Goal: Task Accomplishment & Management: Complete application form

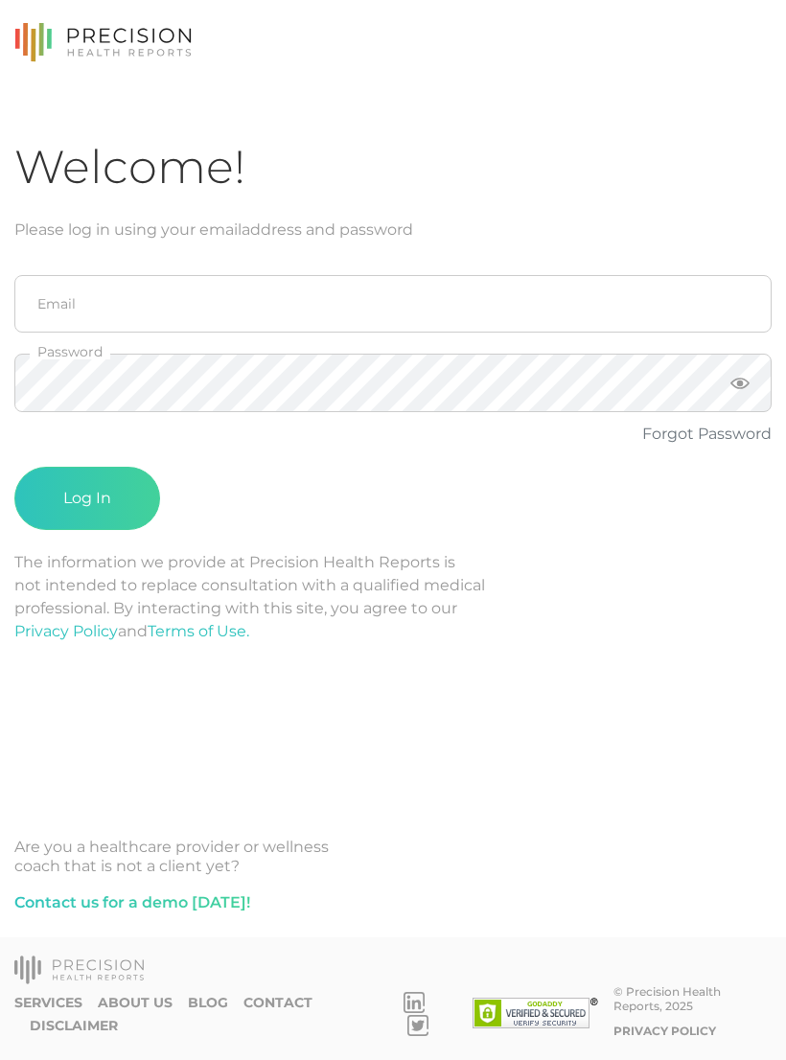
scroll to position [30, 0]
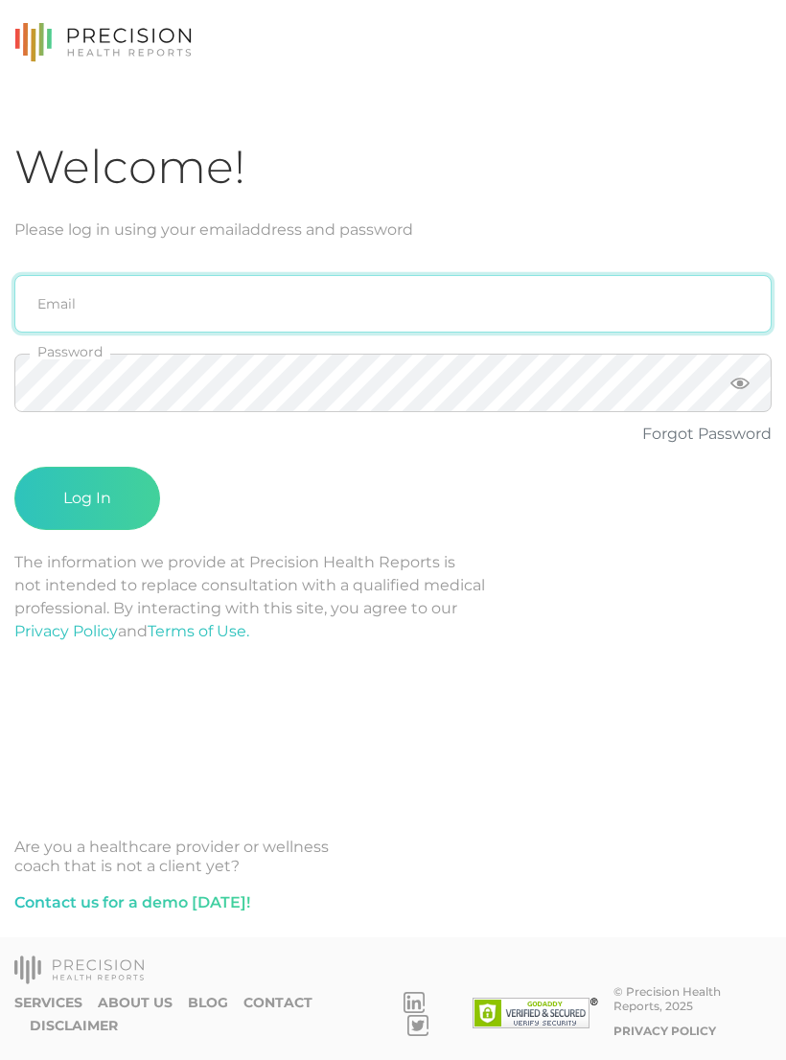
type input "[PERSON_NAME][EMAIL_ADDRESS][PERSON_NAME][DOMAIN_NAME]"
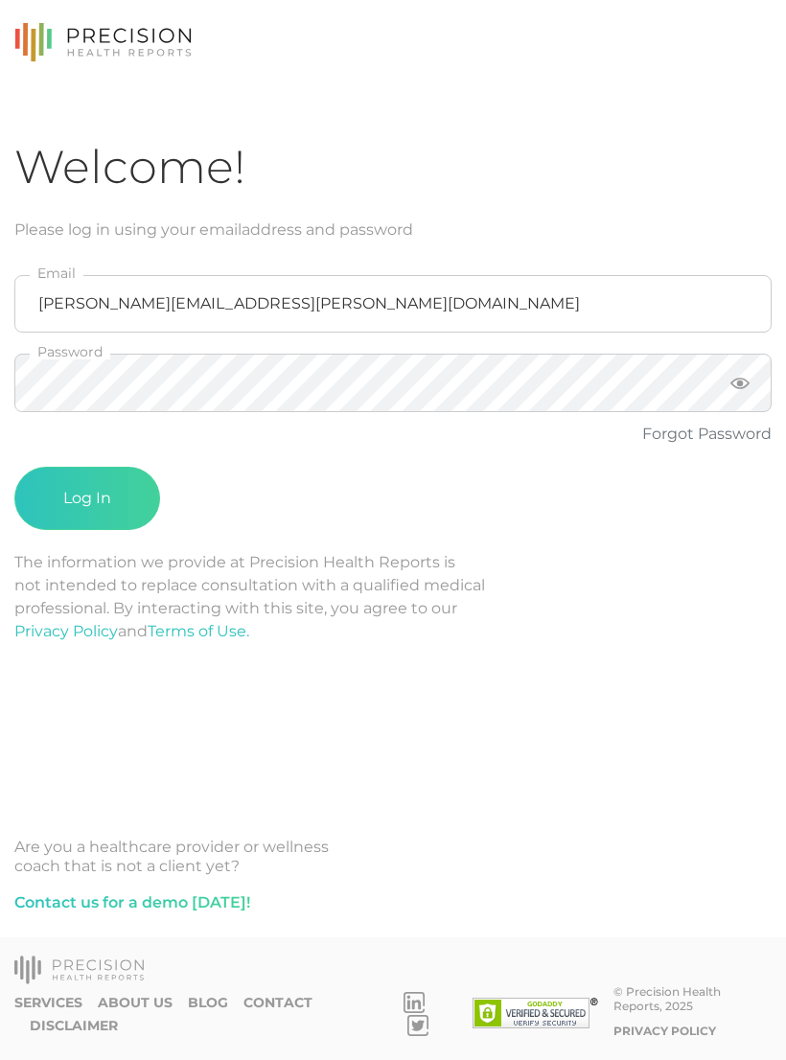
click at [87, 469] on button "Log In" at bounding box center [87, 498] width 146 height 63
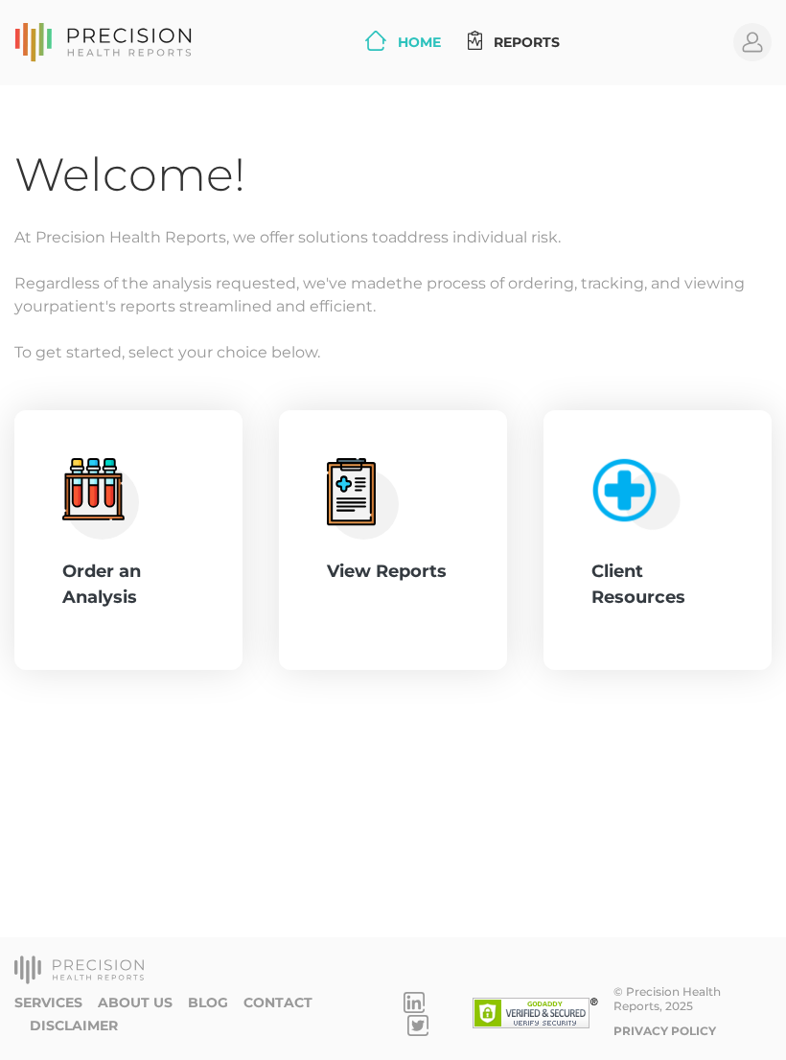
click at [140, 559] on div "Order an Analysis" at bounding box center [128, 585] width 132 height 52
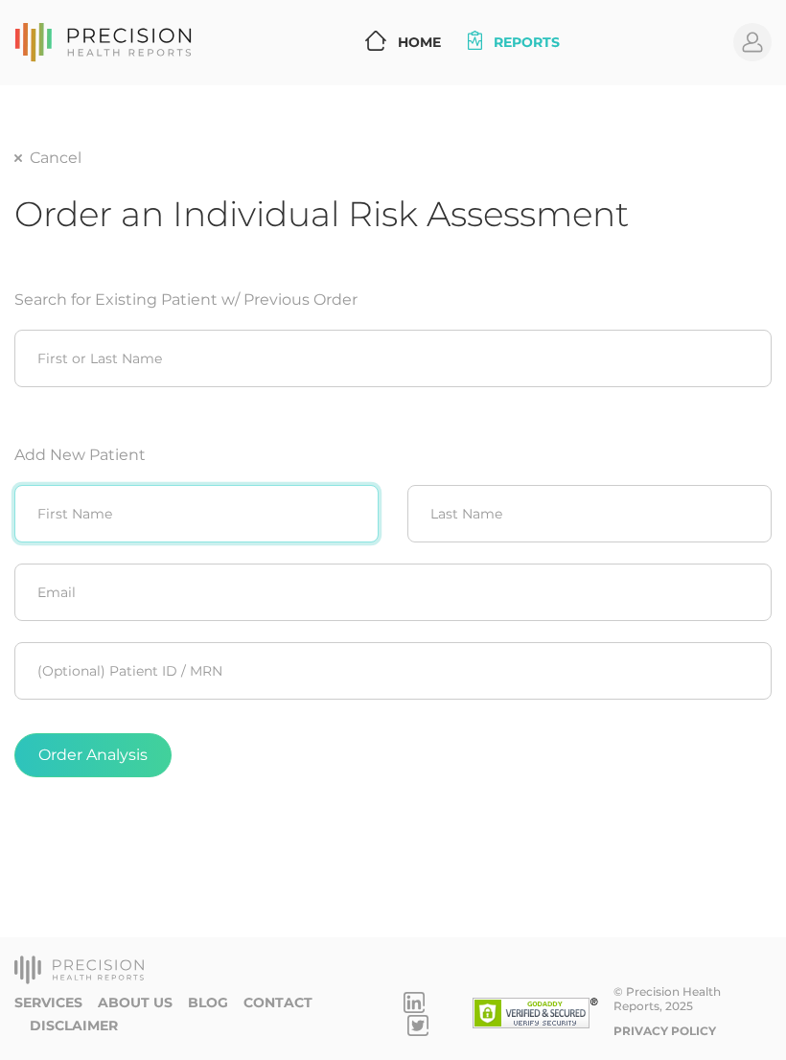
click at [192, 485] on input "text" at bounding box center [196, 514] width 364 height 58
type input "[PERSON_NAME]"
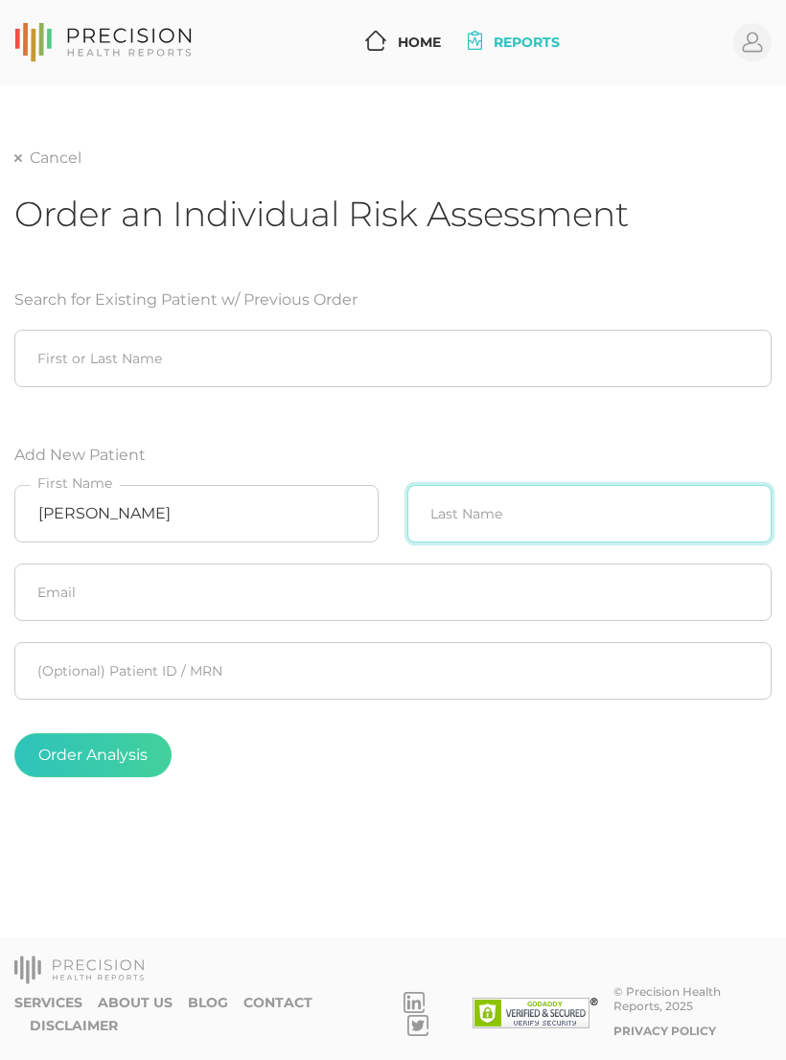
click at [534, 485] on input "text" at bounding box center [589, 514] width 364 height 58
type input "[PERSON_NAME]"
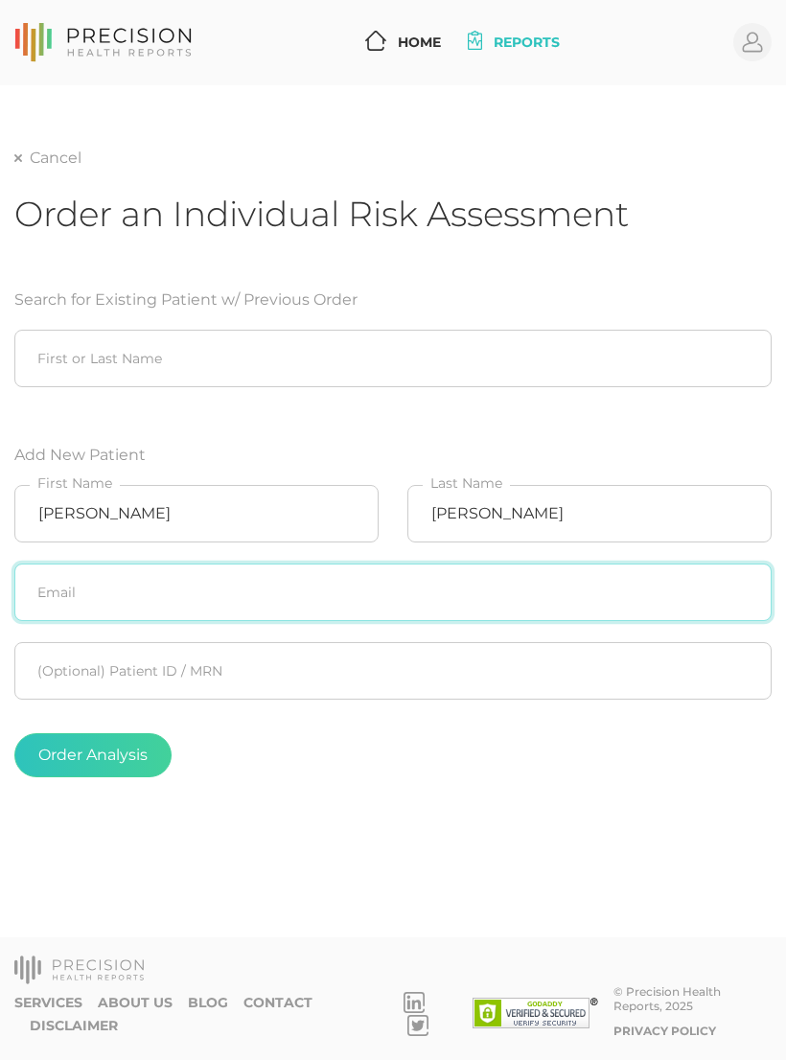
click at [471, 564] on input "text" at bounding box center [392, 593] width 757 height 58
type input "[EMAIL_ADDRESS][DOMAIN_NAME]"
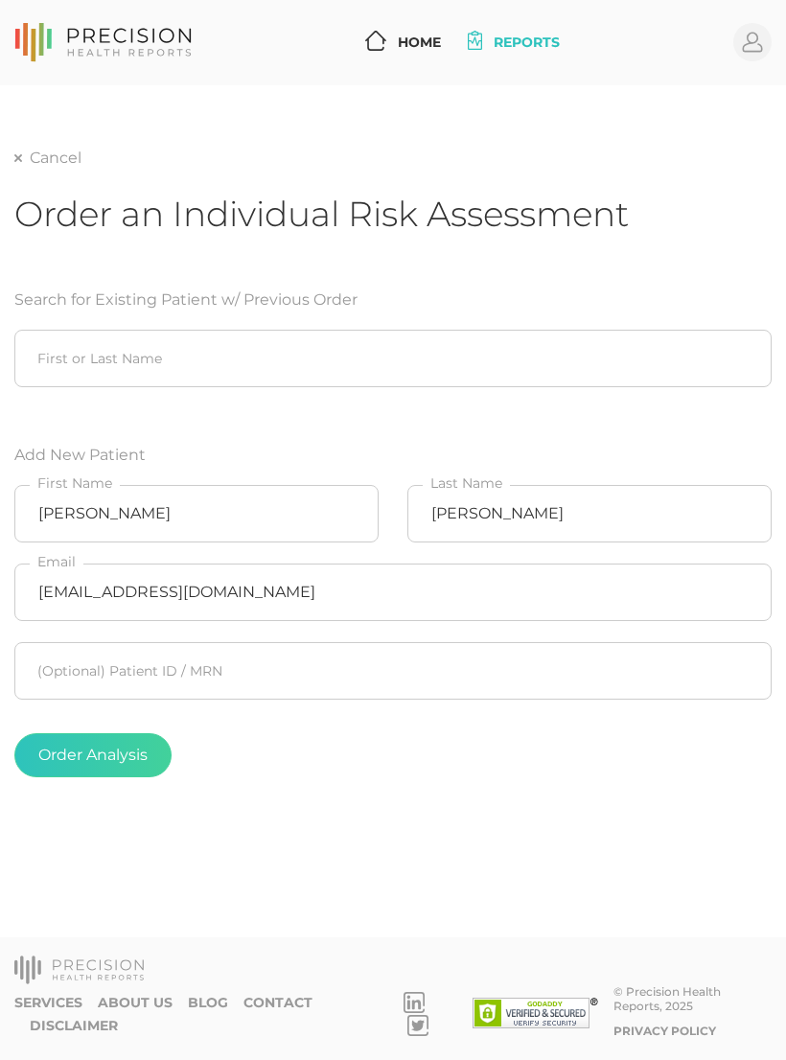
click at [611, 387] on form "Search for Existing Patient w/ Previous Order First or Last Name Add New Patien…" at bounding box center [392, 533] width 757 height 535
click at [122, 733] on button "Order Analysis" at bounding box center [92, 755] width 157 height 44
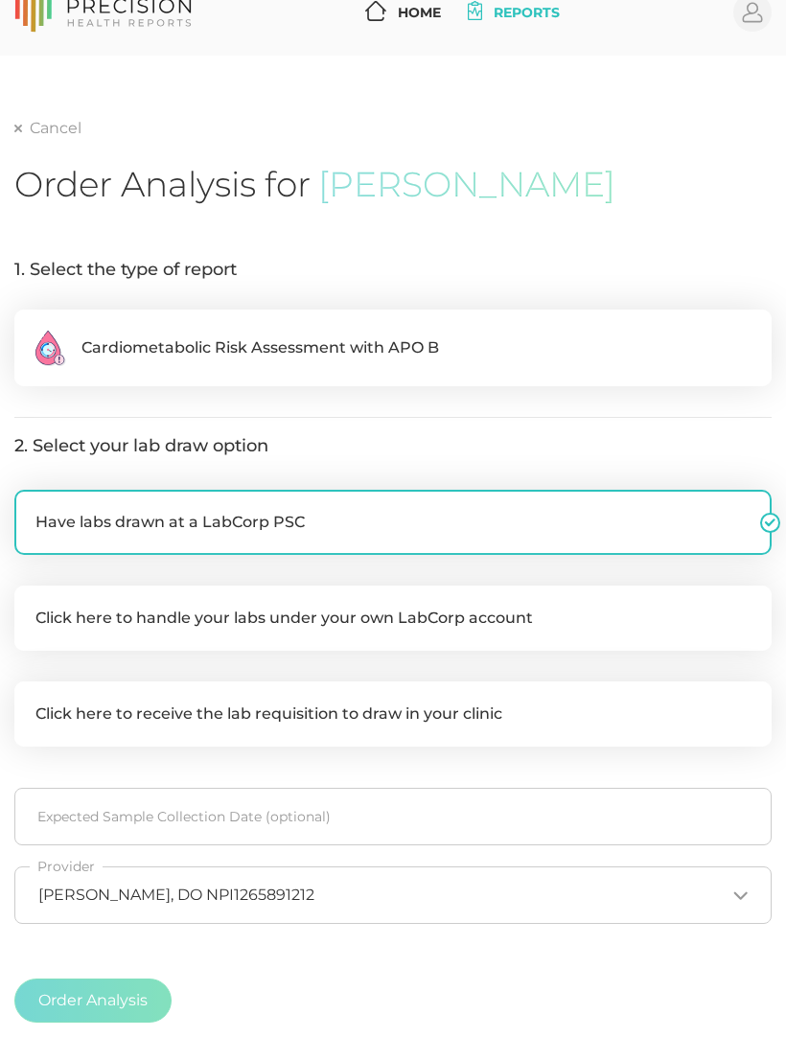
click at [428, 340] on span "Cardiometabolic Risk Assessment with APO B" at bounding box center [260, 347] width 358 height 23
click at [30, 329] on input ".cls-2{fill:#fa759e}.cls-4{fill:#ffd7e5}.cls-8{fill:#3a2c60} Cardiometabolic Ri…" at bounding box center [21, 319] width 15 height 19
radio input "true"
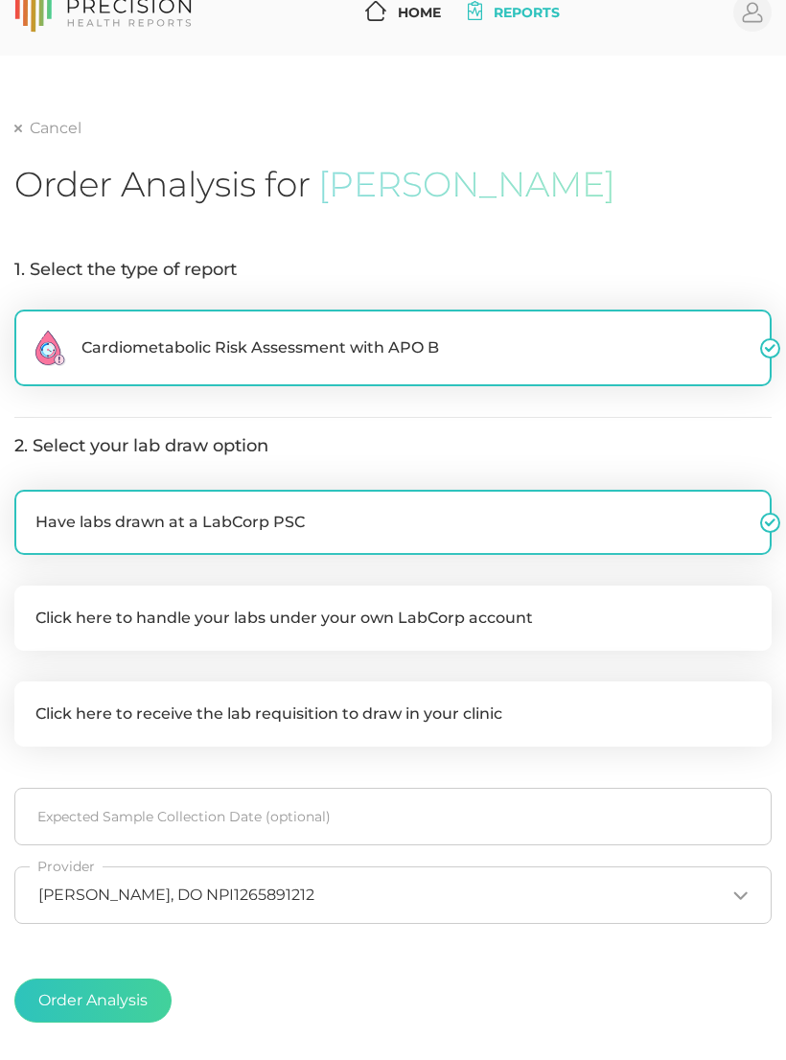
click at [391, 619] on label "Click here to handle your labs under your own LabCorp account" at bounding box center [392, 618] width 757 height 65
click at [30, 605] on input "Click here to handle your labs under your own LabCorp account" at bounding box center [21, 595] width 15 height 19
checkbox input "true"
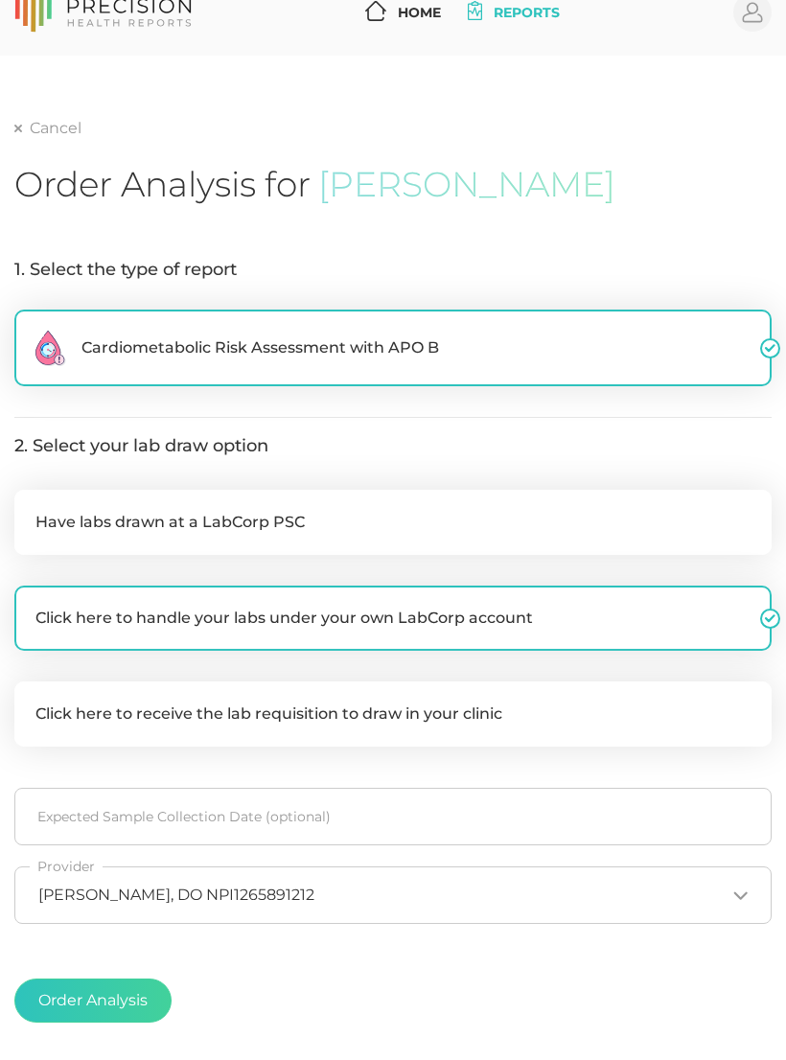
checkbox input "false"
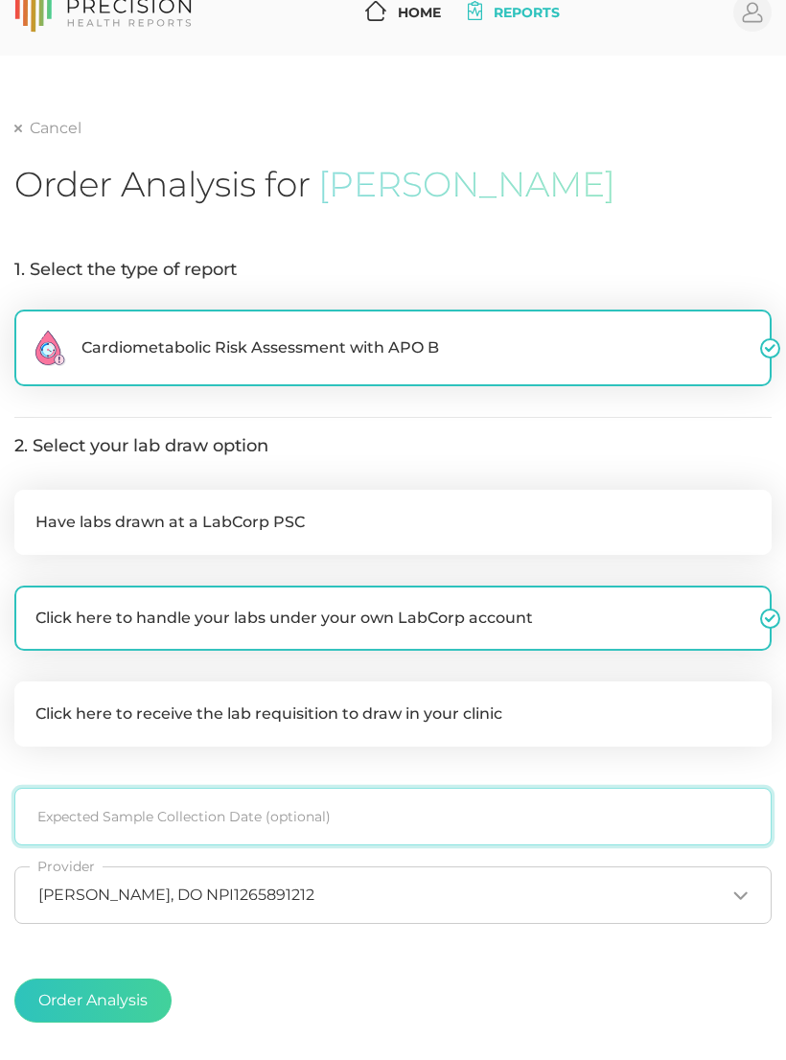
click at [290, 809] on input at bounding box center [392, 817] width 757 height 58
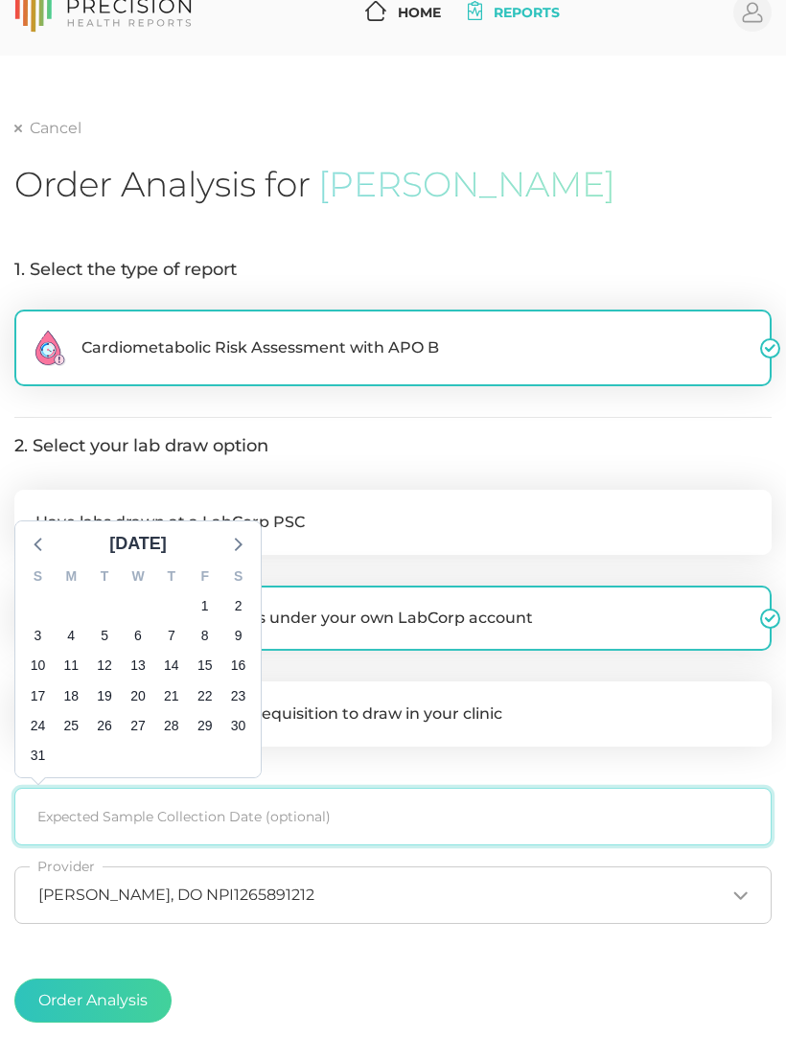
scroll to position [154, 0]
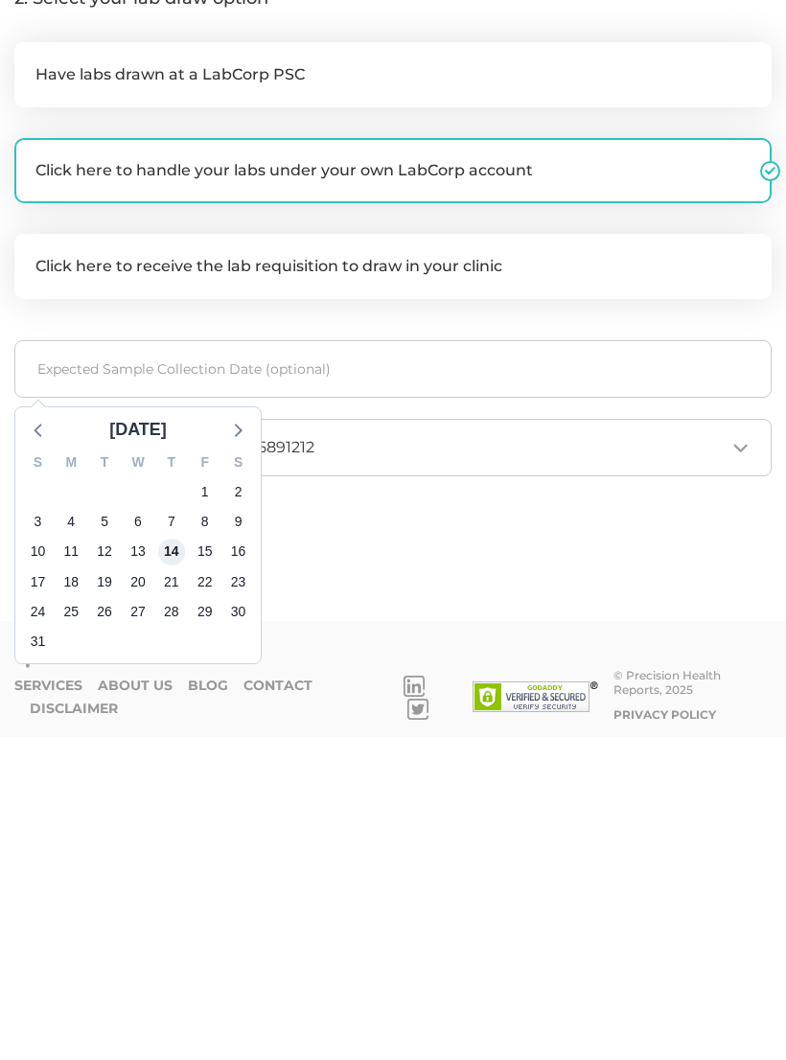
click at [178, 862] on span "14" at bounding box center [171, 875] width 27 height 27
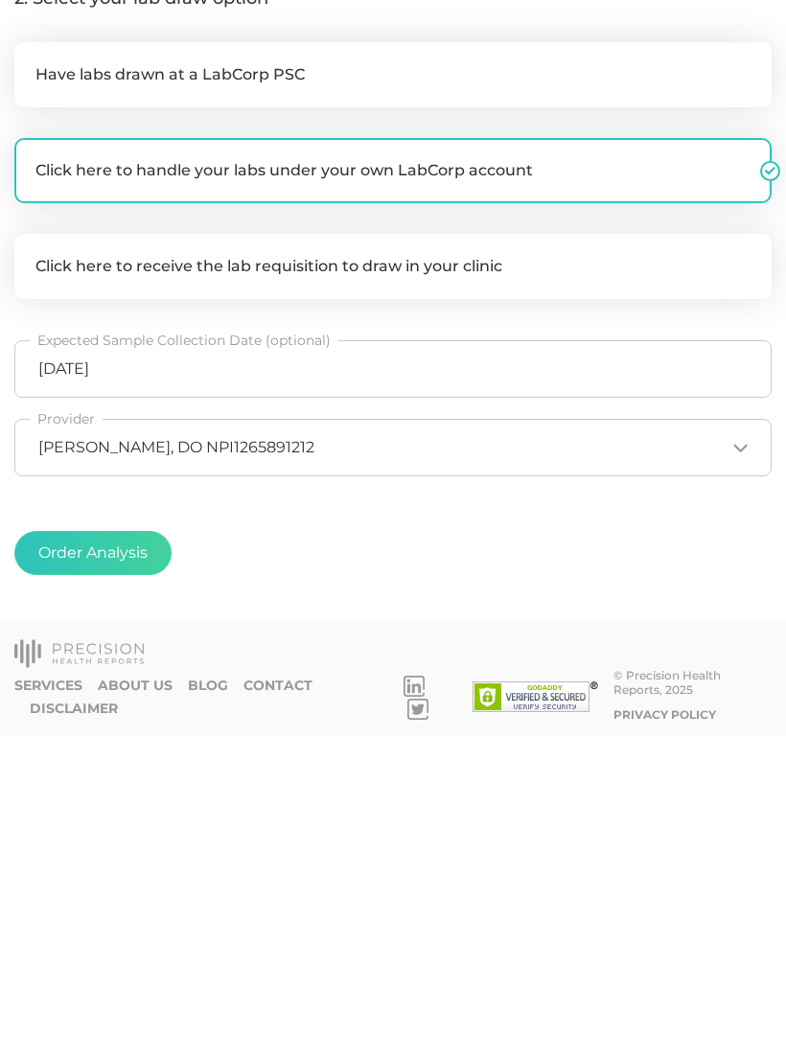
scroll to position [162, 0]
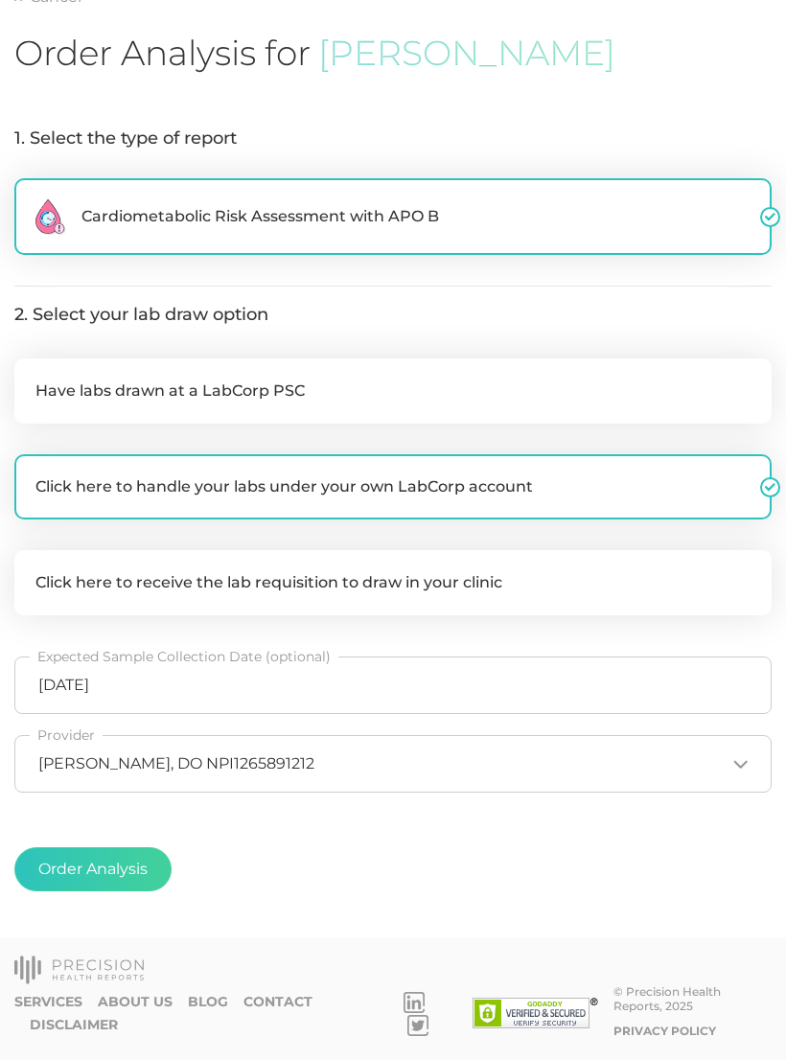
click at [126, 866] on button "Order Analysis" at bounding box center [92, 869] width 157 height 44
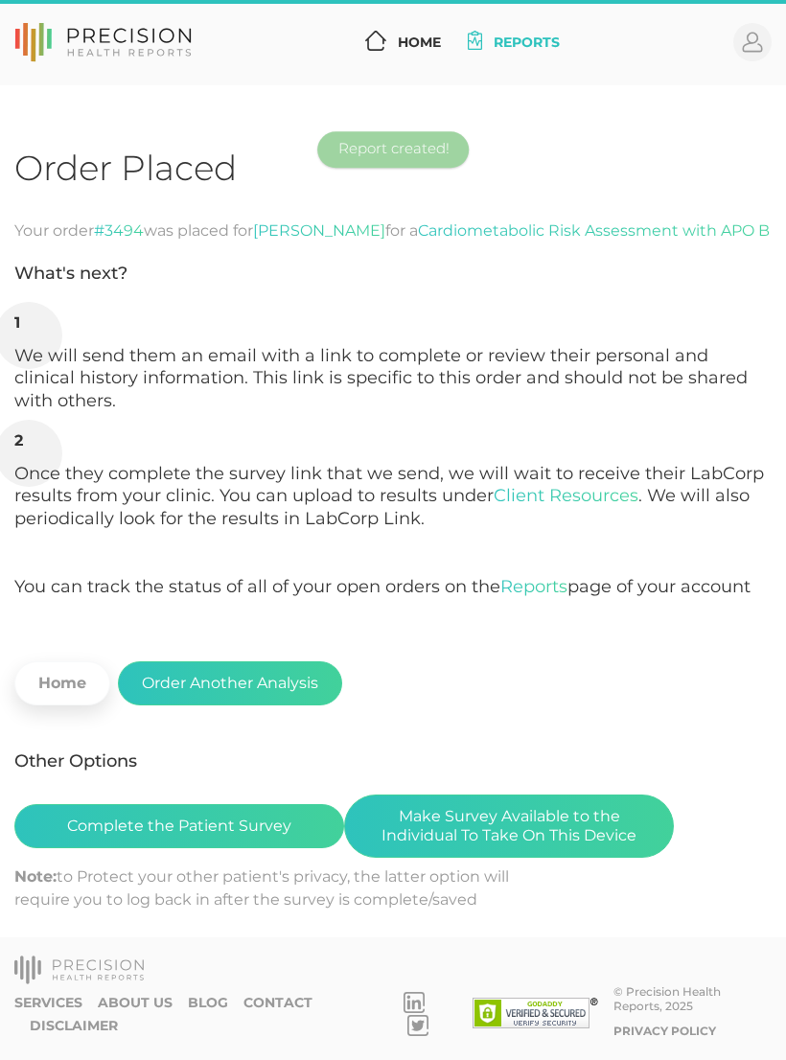
scroll to position [30, 0]
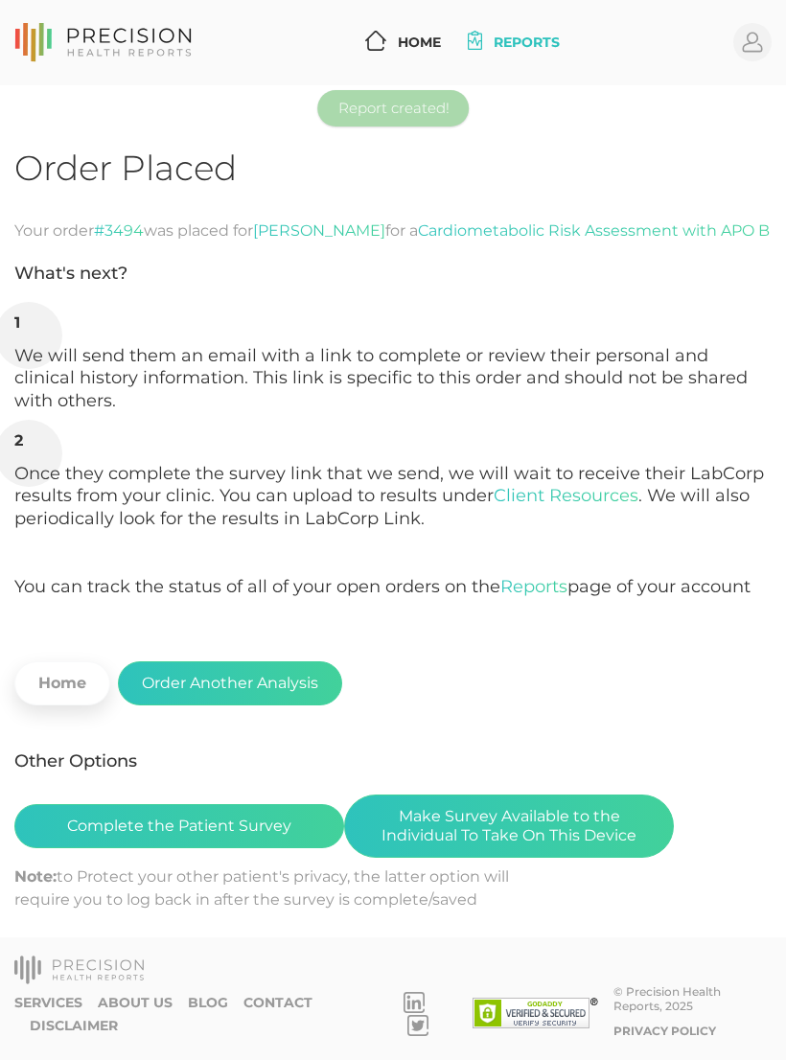
click at [519, 795] on button "Make Survey Available to the Individual To Take On This Device" at bounding box center [509, 826] width 330 height 63
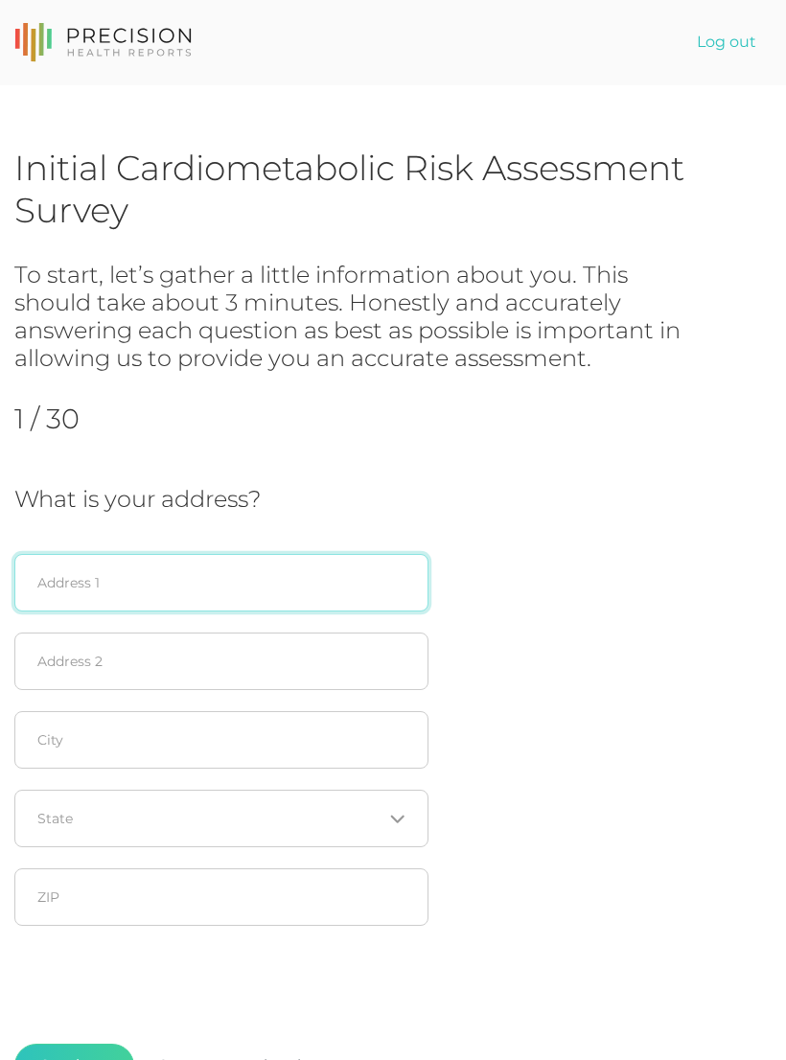
click at [264, 572] on input "text" at bounding box center [221, 583] width 414 height 58
type input "1"
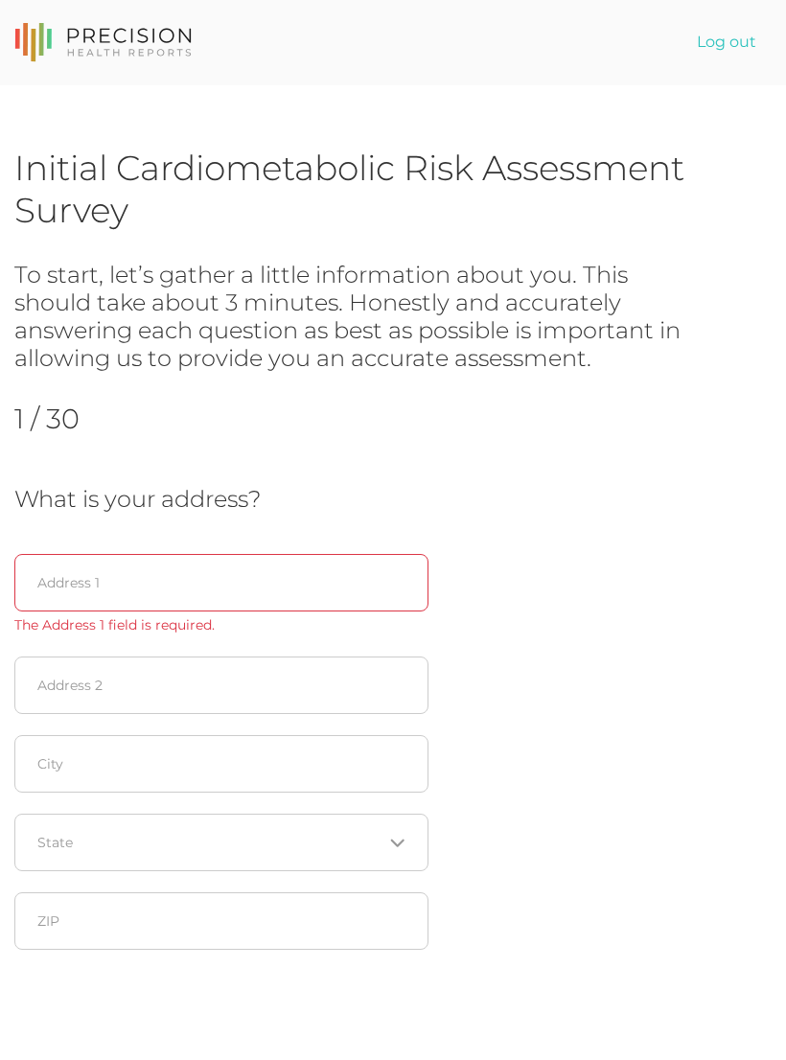
click at [699, 569] on div "What is your address? Address 1 The Address 1 field is required. Address 2 City…" at bounding box center [392, 723] width 757 height 475
click at [285, 593] on input "text" at bounding box center [221, 583] width 414 height 58
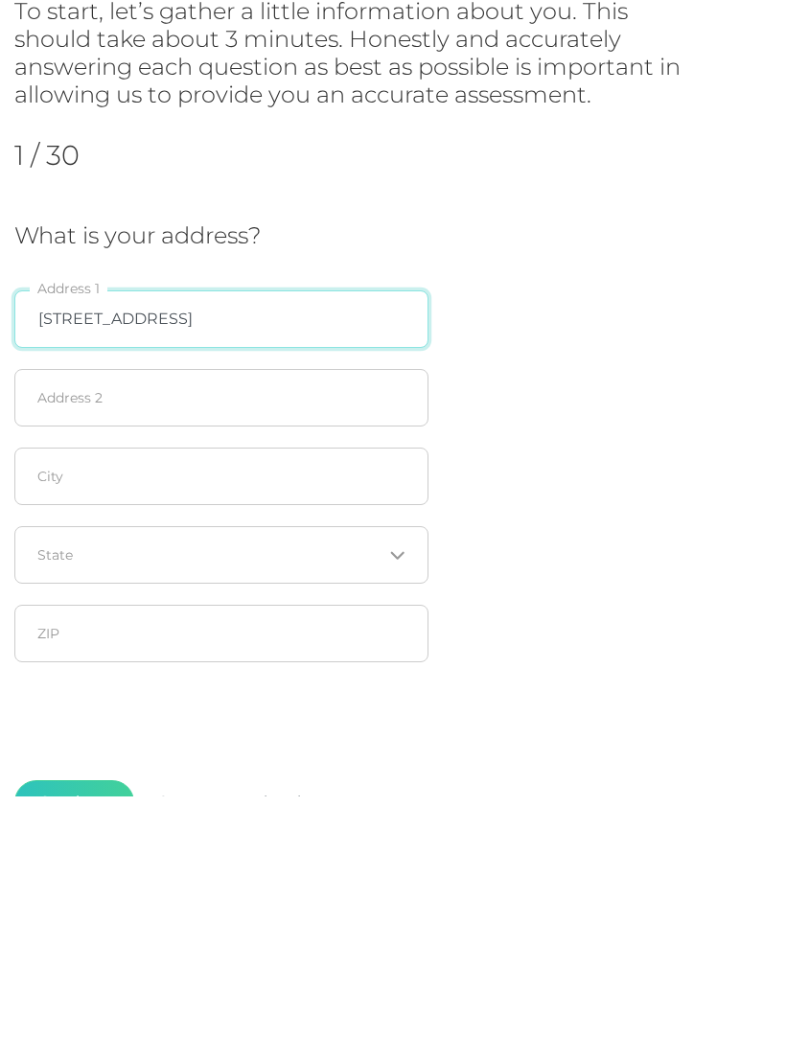
type input "[STREET_ADDRESS]"
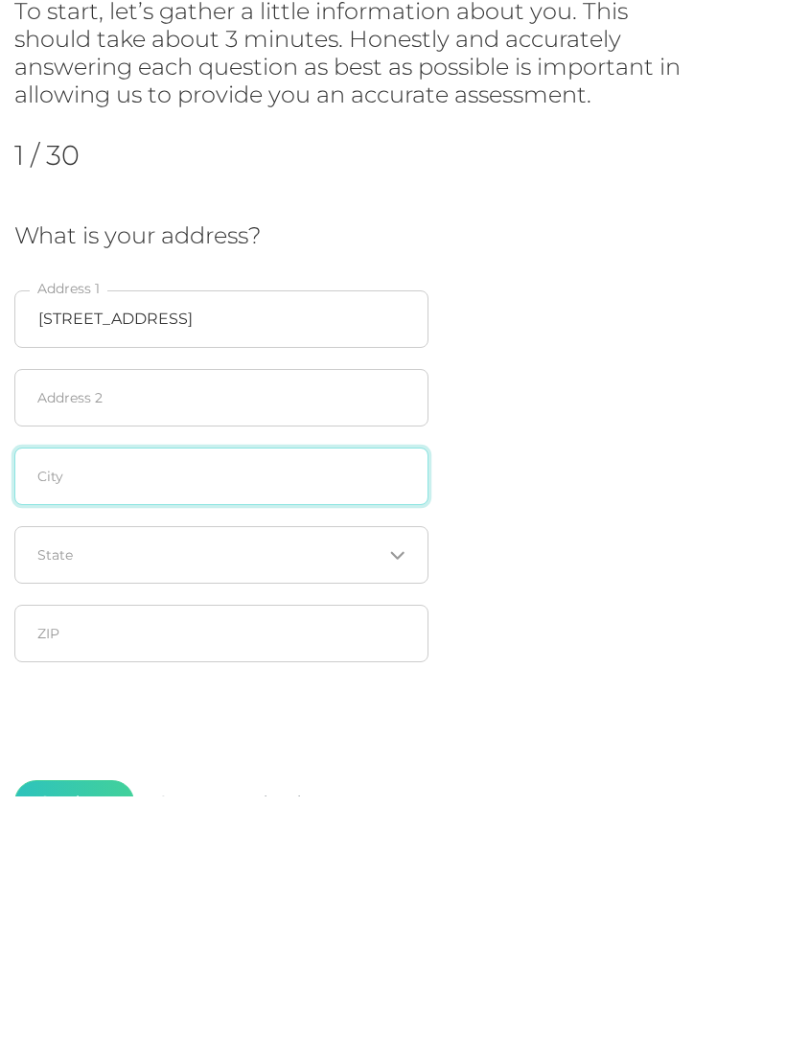
click at [243, 711] on input "text" at bounding box center [221, 740] width 414 height 58
type input "Tulsa"
click at [222, 809] on input "Search for option" at bounding box center [210, 818] width 344 height 19
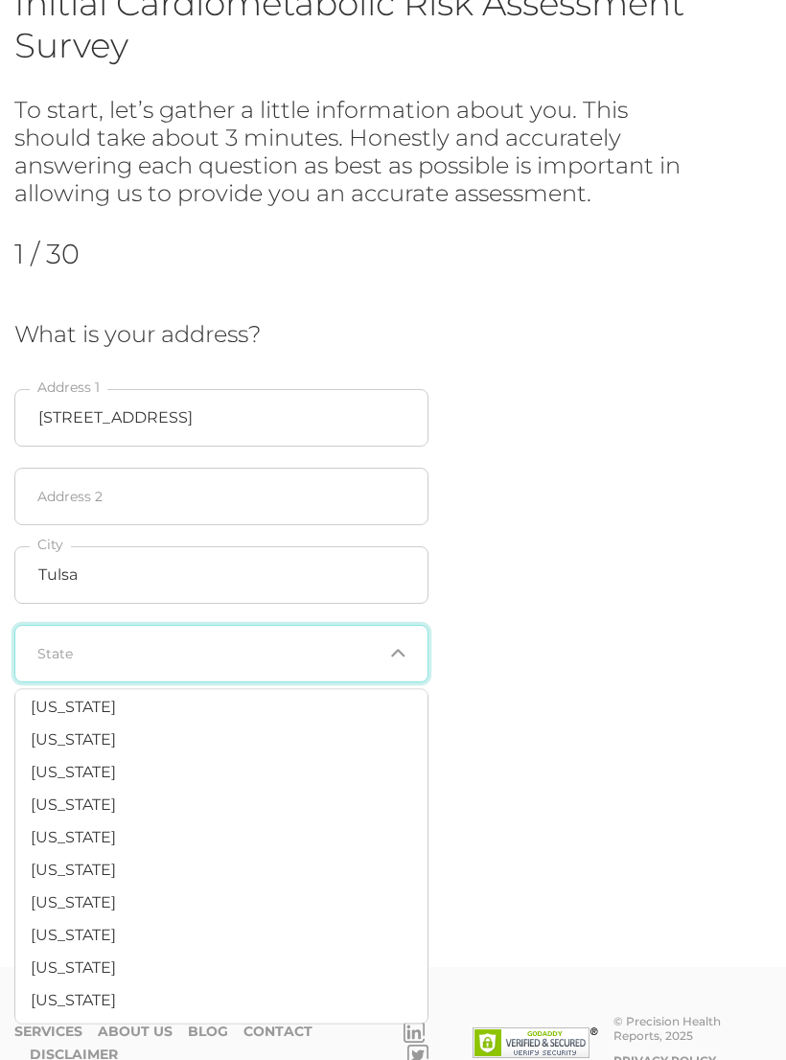
scroll to position [1178, 0]
click at [173, 857] on li "[US_STATE]" at bounding box center [221, 873] width 412 height 33
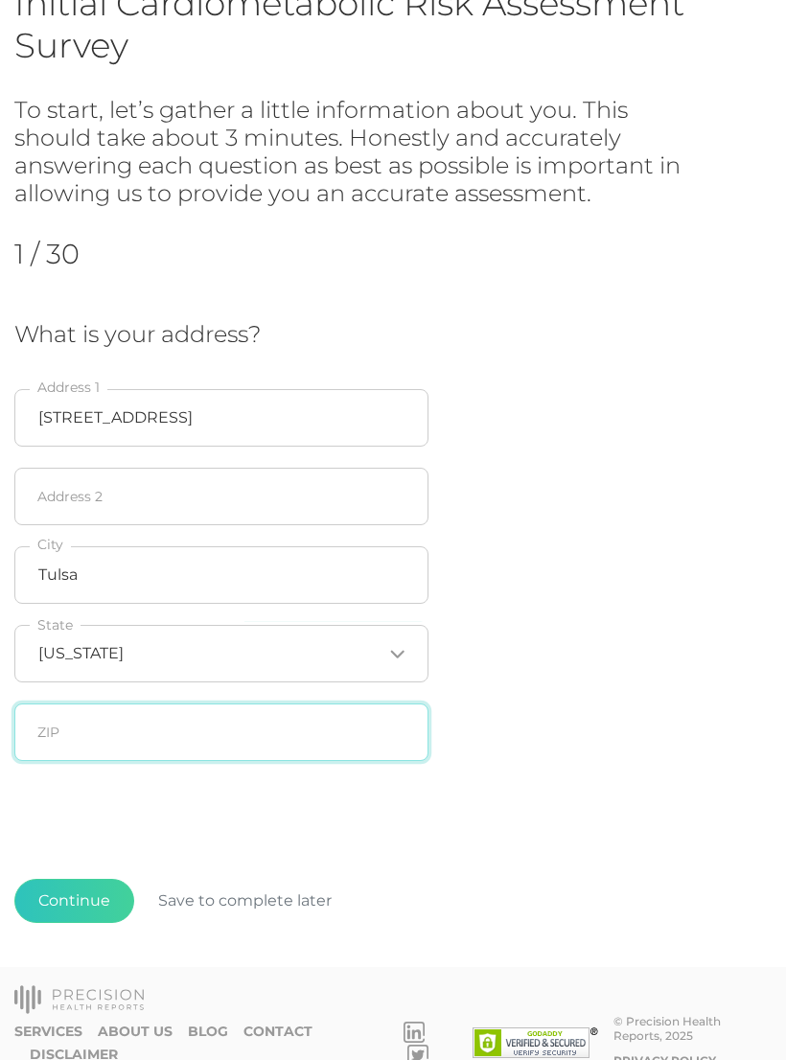
click at [252, 733] on input "text" at bounding box center [221, 733] width 414 height 58
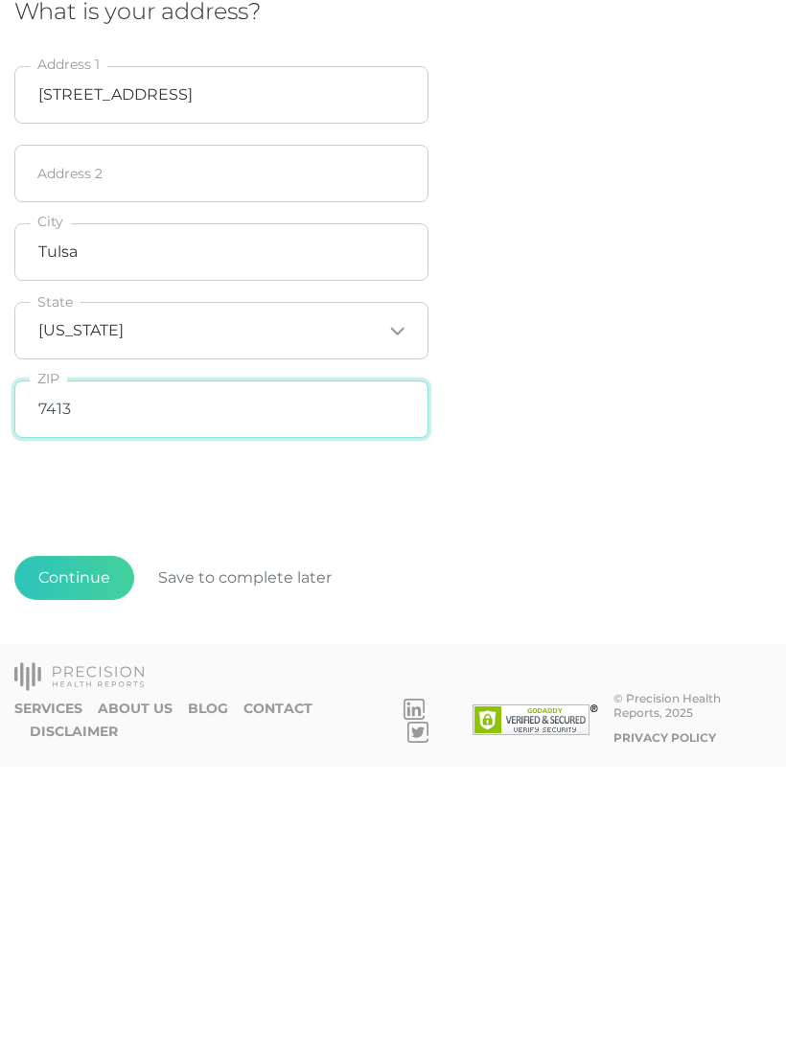
type input "74137"
click at [64, 849] on button "Continue" at bounding box center [74, 871] width 120 height 44
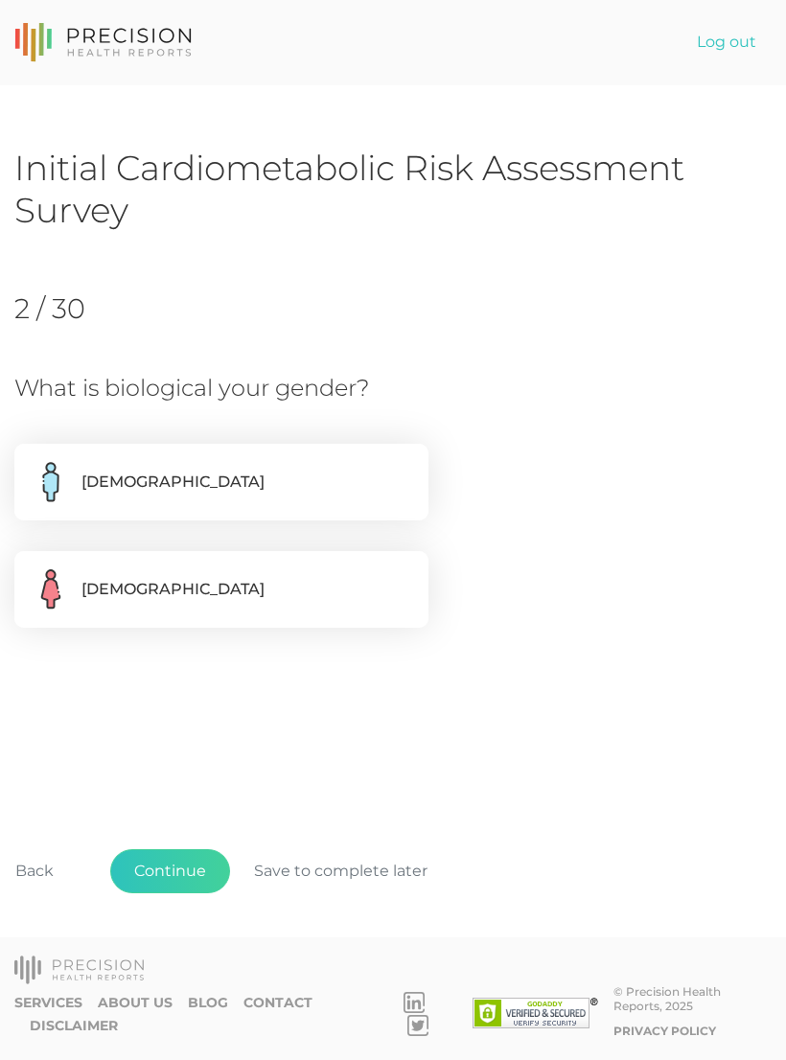
click at [334, 478] on label "Male" at bounding box center [221, 482] width 414 height 77
click at [30, 463] on input "Male" at bounding box center [21, 453] width 15 height 19
radio input "true"
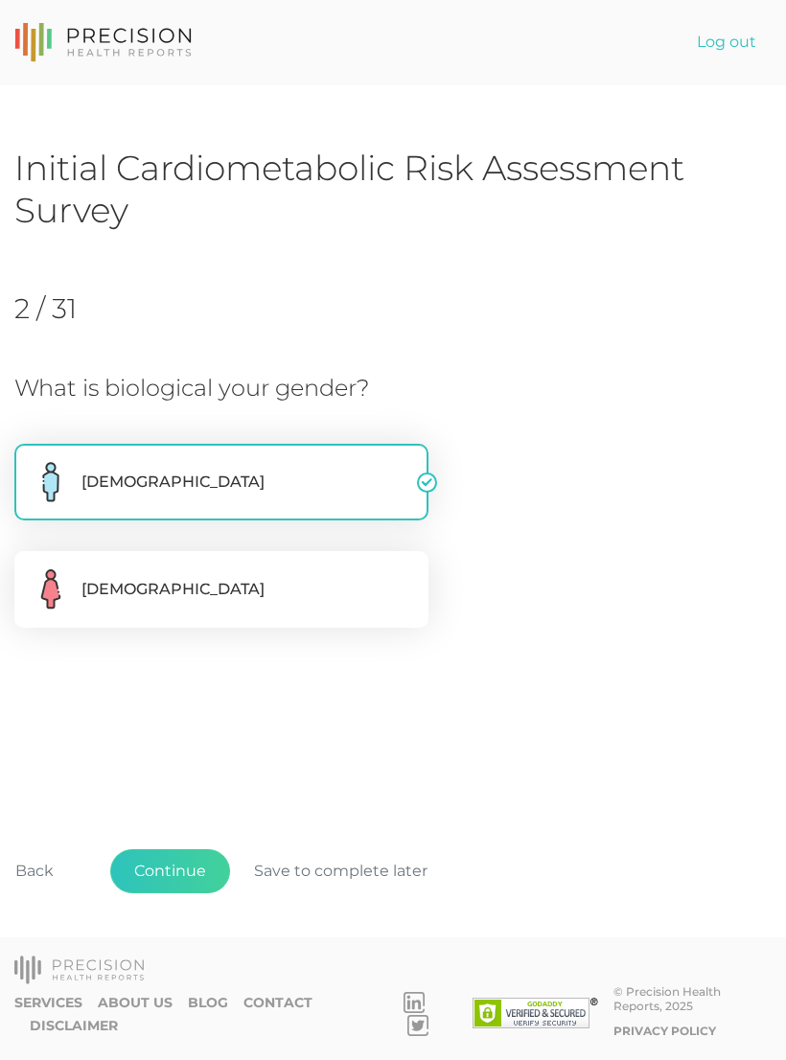
click at [182, 893] on button "Continue" at bounding box center [170, 871] width 120 height 44
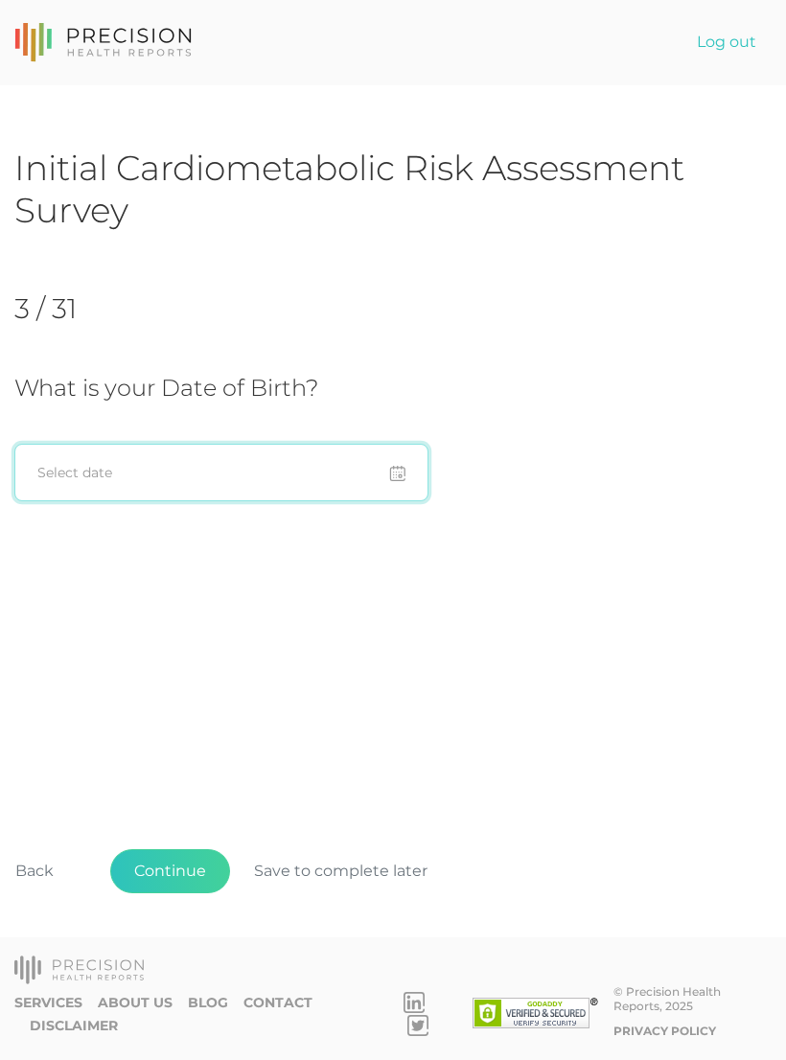
click at [195, 473] on input at bounding box center [221, 473] width 414 height 58
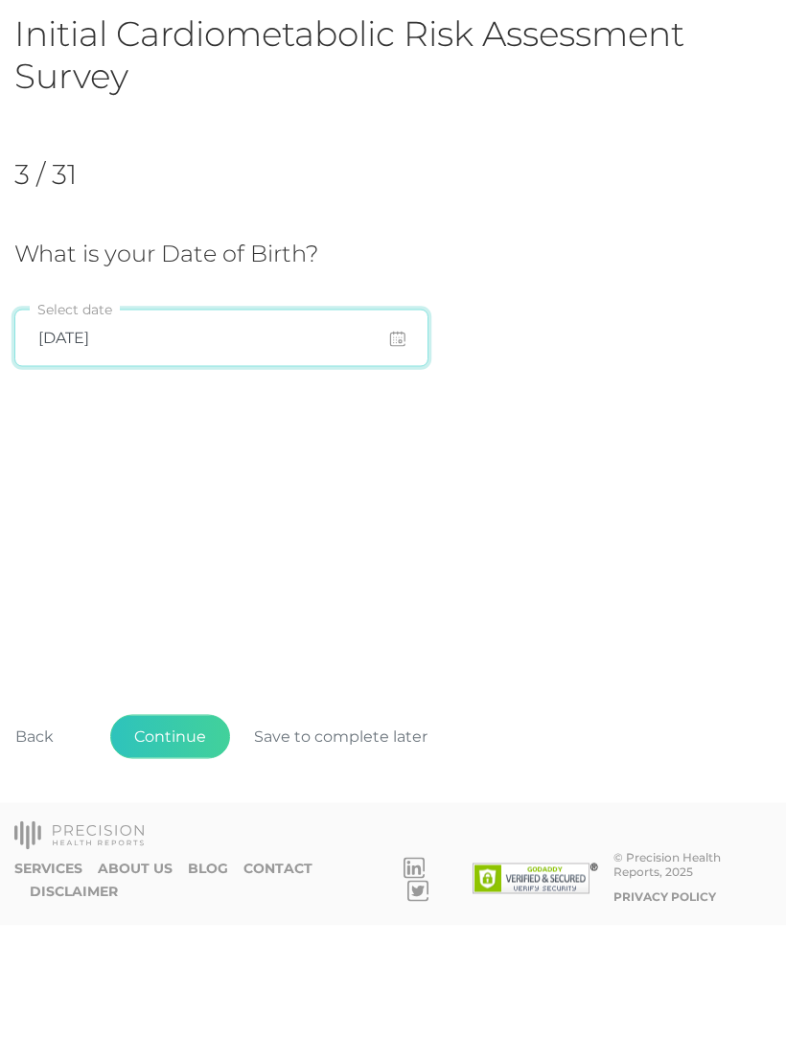
type input "08/15/1974"
click at [473, 564] on div "Initial Cardiometabolic Risk Assessment Survey 3 / 31 What is your Date of Birt…" at bounding box center [392, 550] width 757 height 807
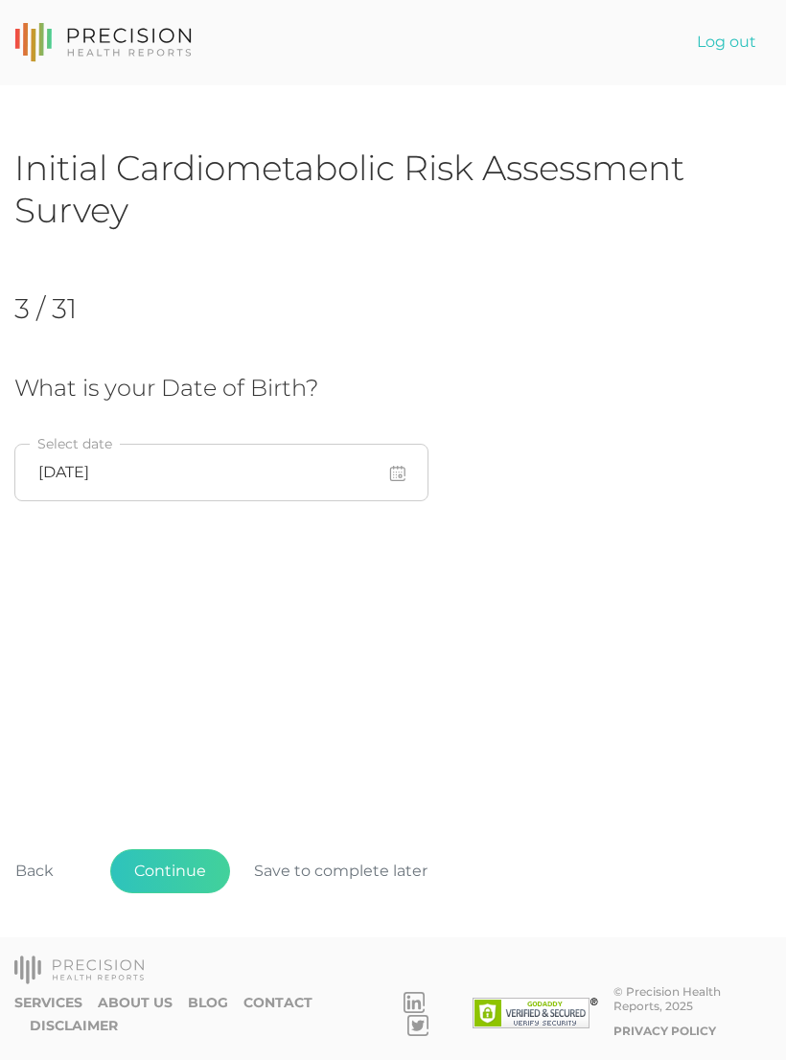
click at [182, 893] on button "Continue" at bounding box center [170, 871] width 120 height 44
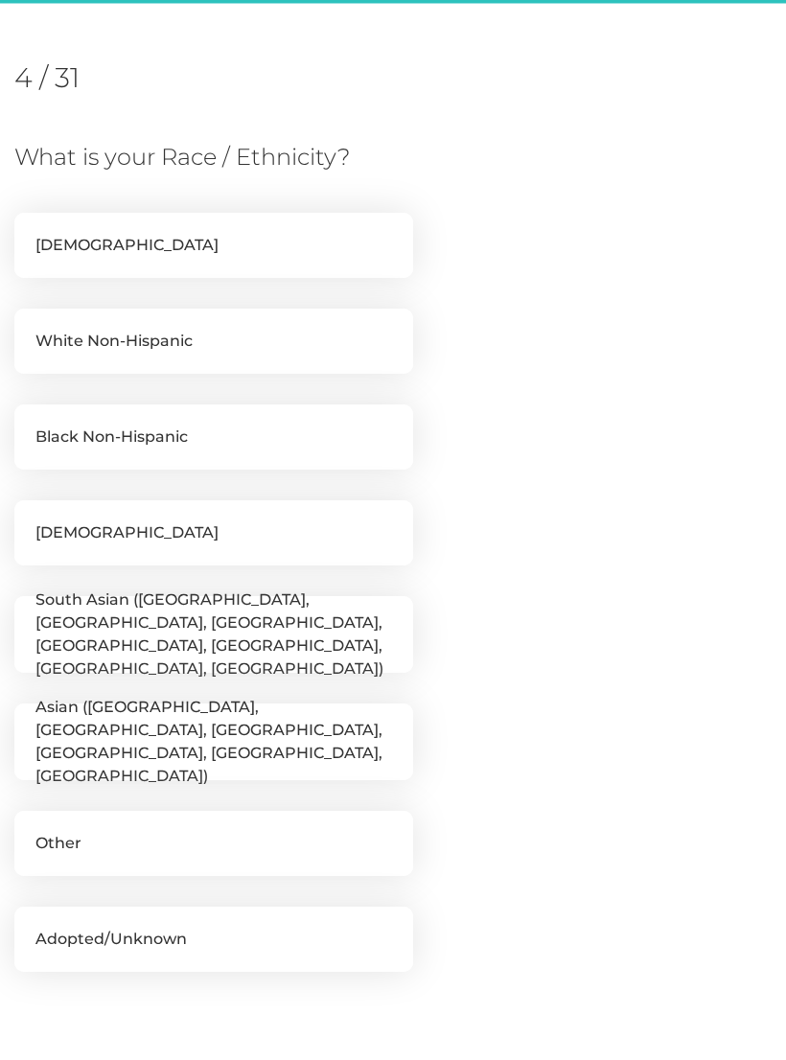
scroll to position [262, 0]
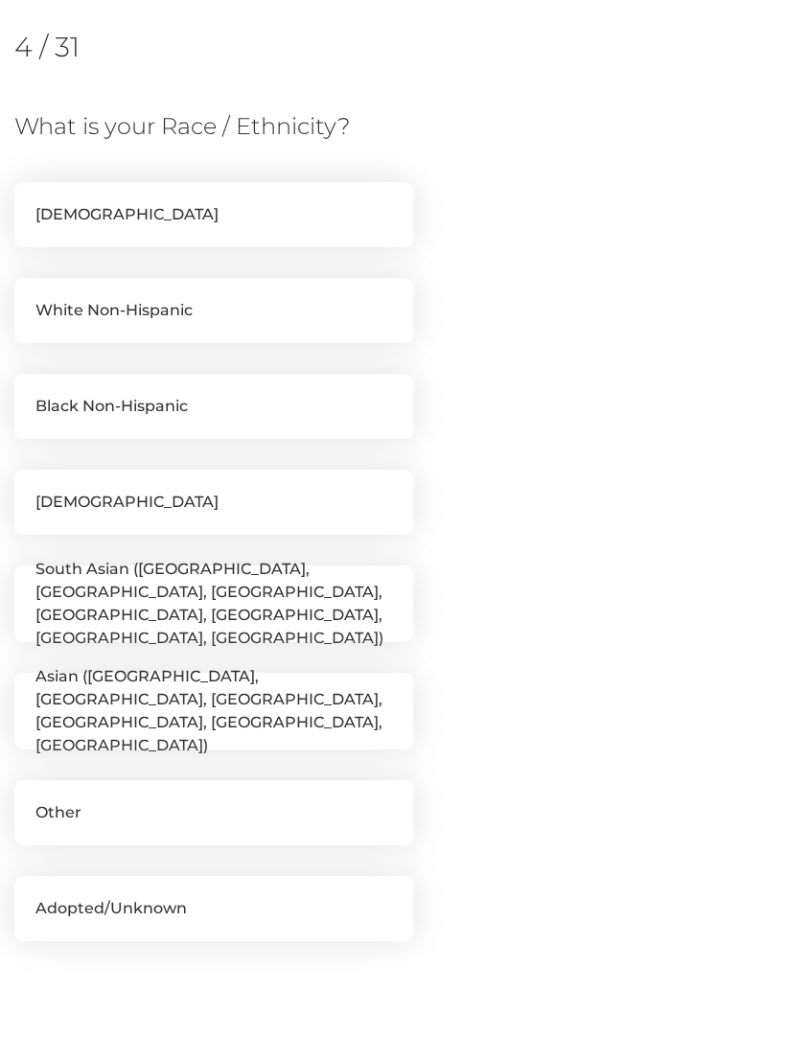
click at [356, 310] on label "White Non-Hispanic" at bounding box center [213, 310] width 399 height 65
click at [30, 297] on input "White Non-Hispanic" at bounding box center [21, 287] width 15 height 19
checkbox input "true"
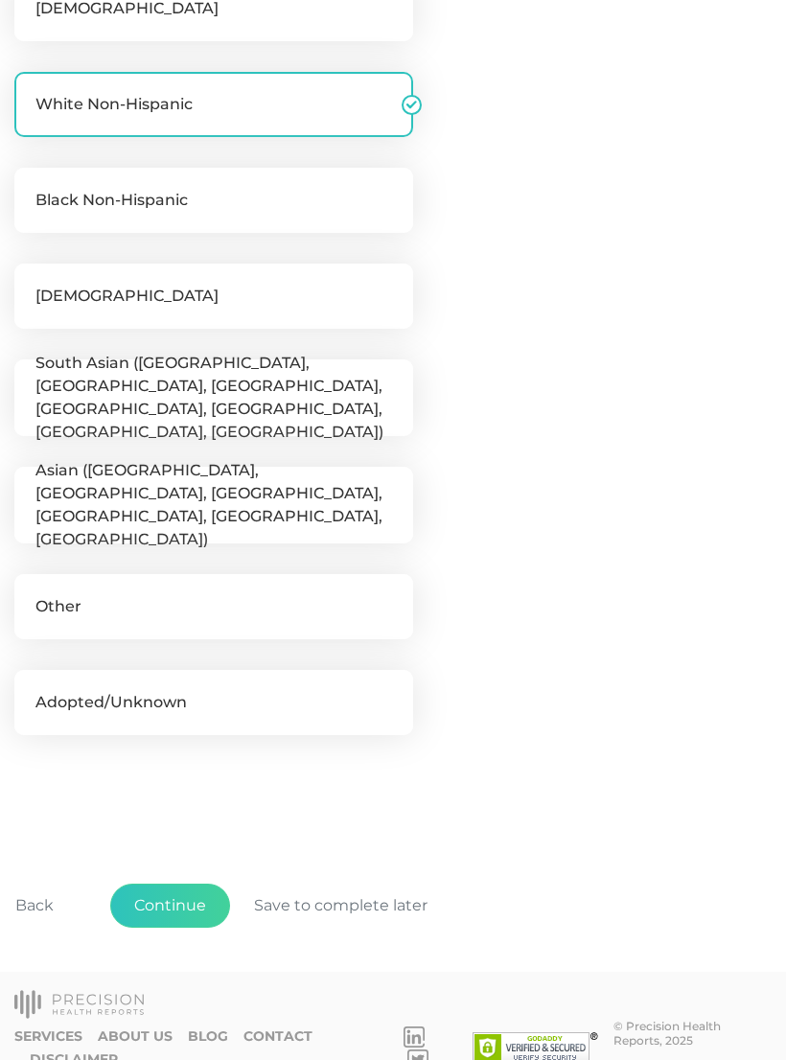
scroll to position [471, 0]
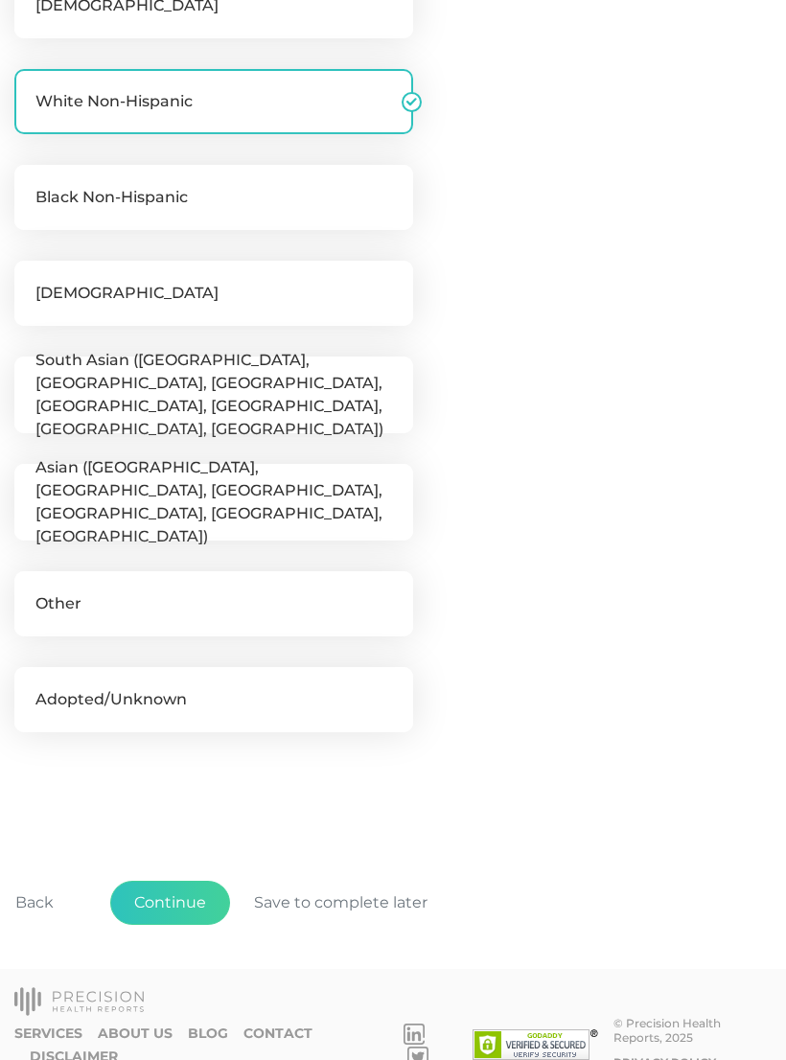
click at [190, 907] on button "Continue" at bounding box center [170, 903] width 120 height 44
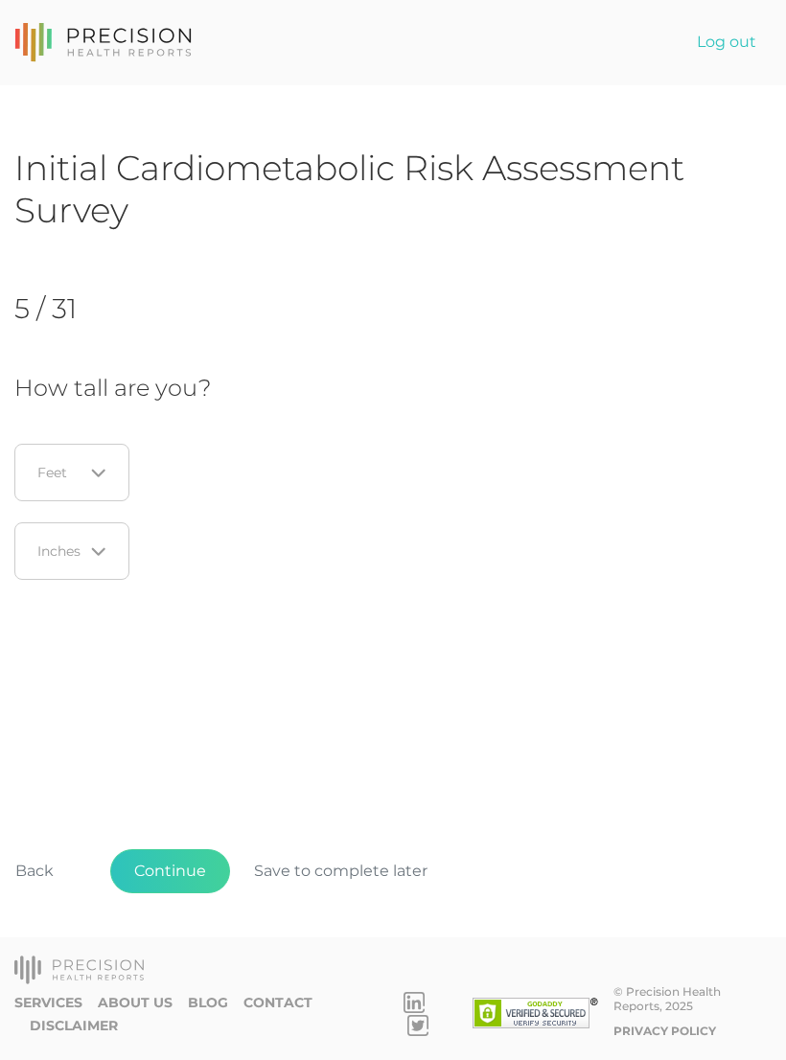
click at [109, 464] on div "Loading..." at bounding box center [71, 473] width 115 height 58
click at [80, 630] on li "6" at bounding box center [76, 630] width 151 height 33
click at [104, 547] on icon "Search for option" at bounding box center [98, 551] width 15 height 15
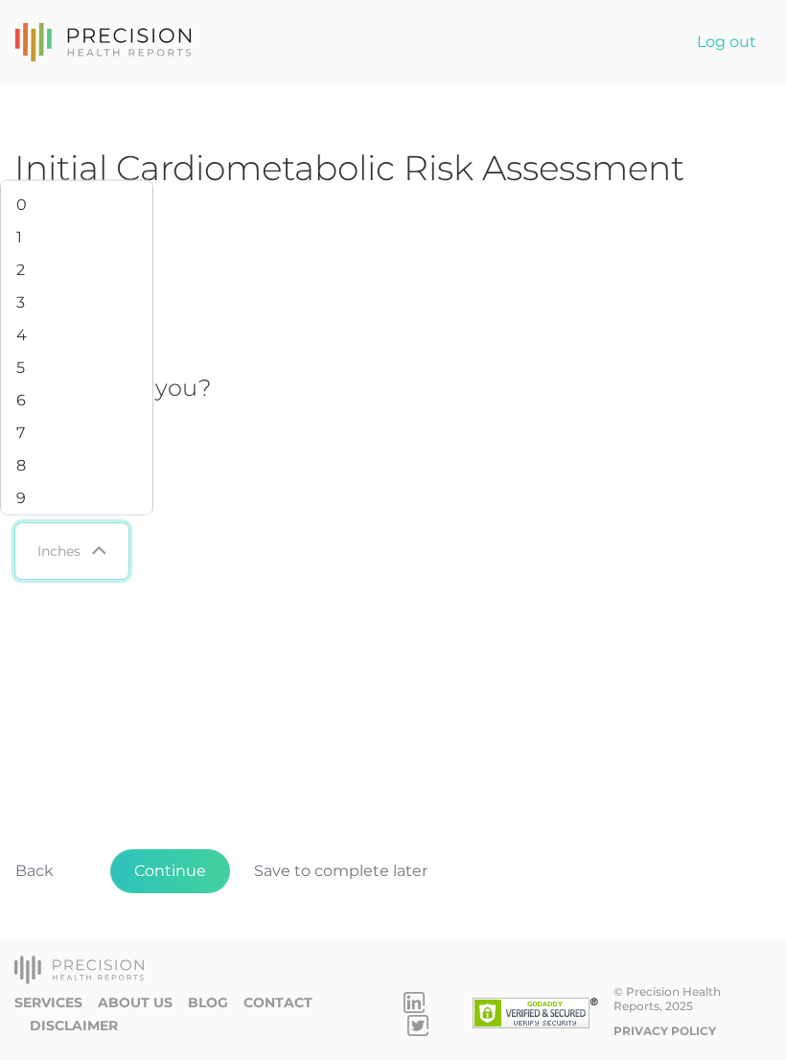
click at [86, 254] on li "1" at bounding box center [76, 237] width 151 height 33
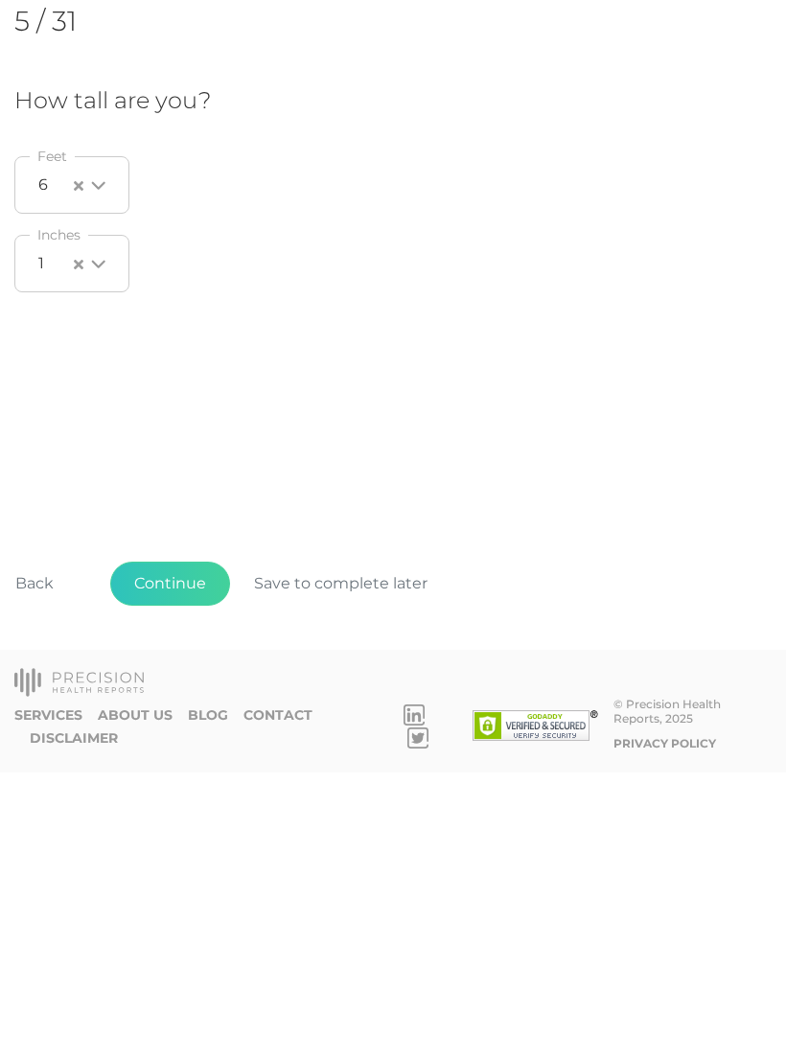
scroll to position [30, 0]
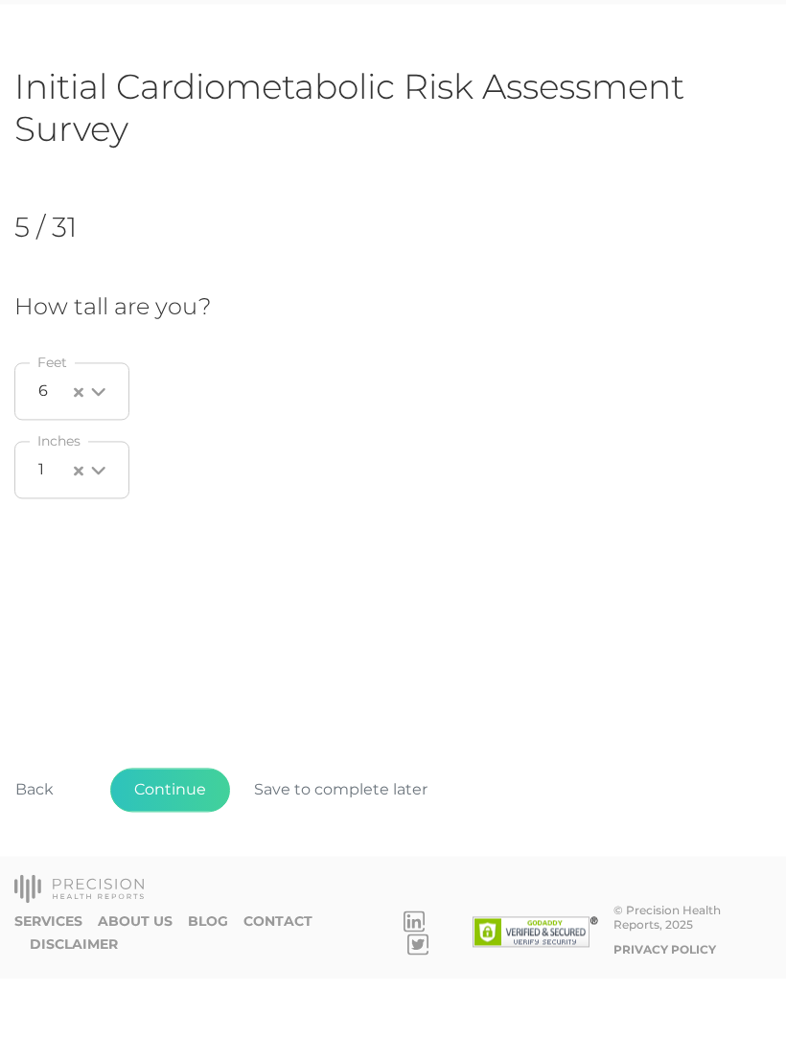
click at [179, 849] on button "Continue" at bounding box center [170, 871] width 120 height 44
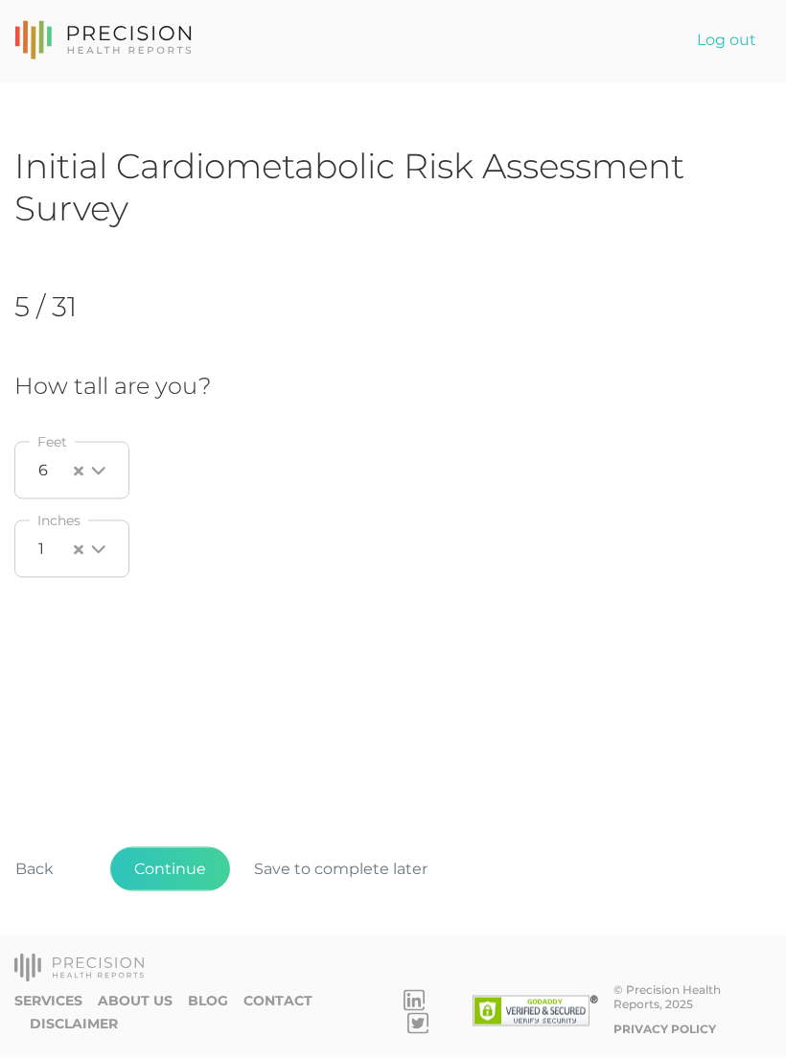
scroll to position [0, 0]
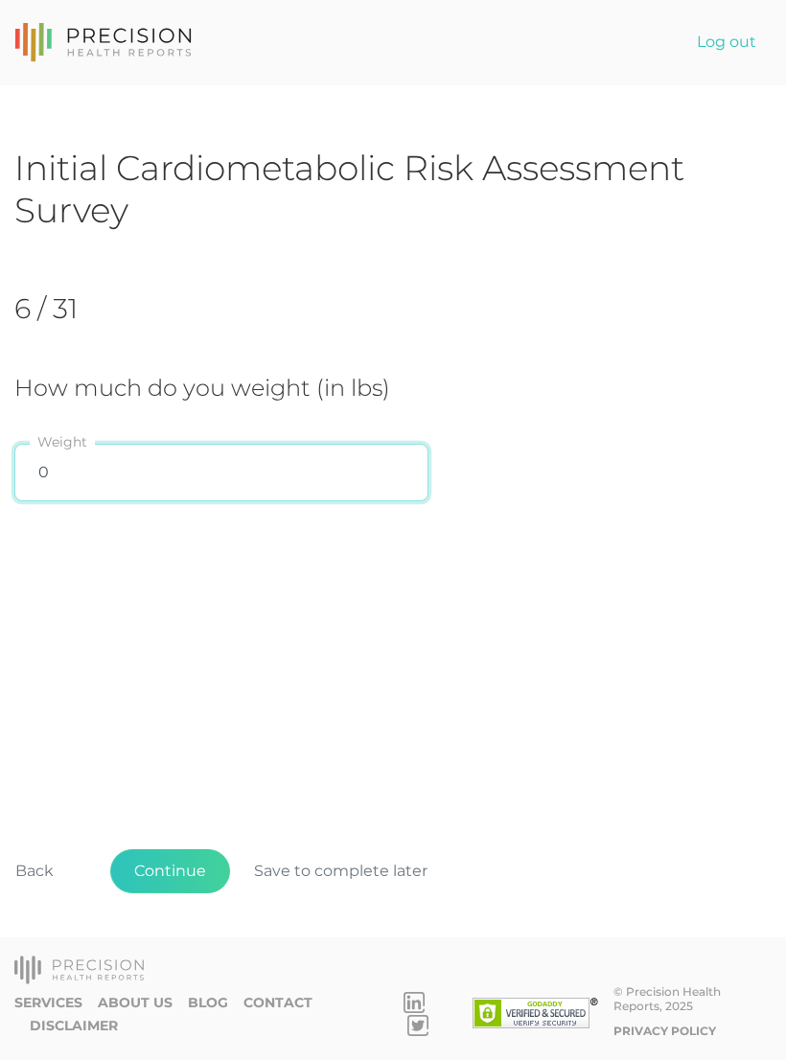
click at [270, 473] on input "0" at bounding box center [221, 473] width 414 height 58
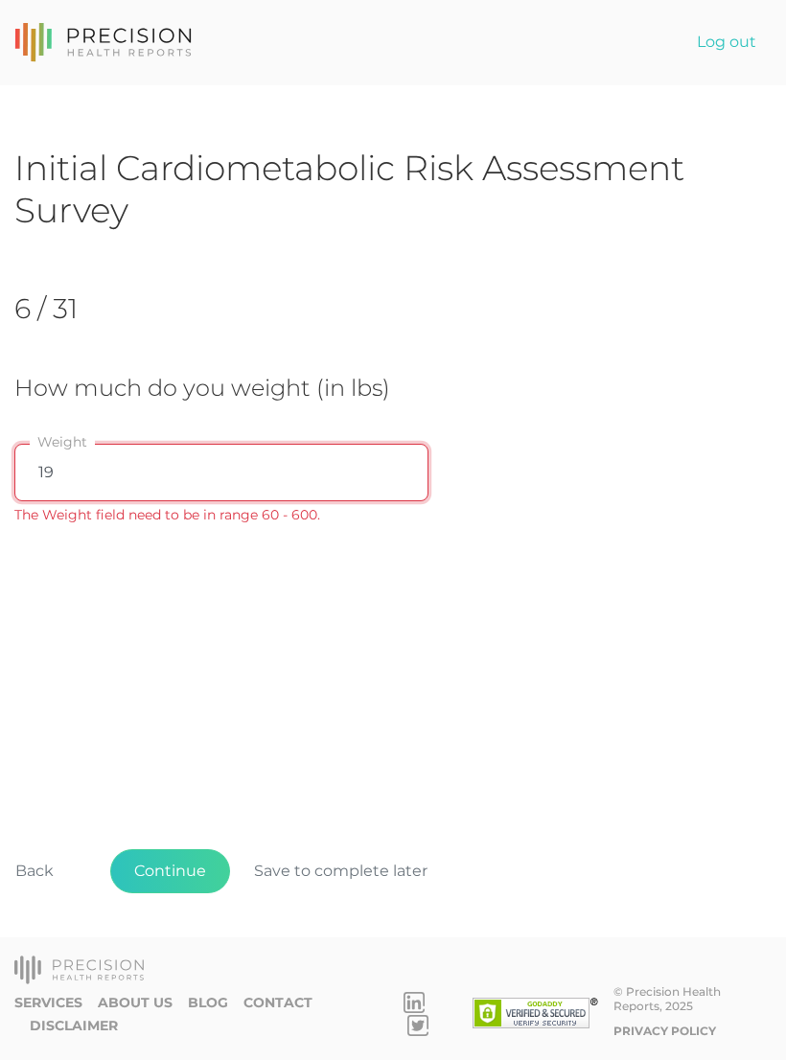
type input "198"
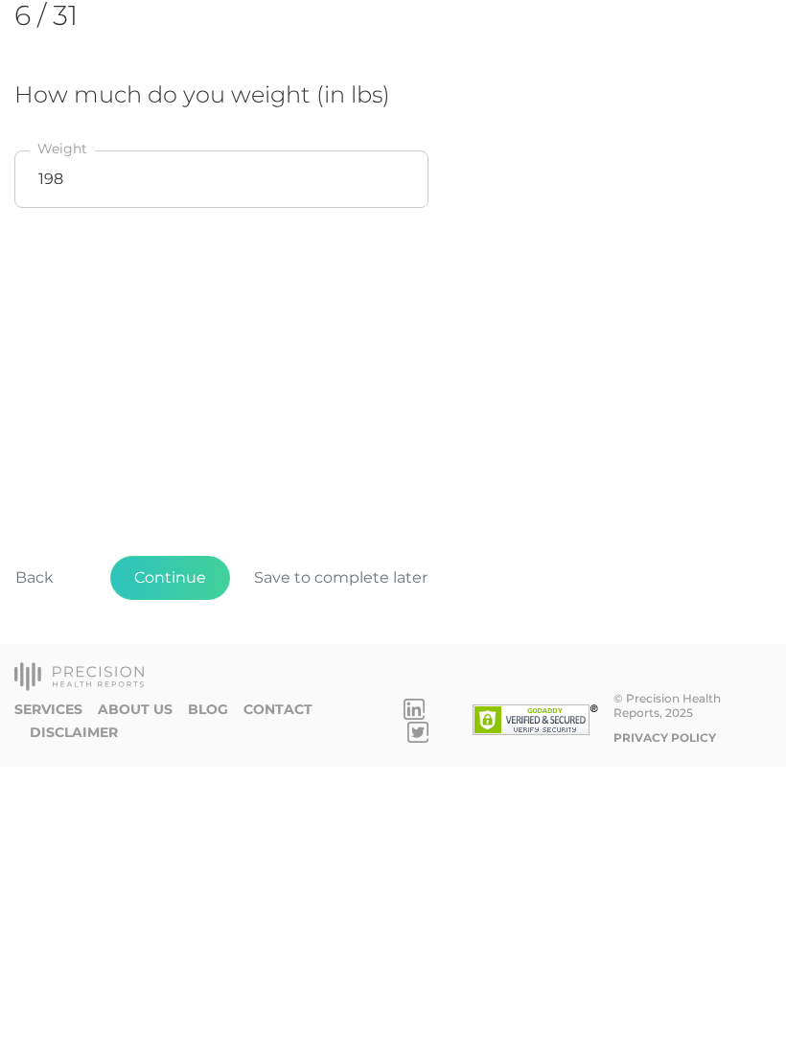
click at [183, 849] on button "Continue" at bounding box center [170, 871] width 120 height 44
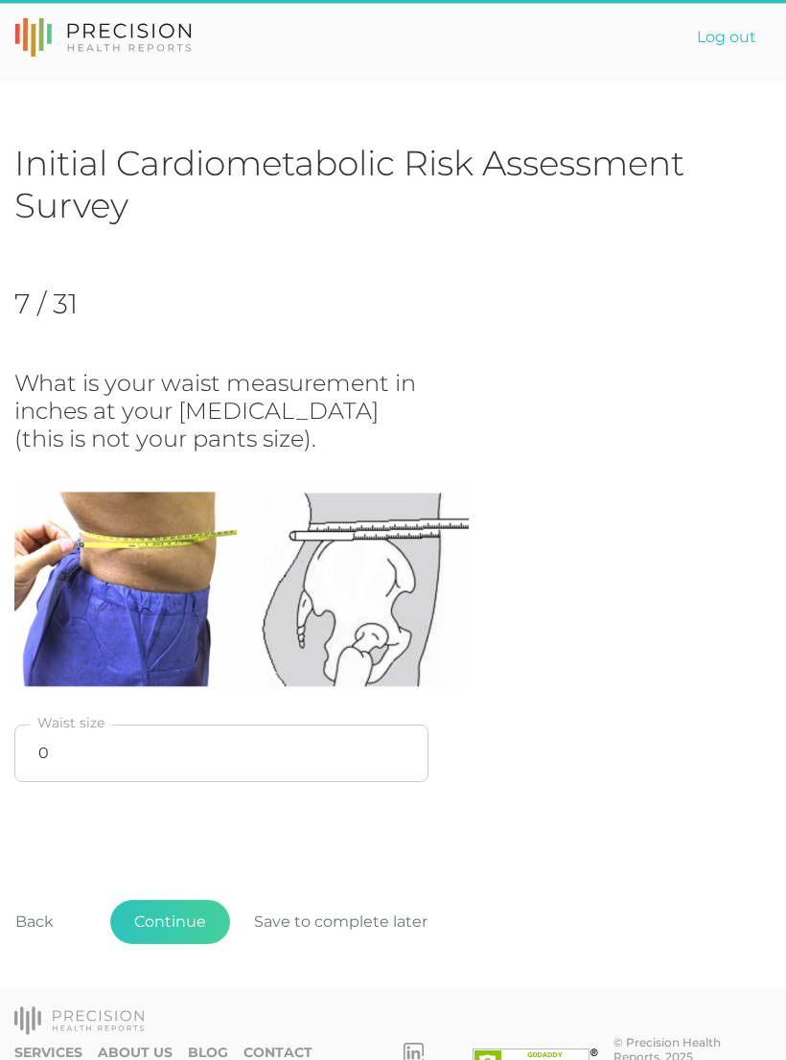
scroll to position [23, 0]
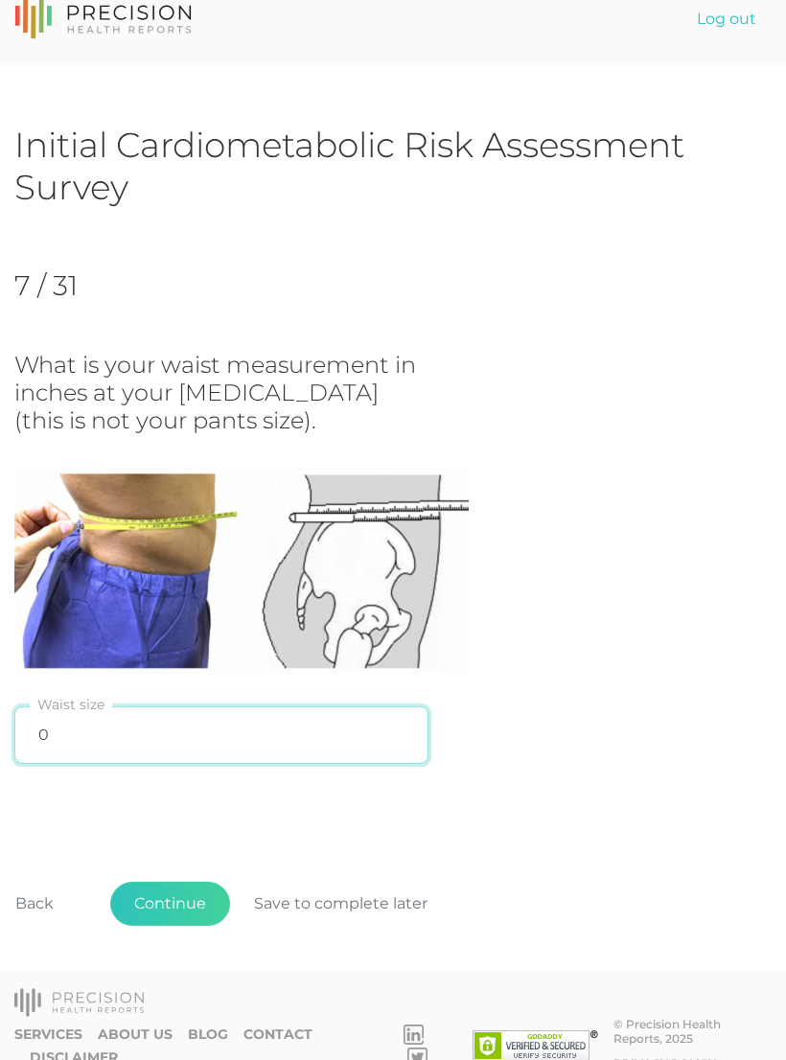
click at [268, 735] on input "0" at bounding box center [221, 735] width 414 height 58
click at [306, 744] on input "0" at bounding box center [221, 735] width 414 height 58
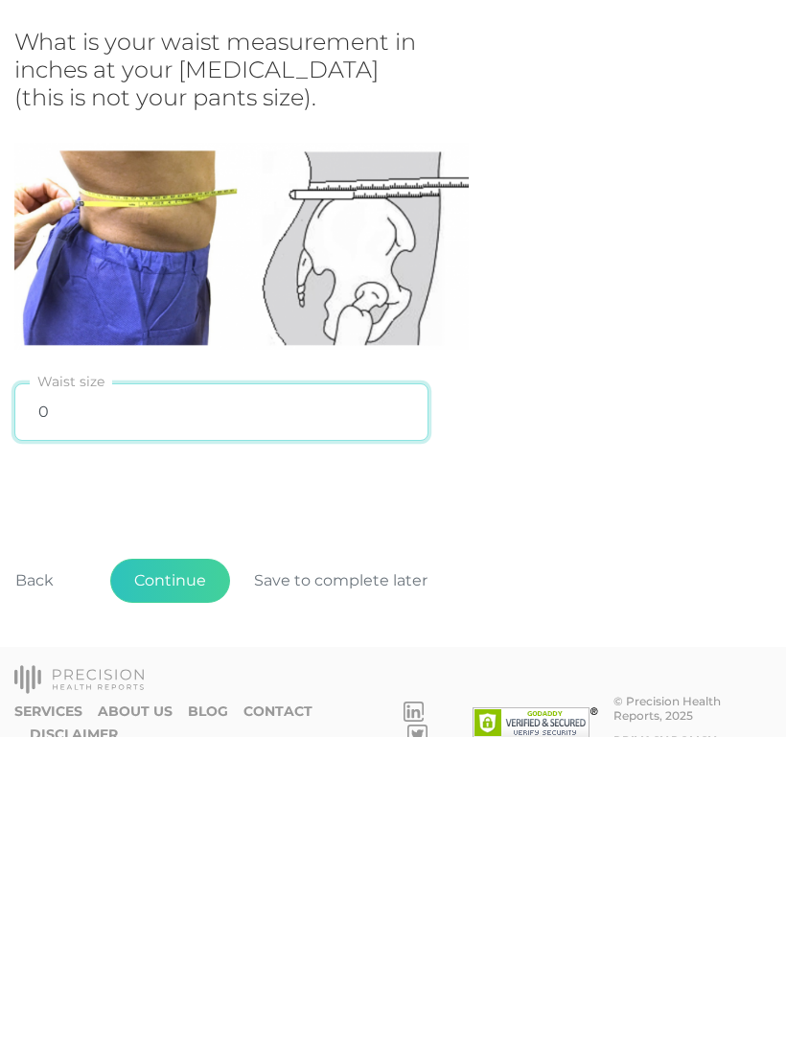
scroll to position [53, 0]
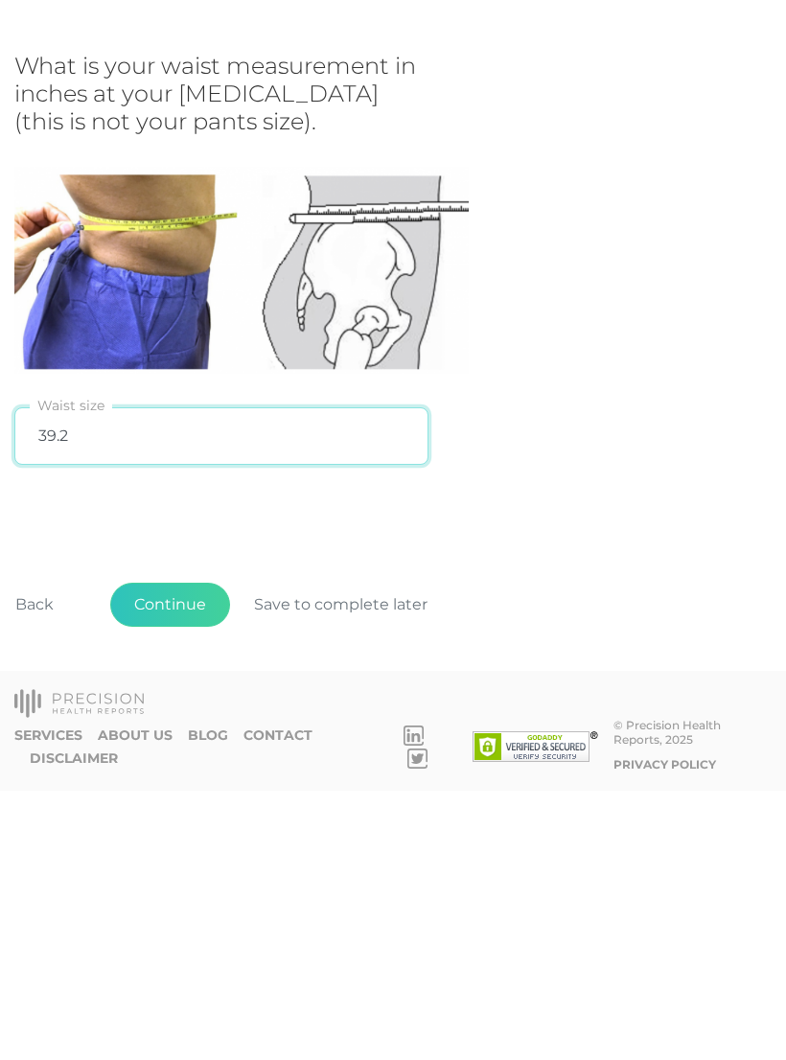
type input "39.25"
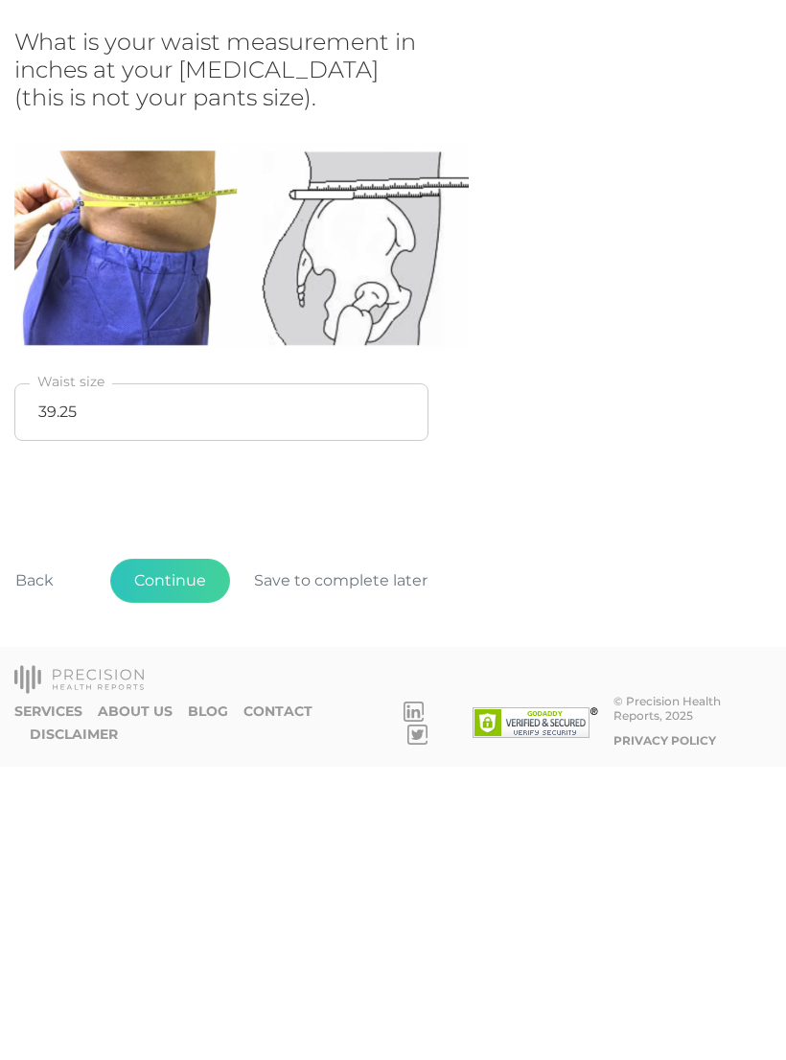
click at [180, 852] on button "Continue" at bounding box center [170, 874] width 120 height 44
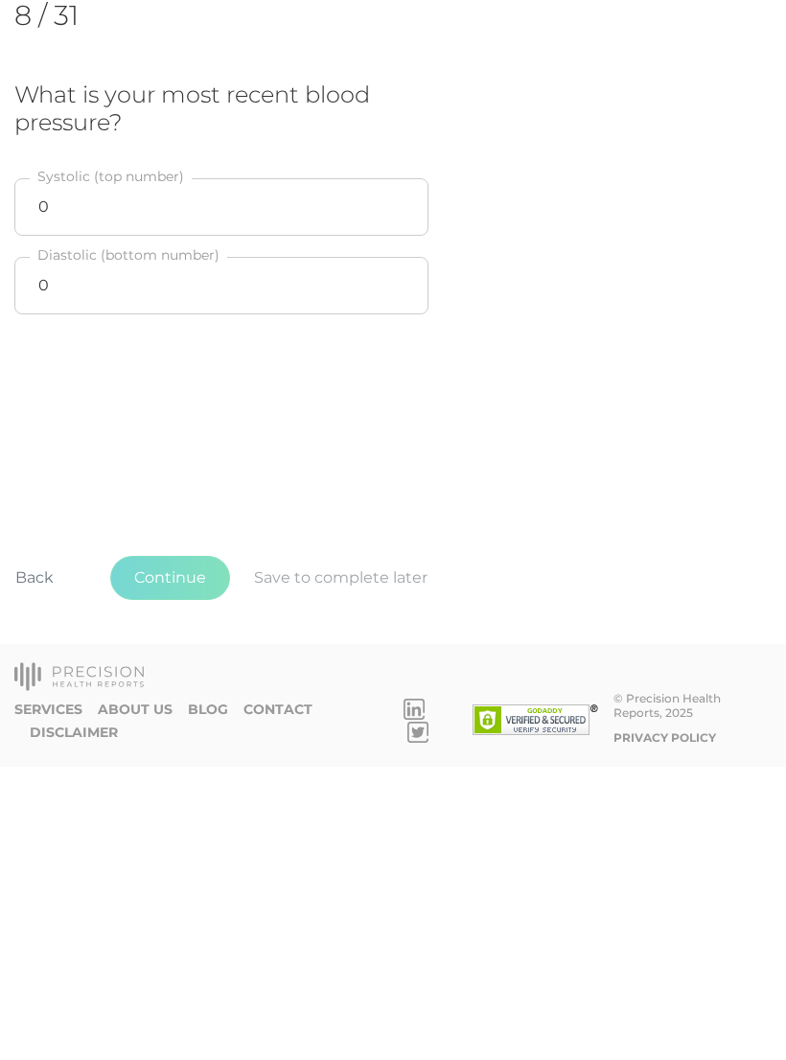
scroll to position [0, 0]
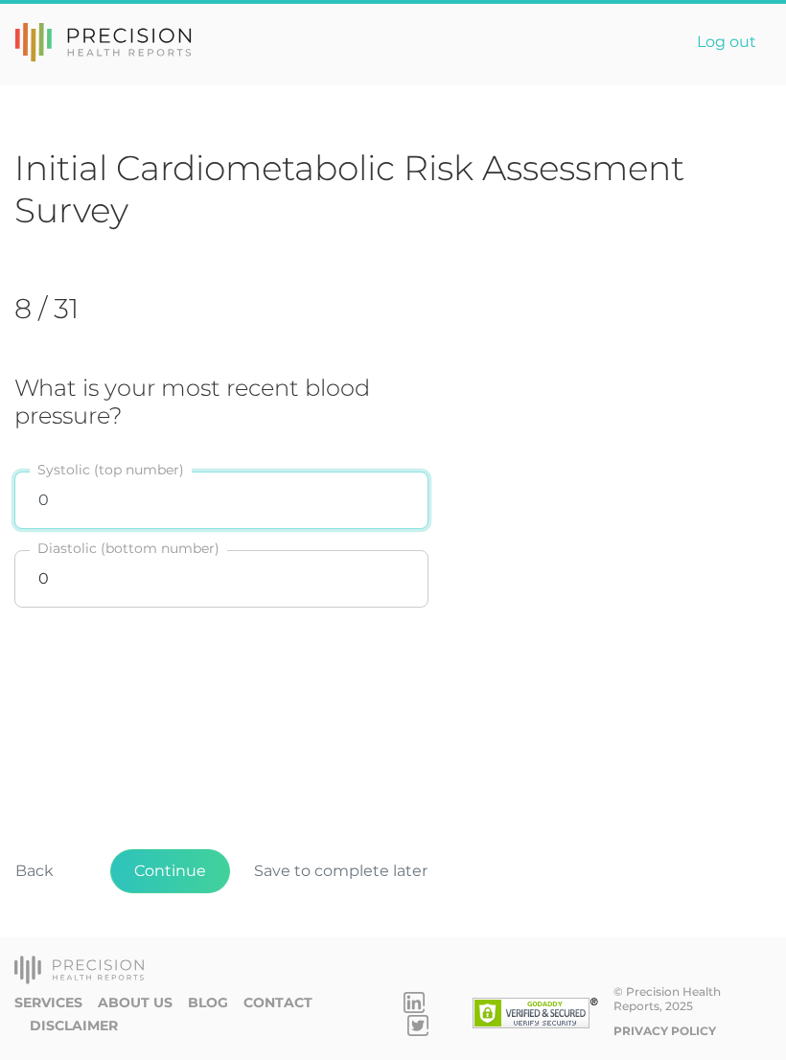
click at [334, 501] on input "0" at bounding box center [221, 501] width 414 height 58
type input "147"
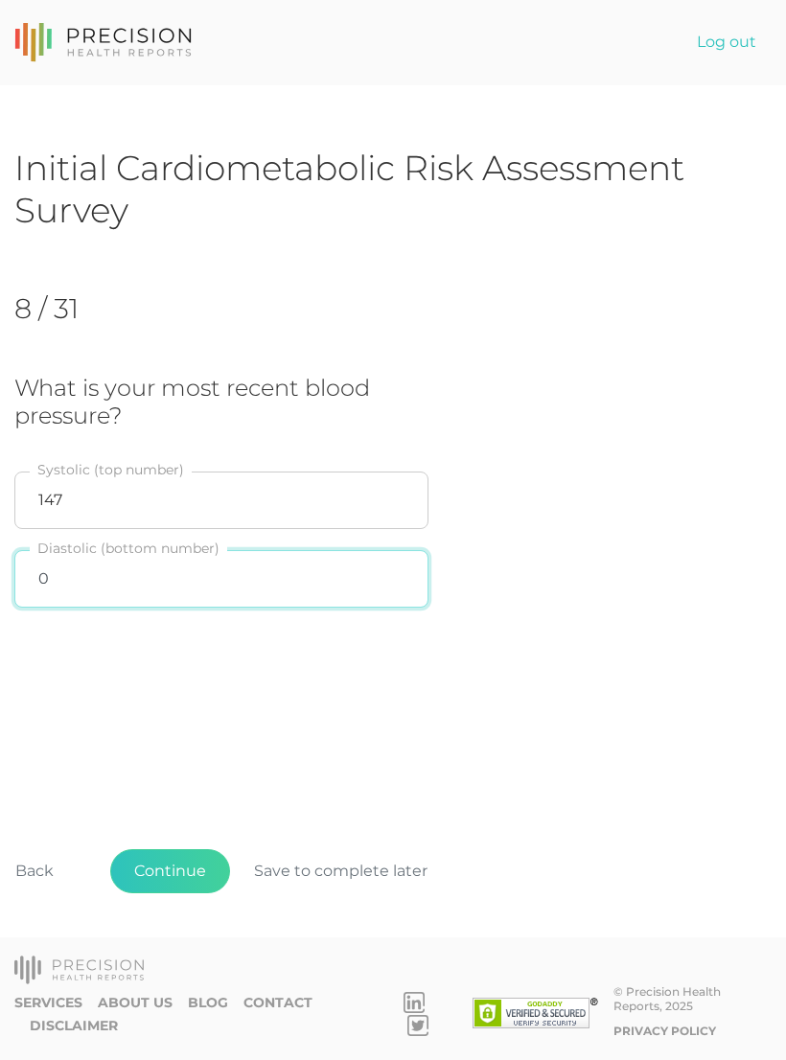
click at [313, 578] on input "0" at bounding box center [221, 579] width 414 height 58
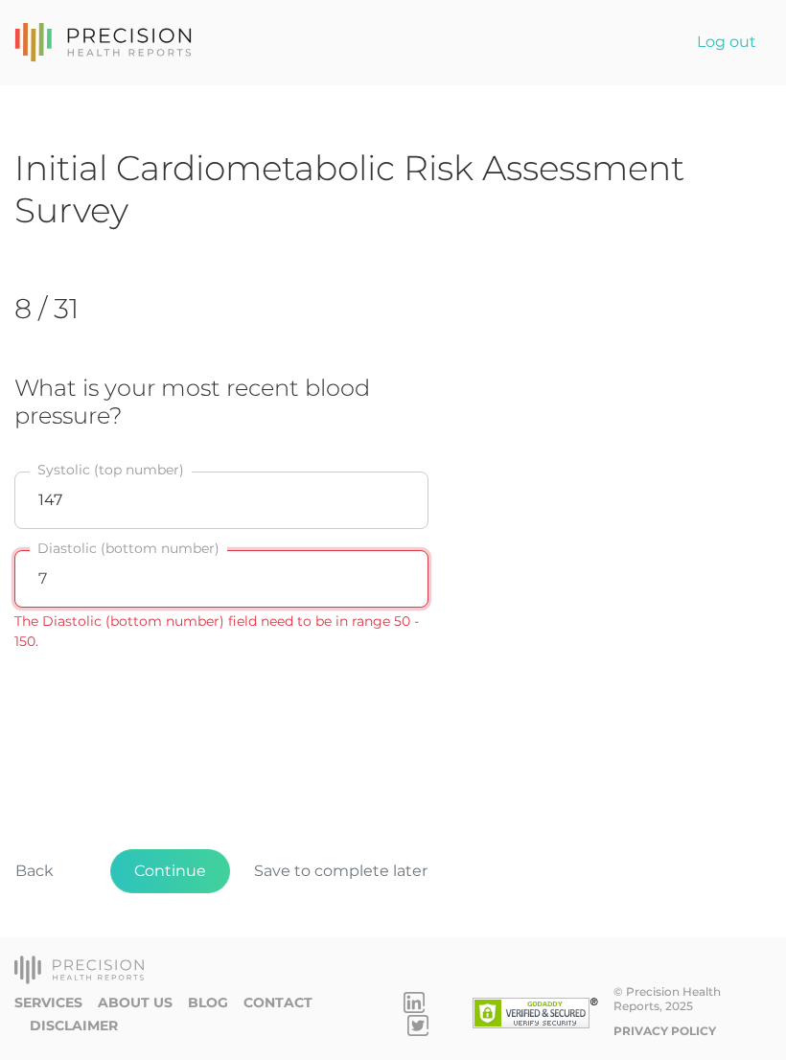
type input "74"
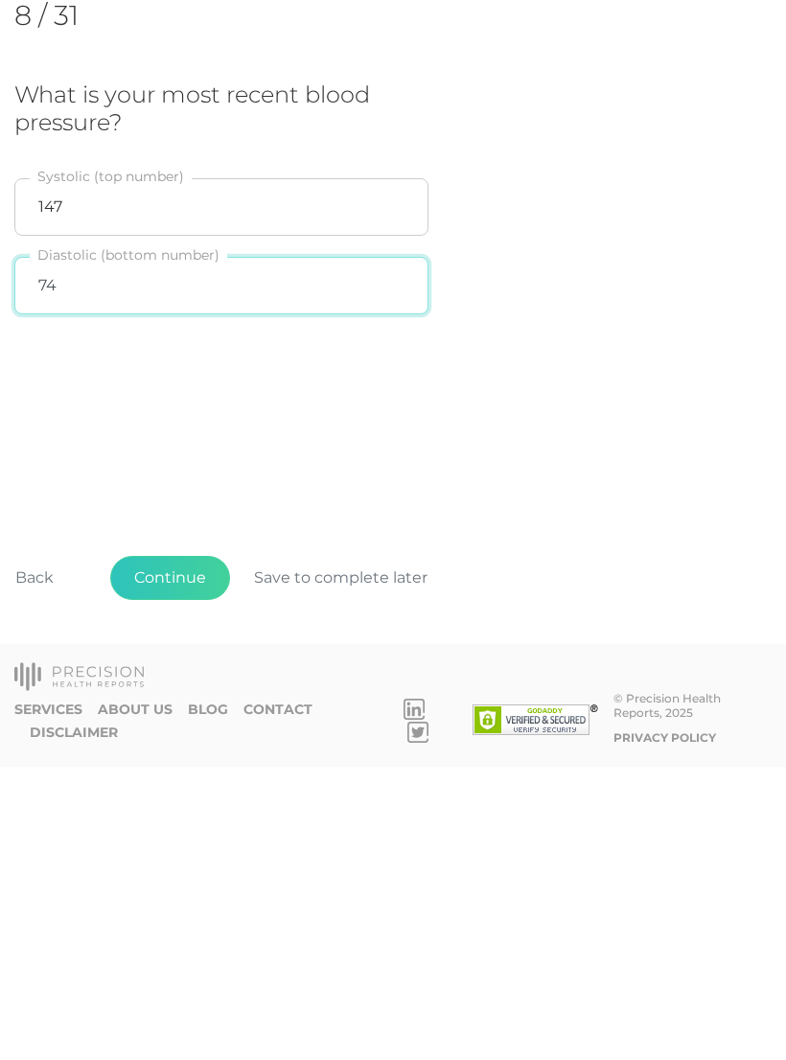
scroll to position [30, 0]
click at [197, 849] on button "Continue" at bounding box center [170, 871] width 120 height 44
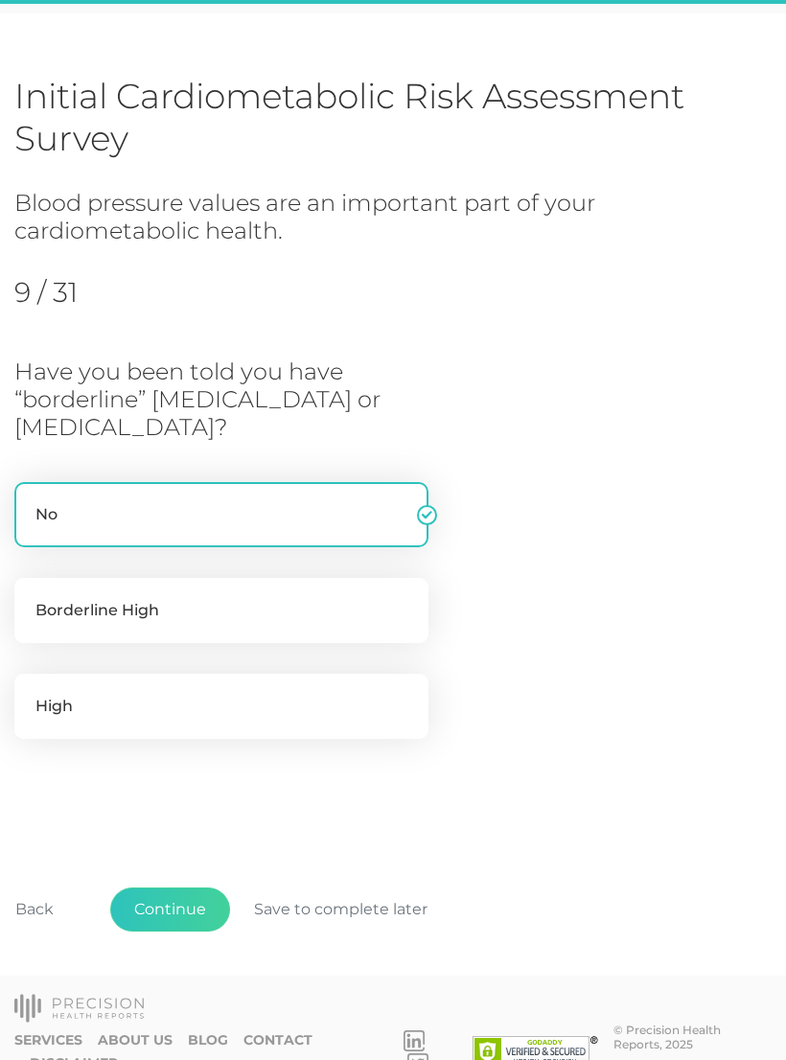
scroll to position [76, 0]
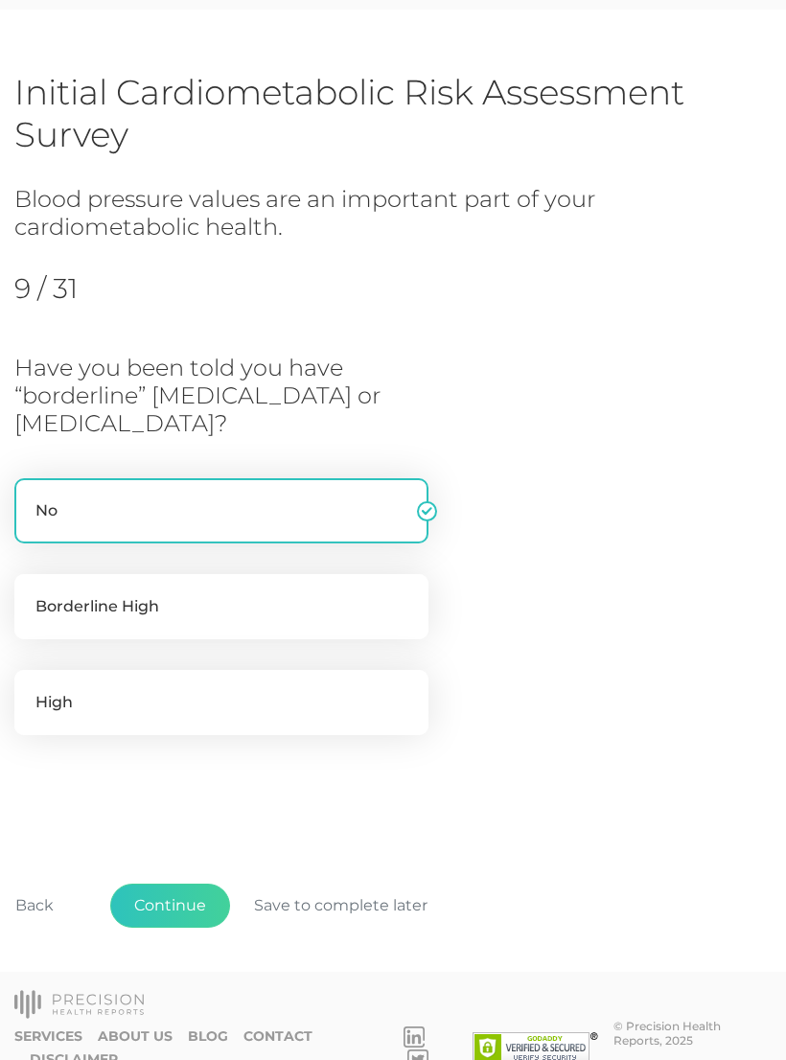
click at [147, 710] on label "High" at bounding box center [221, 702] width 414 height 65
click at [30, 689] on input "High" at bounding box center [21, 679] width 15 height 19
radio input "true"
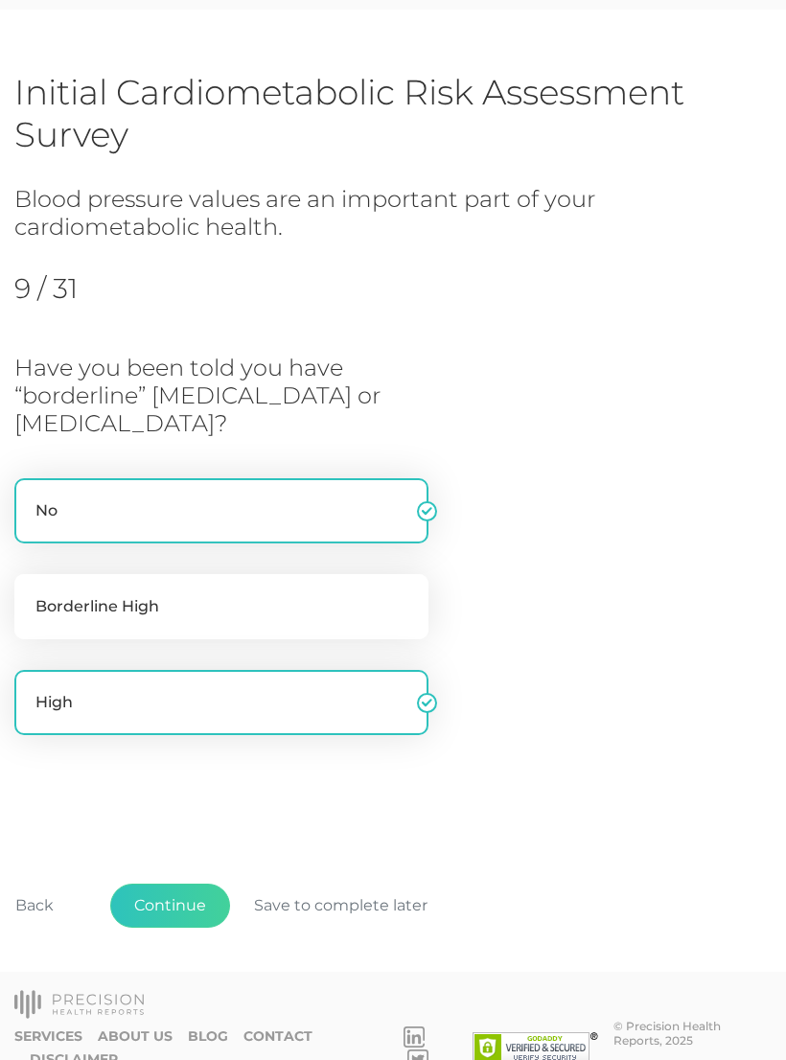
radio input "false"
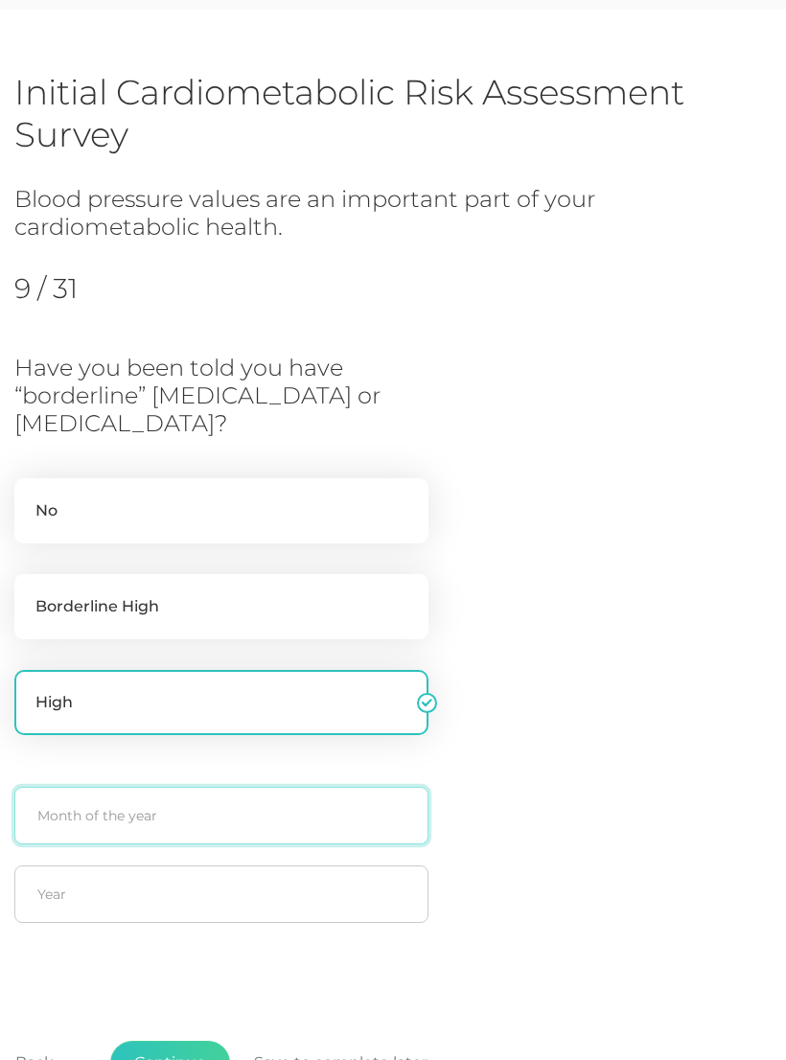
click at [217, 810] on input "text" at bounding box center [221, 816] width 414 height 58
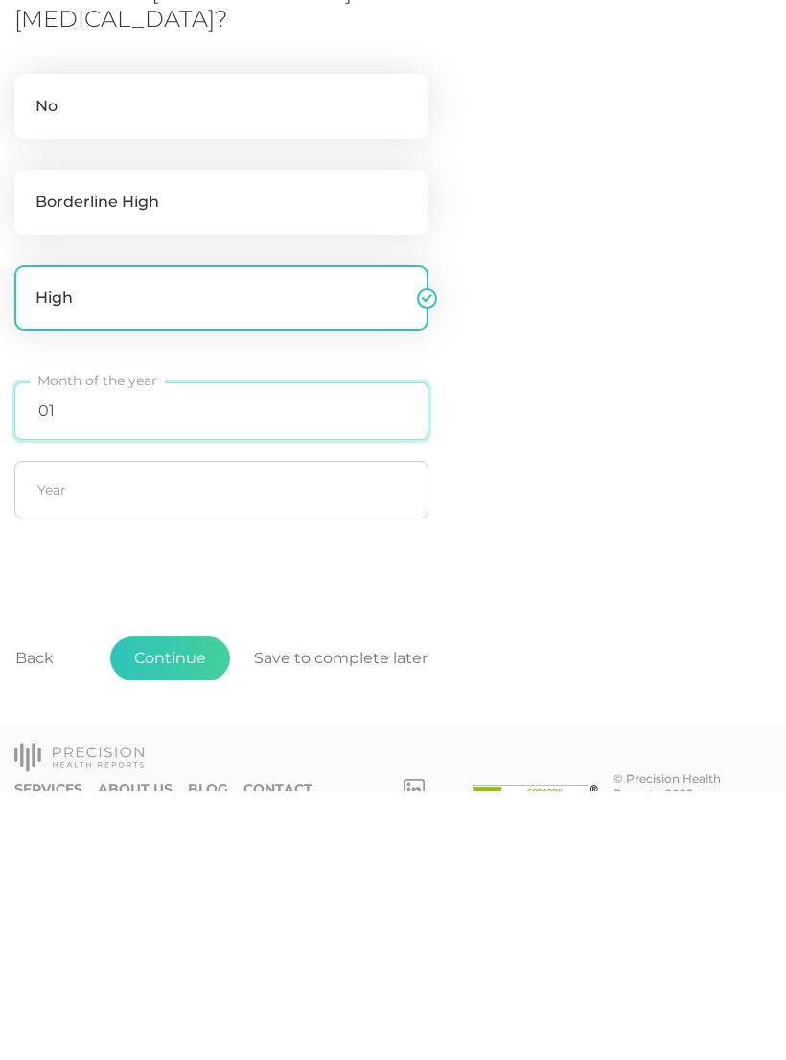
type input "01"
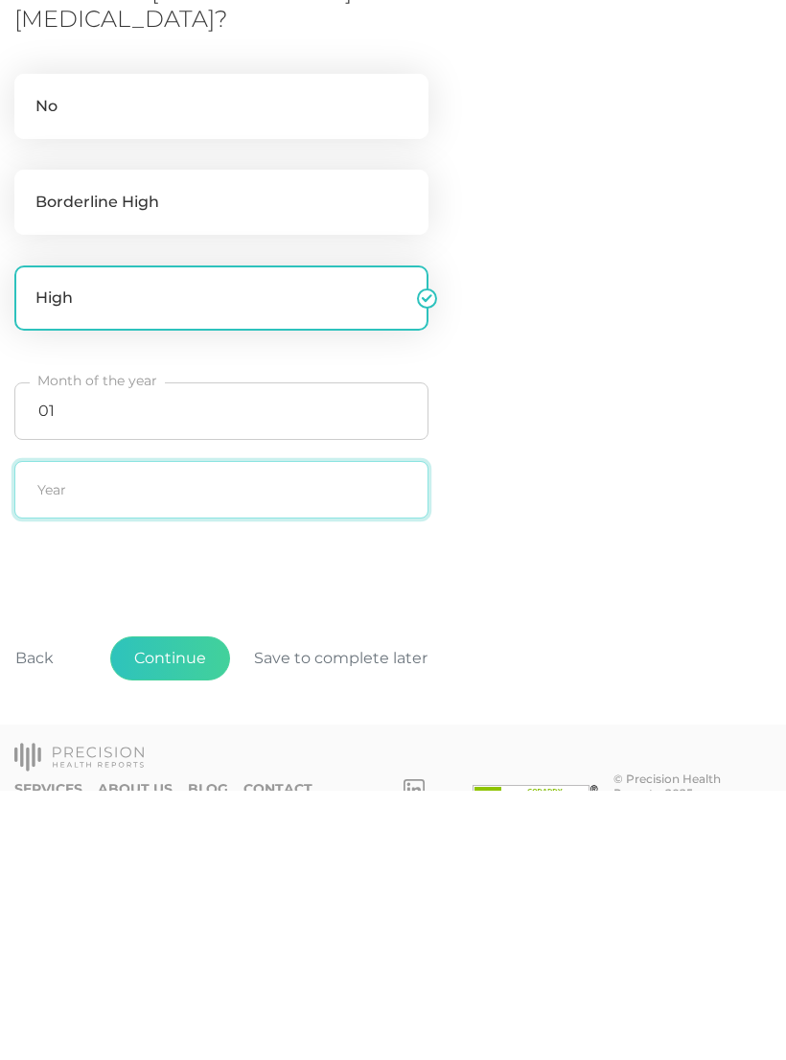
click at [235, 730] on input "text" at bounding box center [221, 759] width 414 height 58
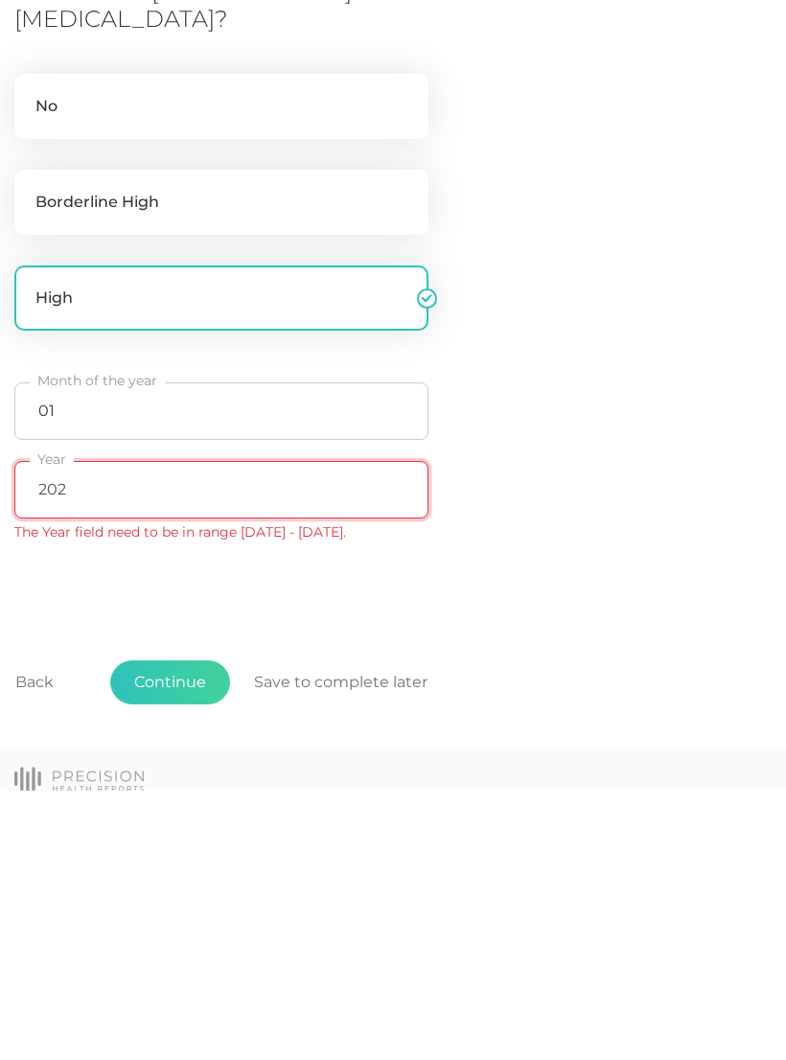
type input "2024"
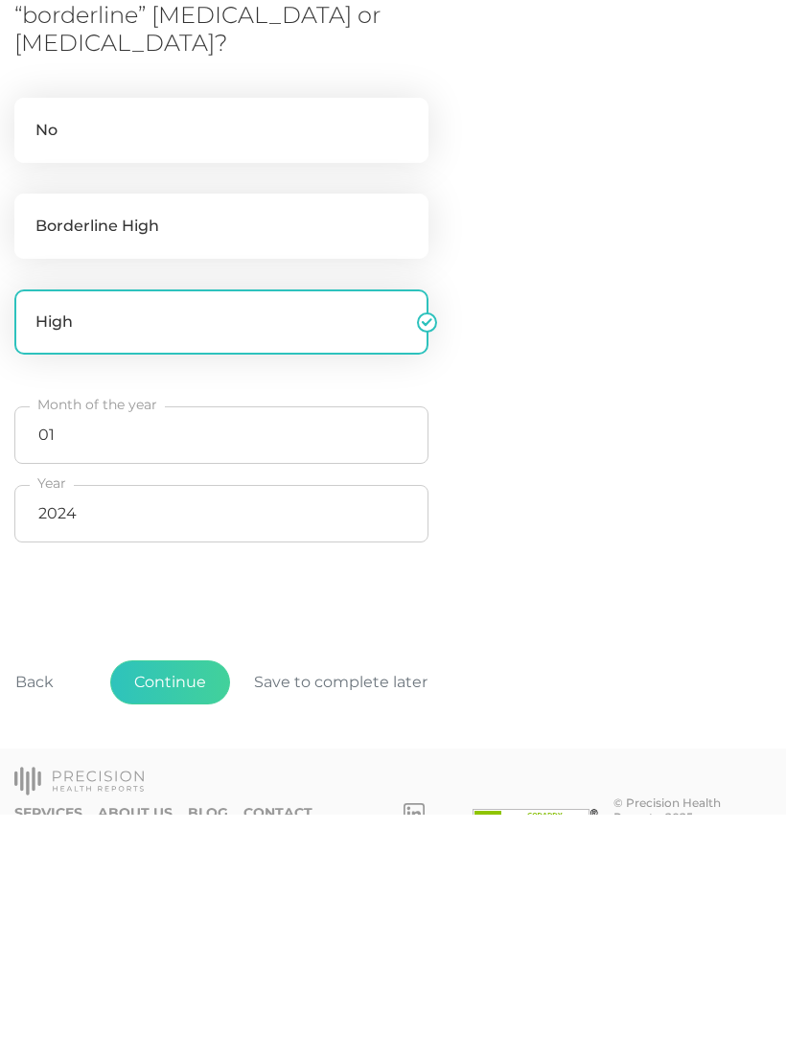
click at [195, 906] on button "Continue" at bounding box center [170, 928] width 120 height 44
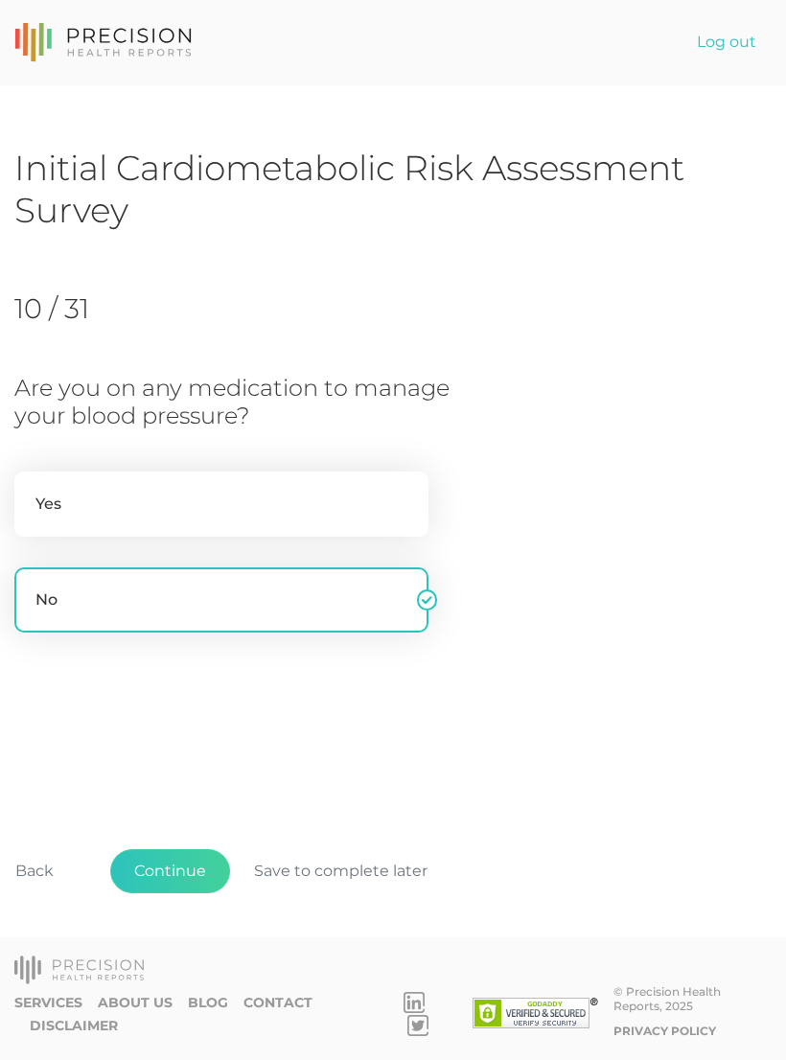
click at [295, 517] on label "Yes" at bounding box center [221, 504] width 414 height 65
click at [30, 491] on input "Yes" at bounding box center [21, 481] width 15 height 19
radio input "true"
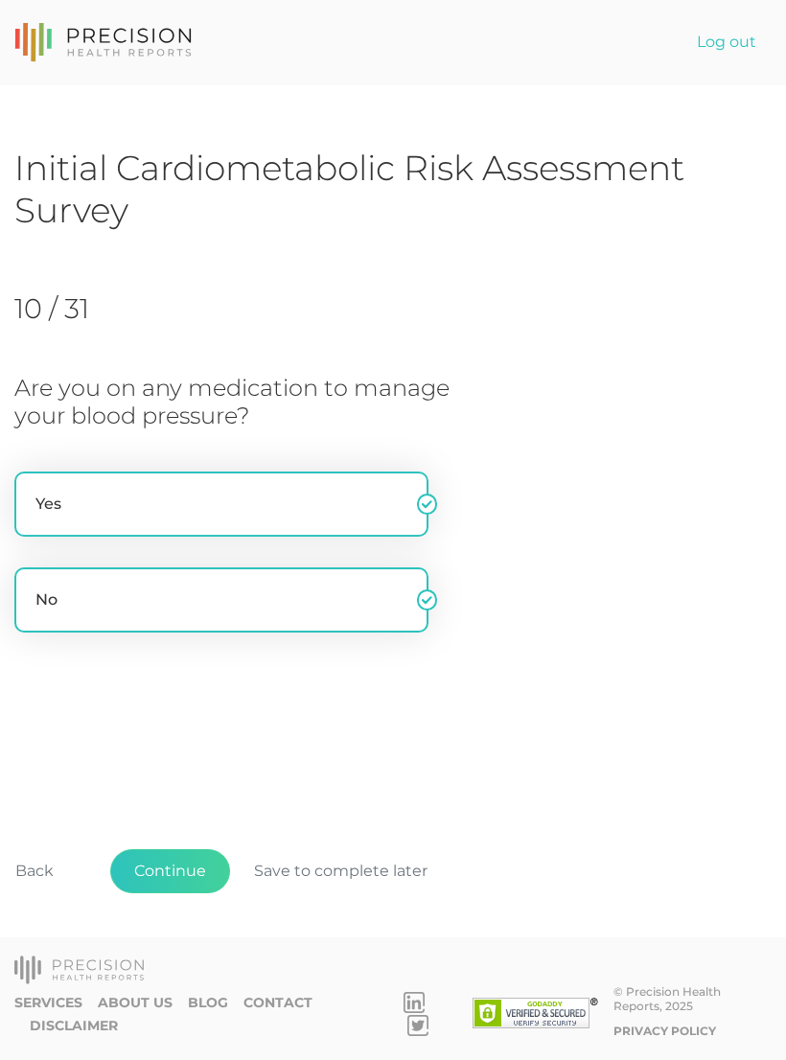
radio input "false"
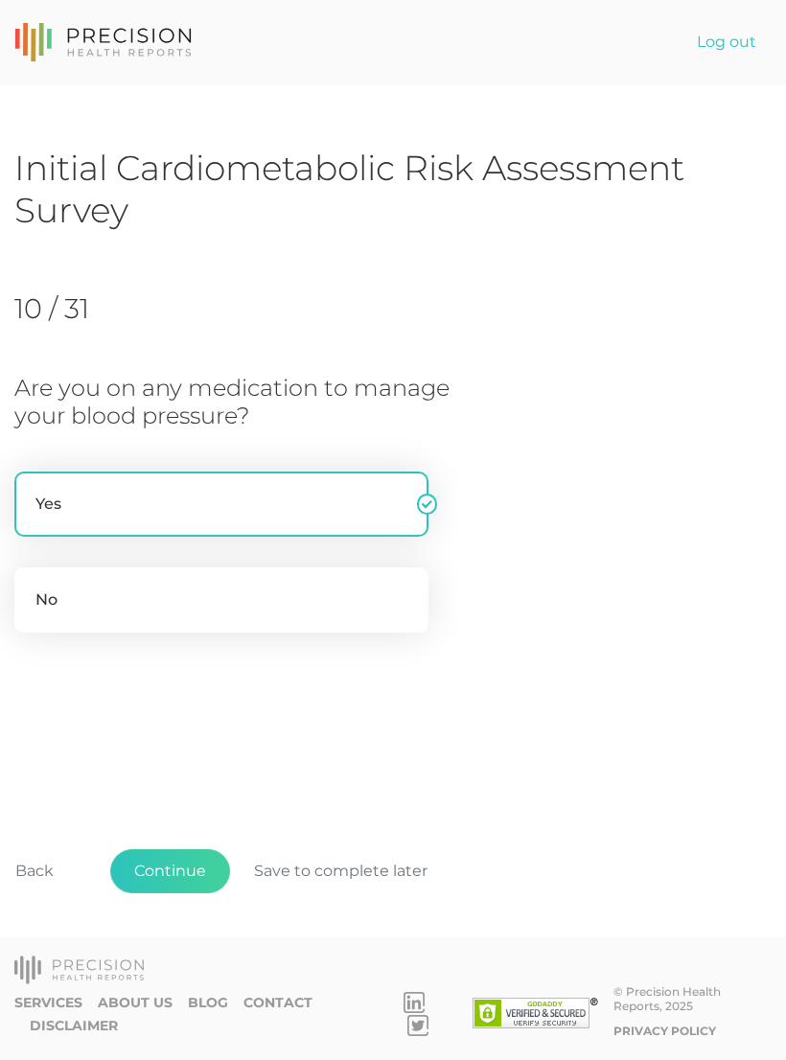
click at [189, 893] on button "Continue" at bounding box center [170, 871] width 120 height 44
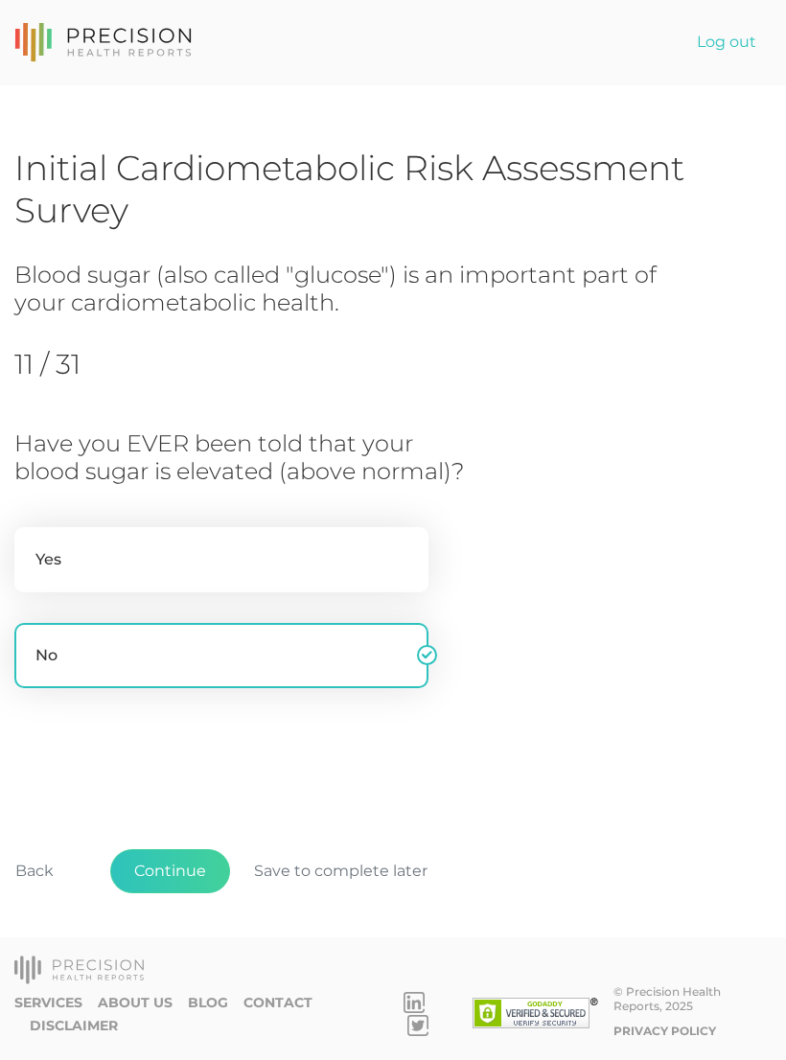
click at [193, 893] on button "Continue" at bounding box center [170, 871] width 120 height 44
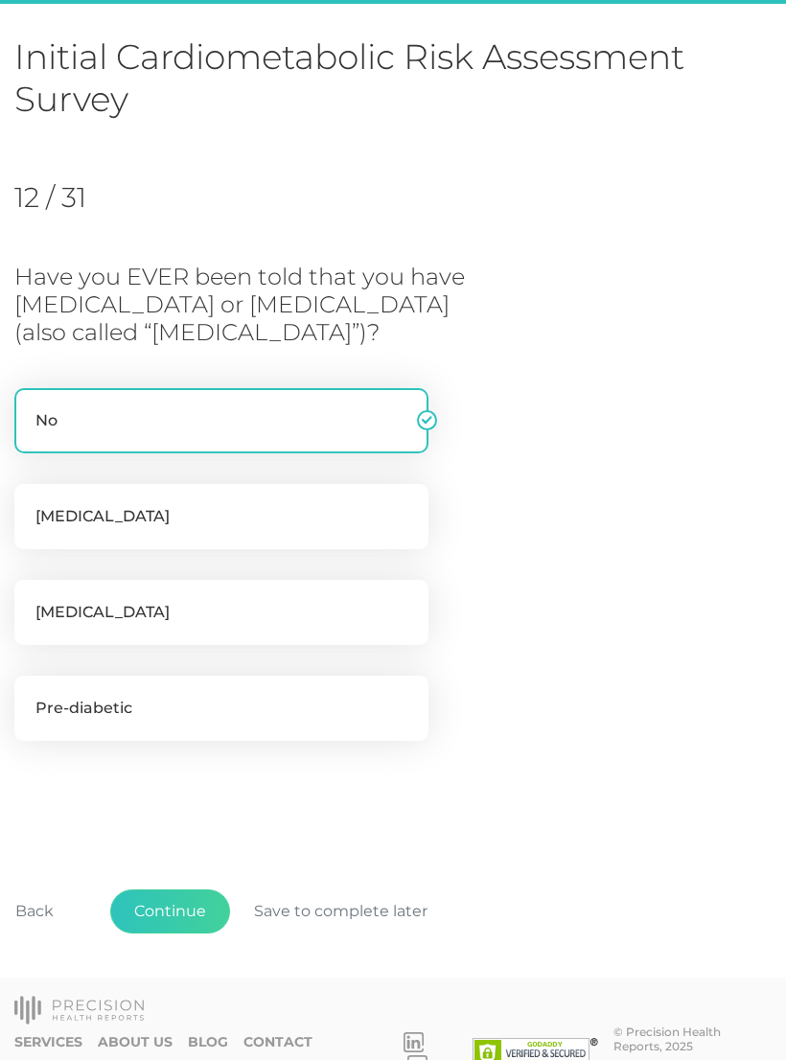
scroll to position [118, 0]
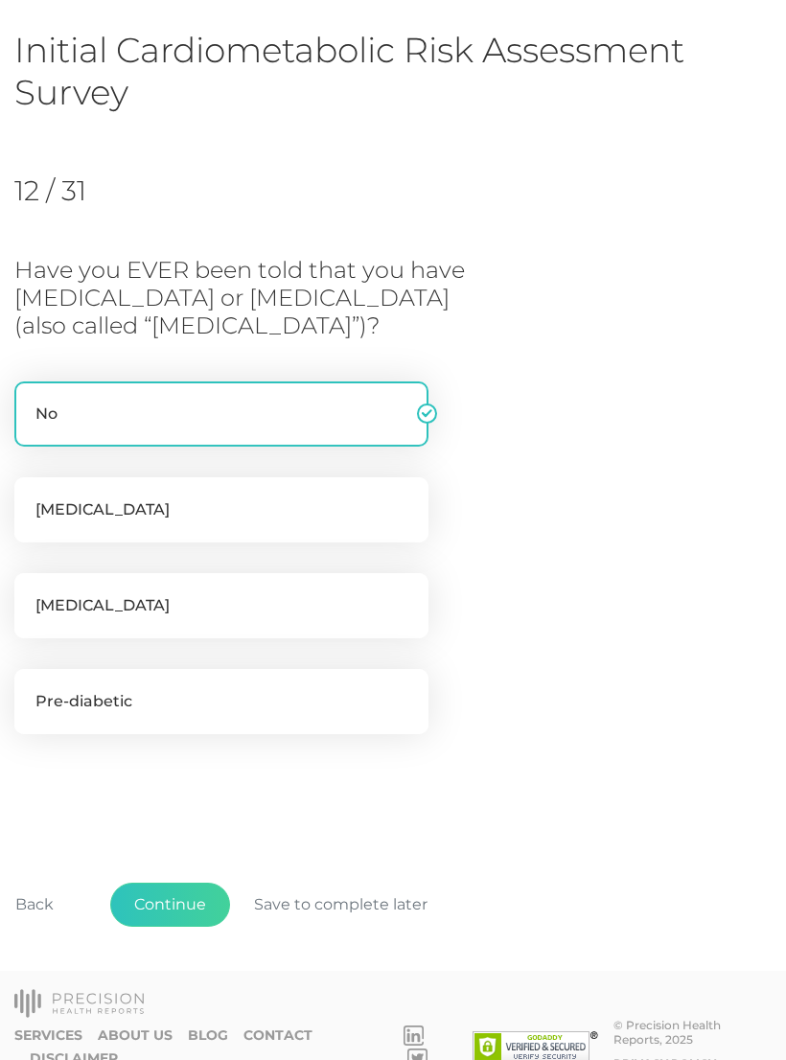
click at [191, 906] on button "Continue" at bounding box center [170, 905] width 120 height 44
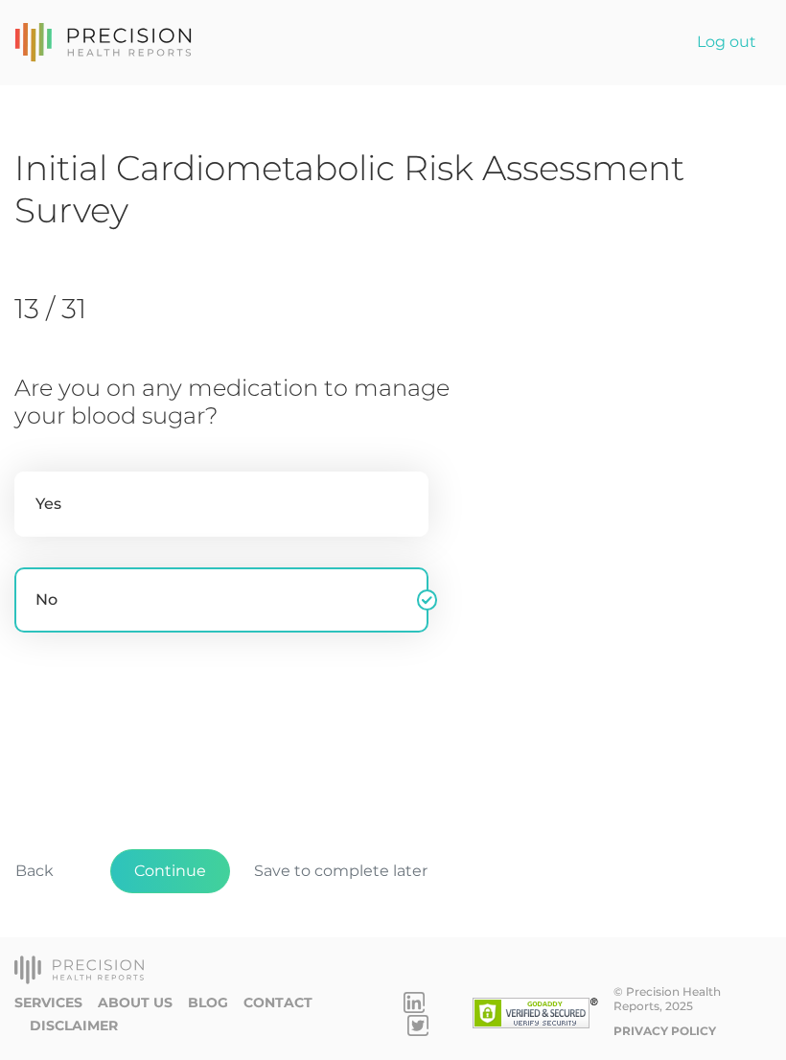
click at [191, 893] on button "Continue" at bounding box center [170, 871] width 120 height 44
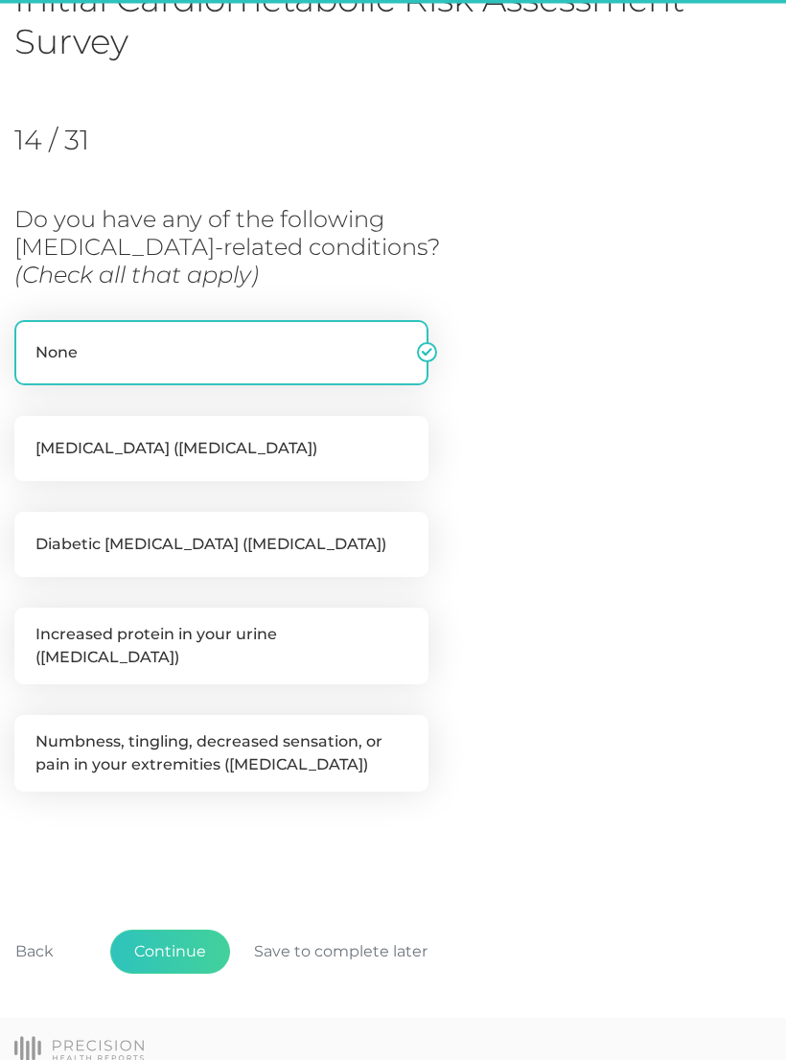
scroll to position [204, 0]
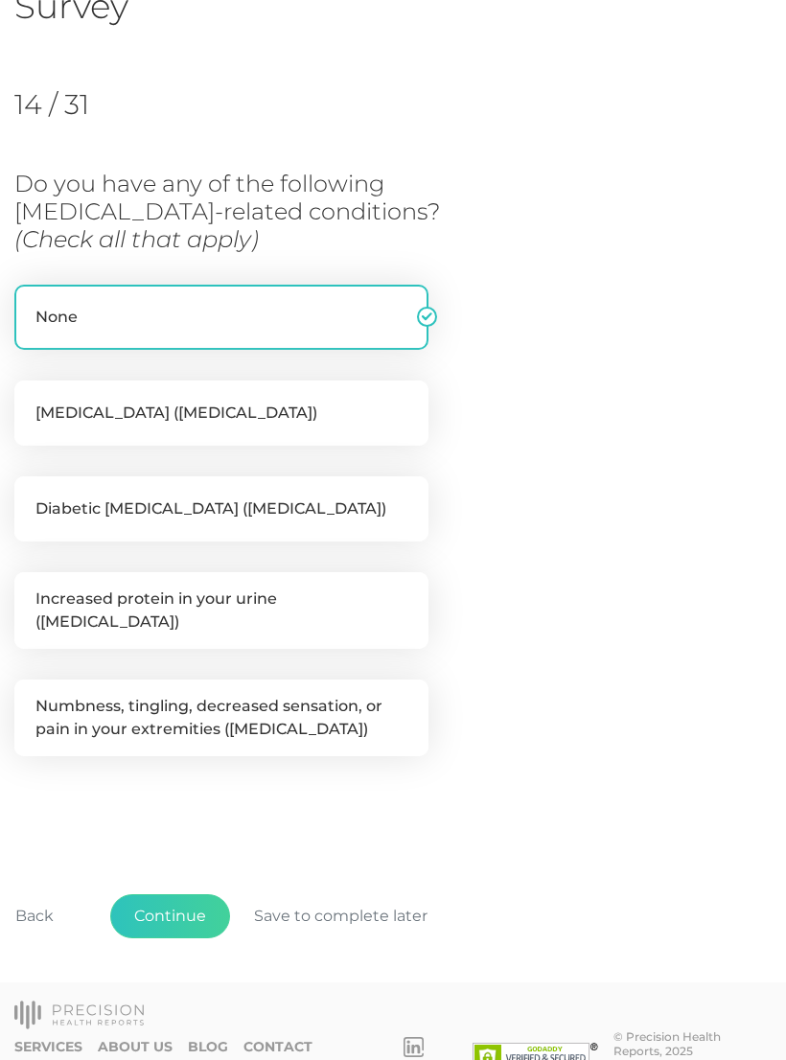
click at [367, 705] on label "Numbness, tingling, decreased sensation, or pain in your extremities (neuropath…" at bounding box center [221, 718] width 414 height 77
click at [30, 699] on input "Numbness, tingling, decreased sensation, or pain in your extremities (neuropath…" at bounding box center [21, 689] width 15 height 19
checkbox input "true"
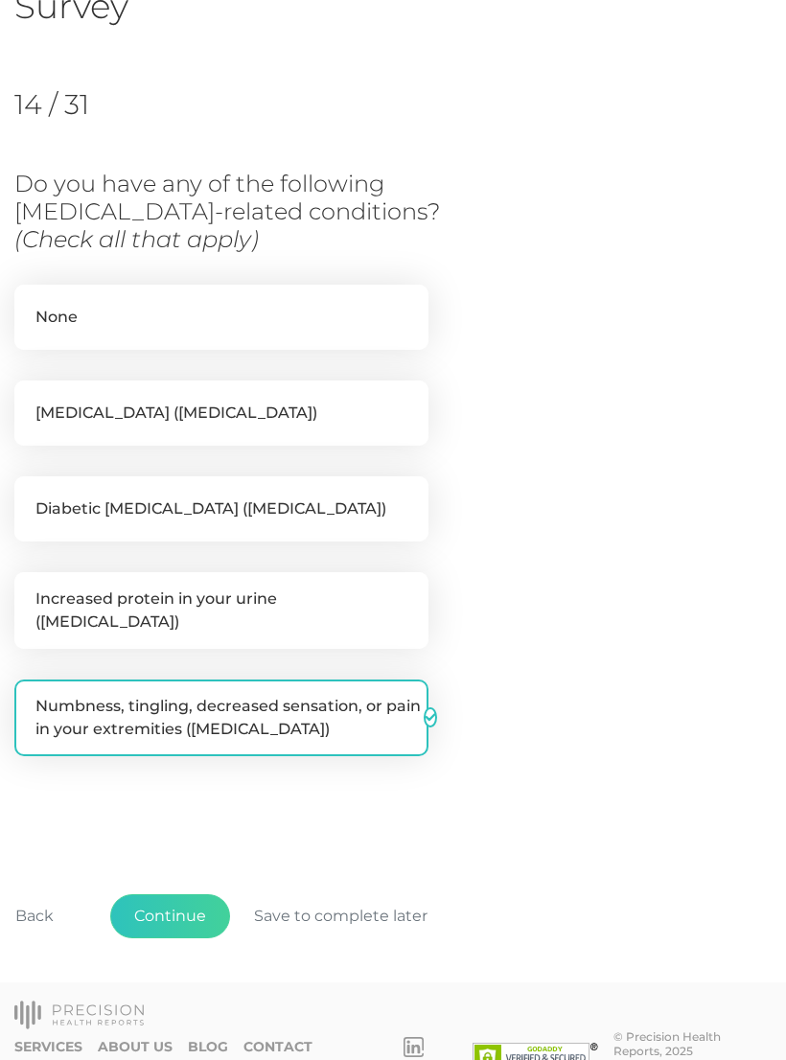
checkbox input "false"
click at [191, 916] on button "Continue" at bounding box center [170, 916] width 120 height 44
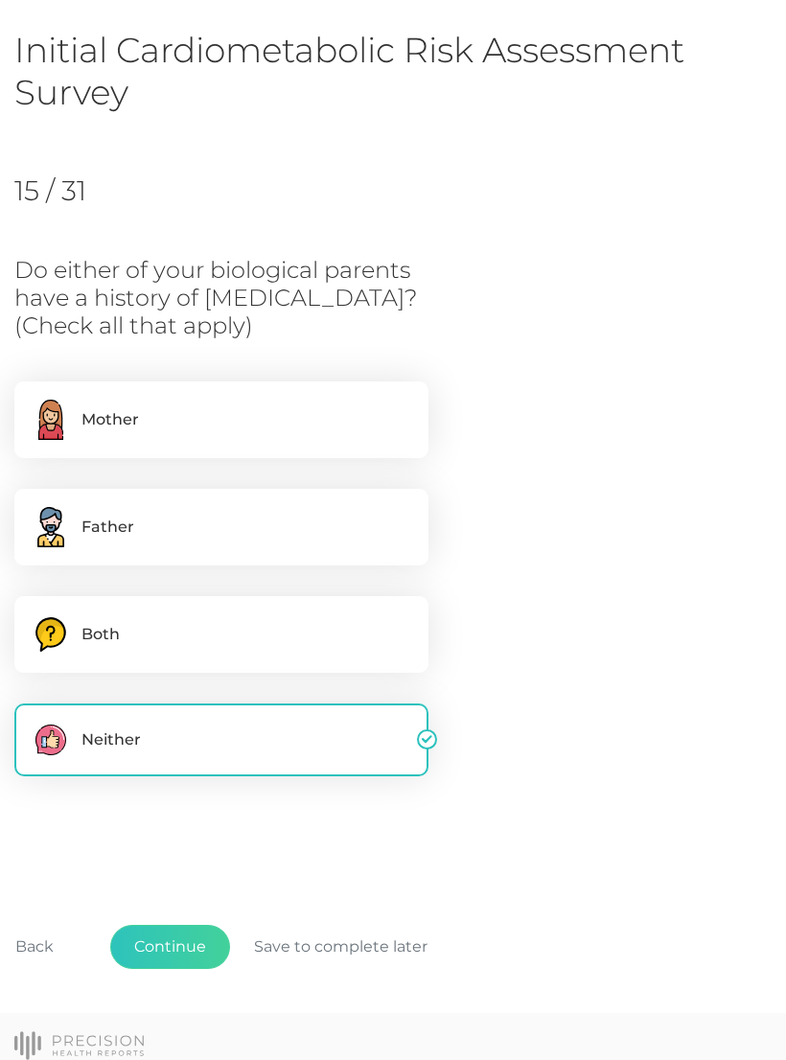
click at [186, 949] on button "Continue" at bounding box center [170, 947] width 120 height 44
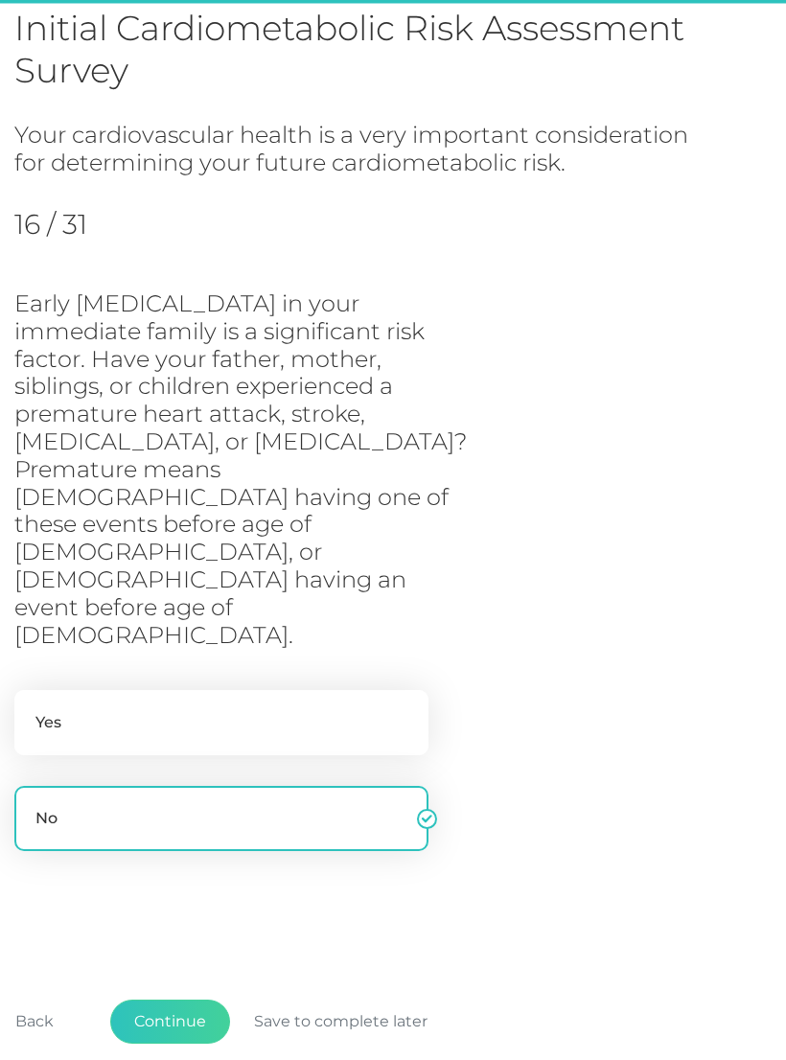
scroll to position [141, 0]
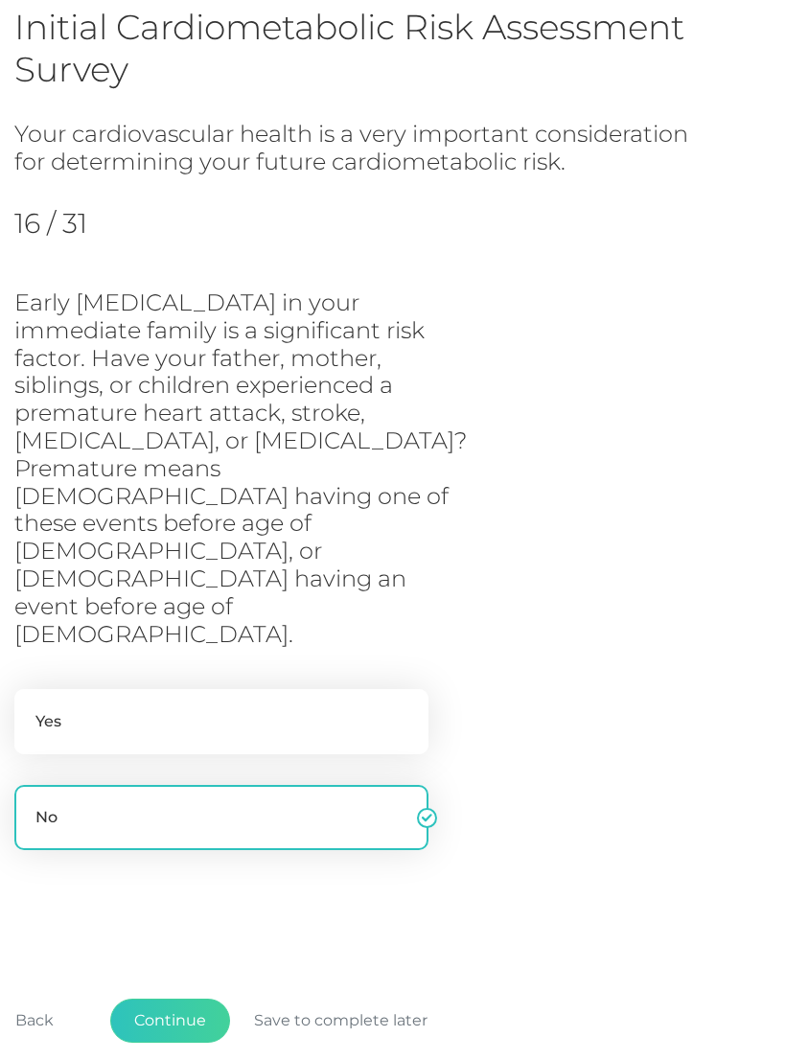
click at [348, 689] on label "Yes" at bounding box center [221, 721] width 414 height 65
click at [30, 689] on input "Yes" at bounding box center [21, 698] width 15 height 19
radio input "true"
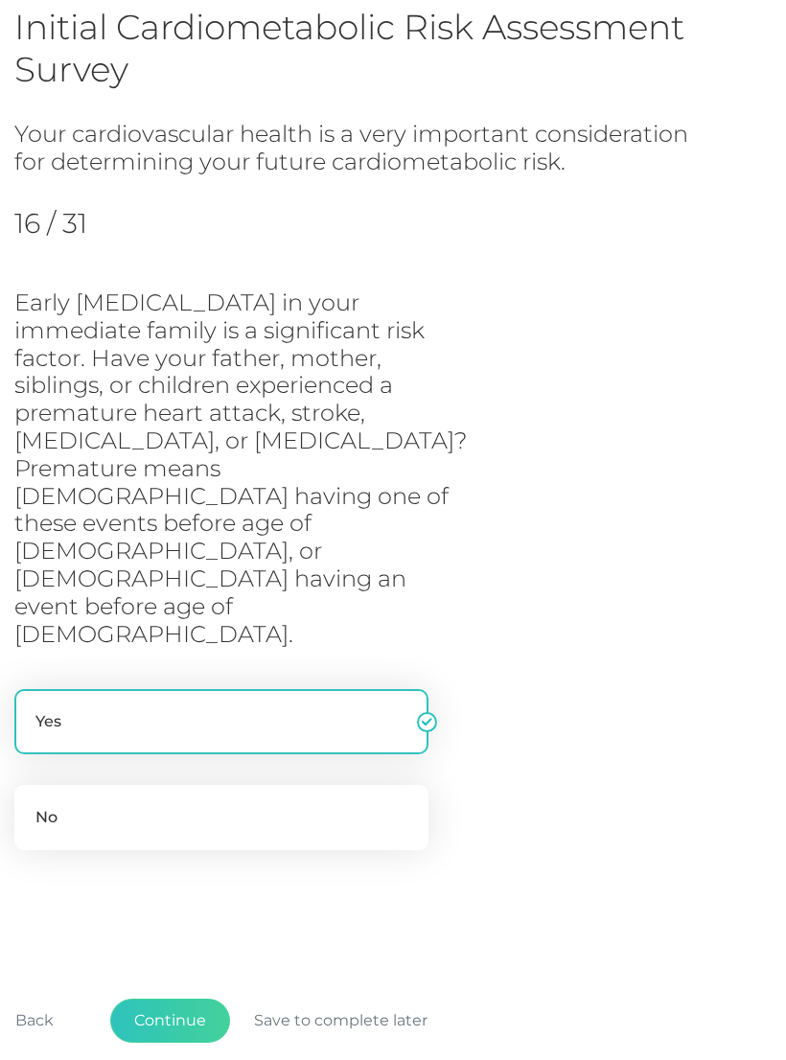
click at [191, 999] on button "Continue" at bounding box center [170, 1021] width 120 height 44
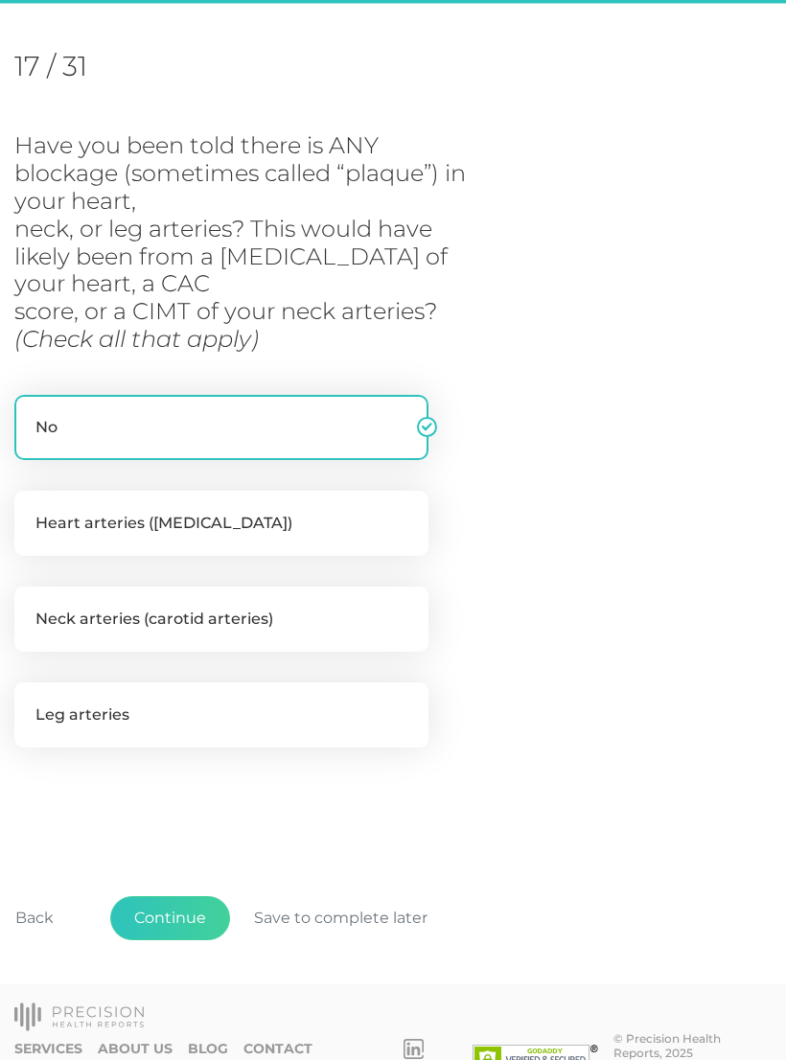
scroll to position [252, 0]
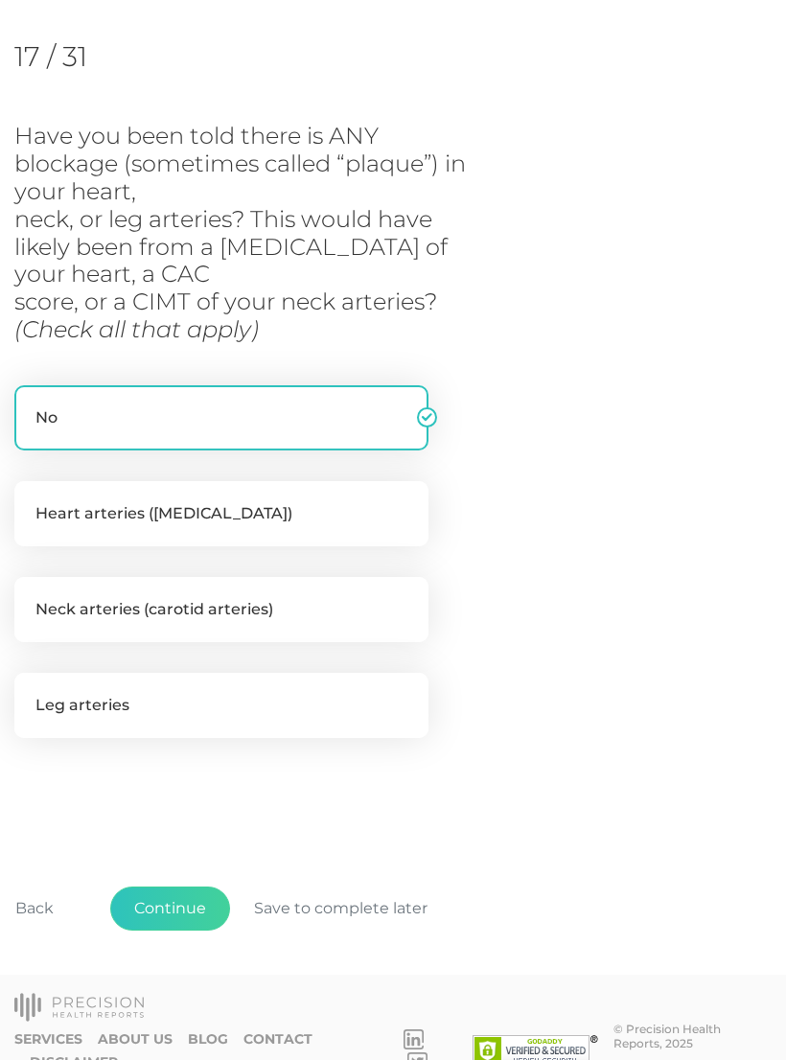
click at [165, 911] on button "Continue" at bounding box center [170, 909] width 120 height 44
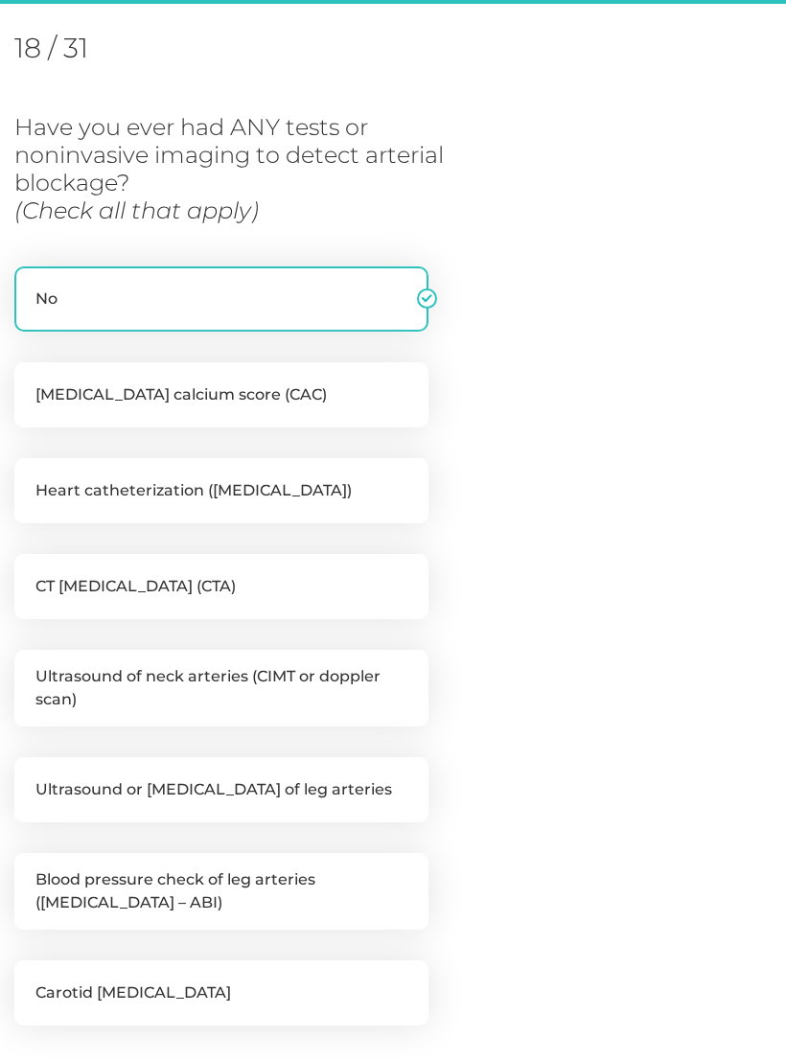
scroll to position [262, 0]
click at [351, 397] on label "Coronary artery calcium score (CAC)" at bounding box center [221, 393] width 414 height 65
click at [30, 381] on input "Coronary artery calcium score (CAC)" at bounding box center [21, 370] width 15 height 19
checkbox input "true"
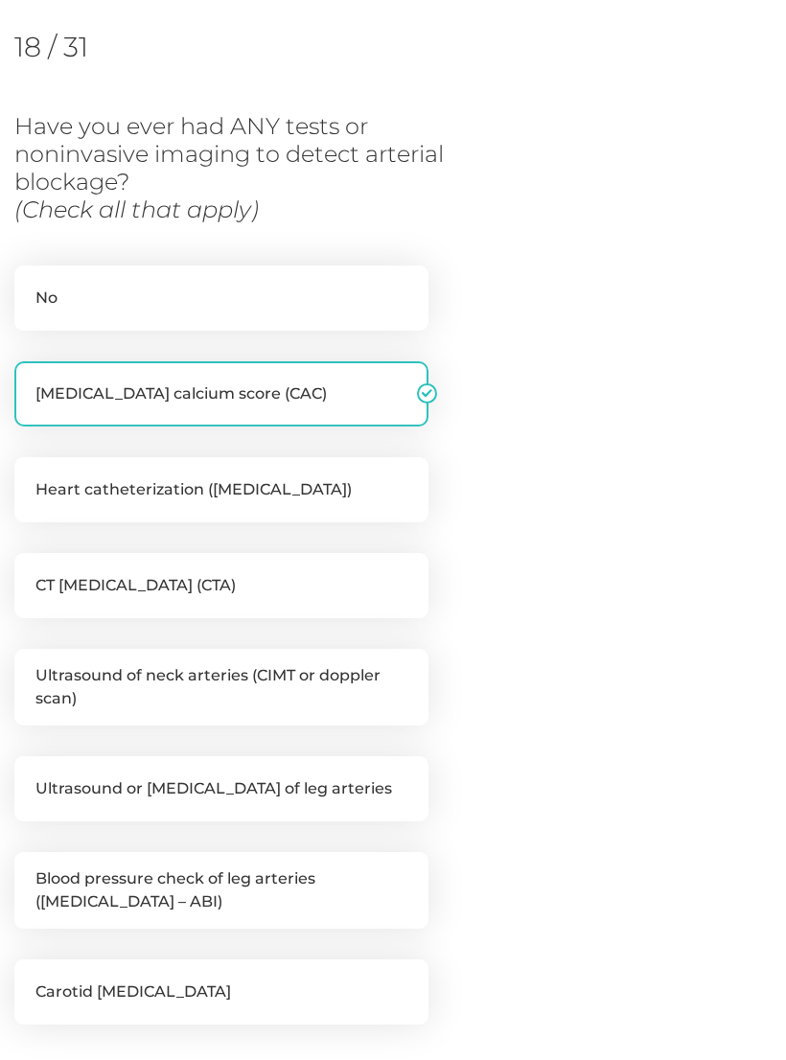
checkbox input "false"
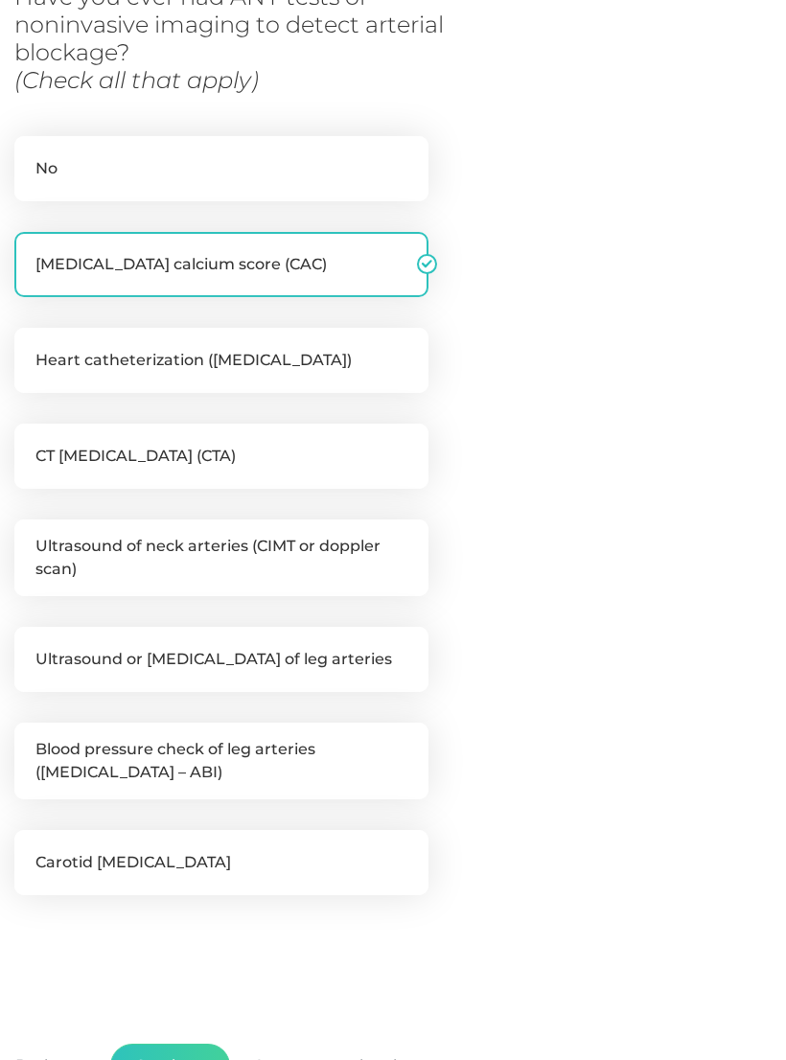
scroll to position [391, 0]
click at [360, 552] on label "Ultrasound of neck arteries (CIMT or doppler scan)" at bounding box center [221, 558] width 414 height 77
click at [30, 539] on input "Ultrasound of neck arteries (CIMT or doppler scan)" at bounding box center [21, 529] width 15 height 19
checkbox input "true"
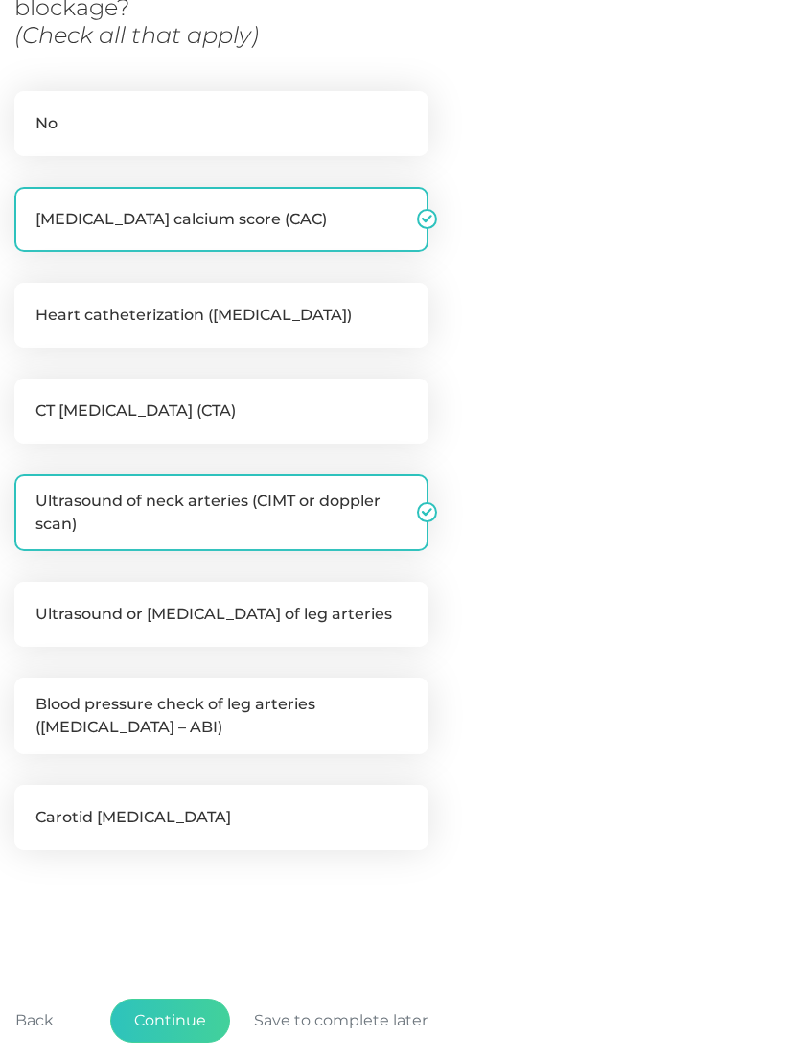
scroll to position [436, 0]
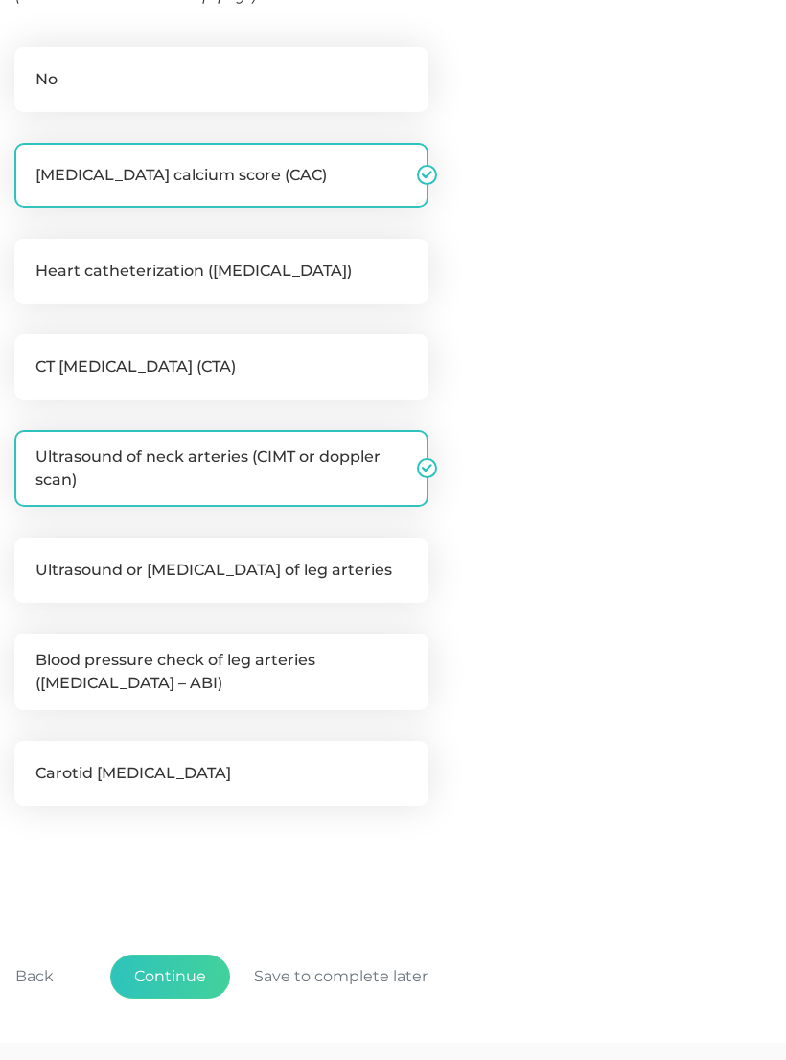
click at [193, 973] on button "Continue" at bounding box center [170, 977] width 120 height 44
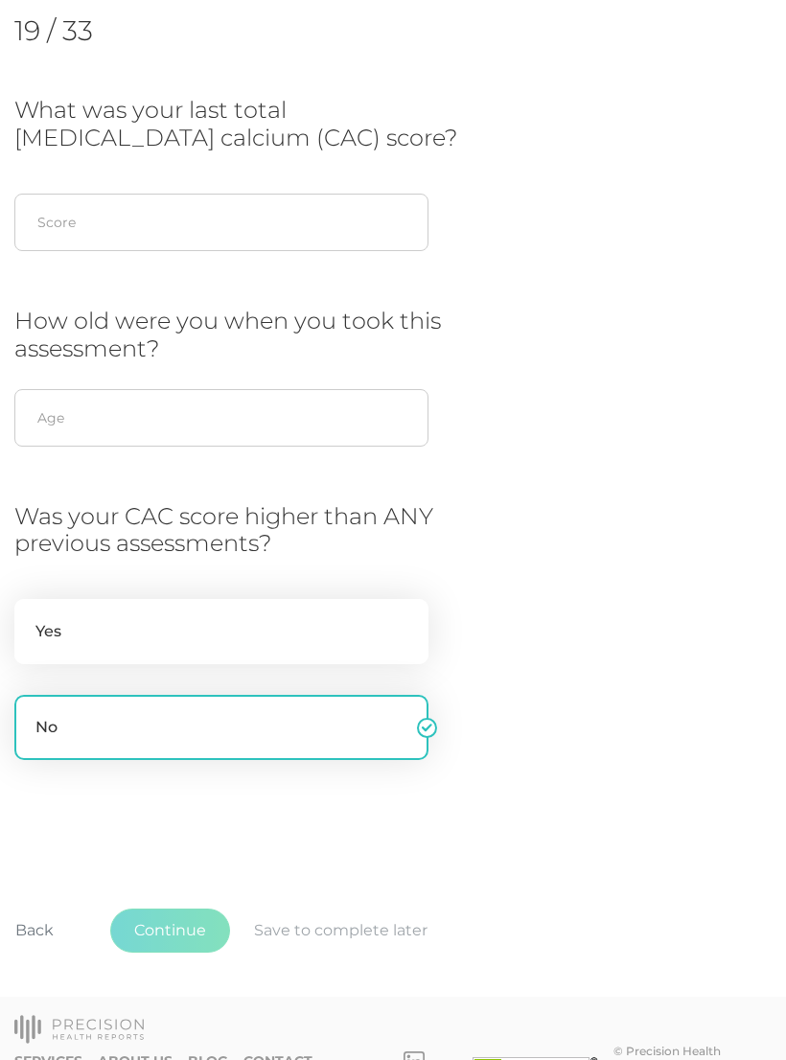
scroll to position [262, 0]
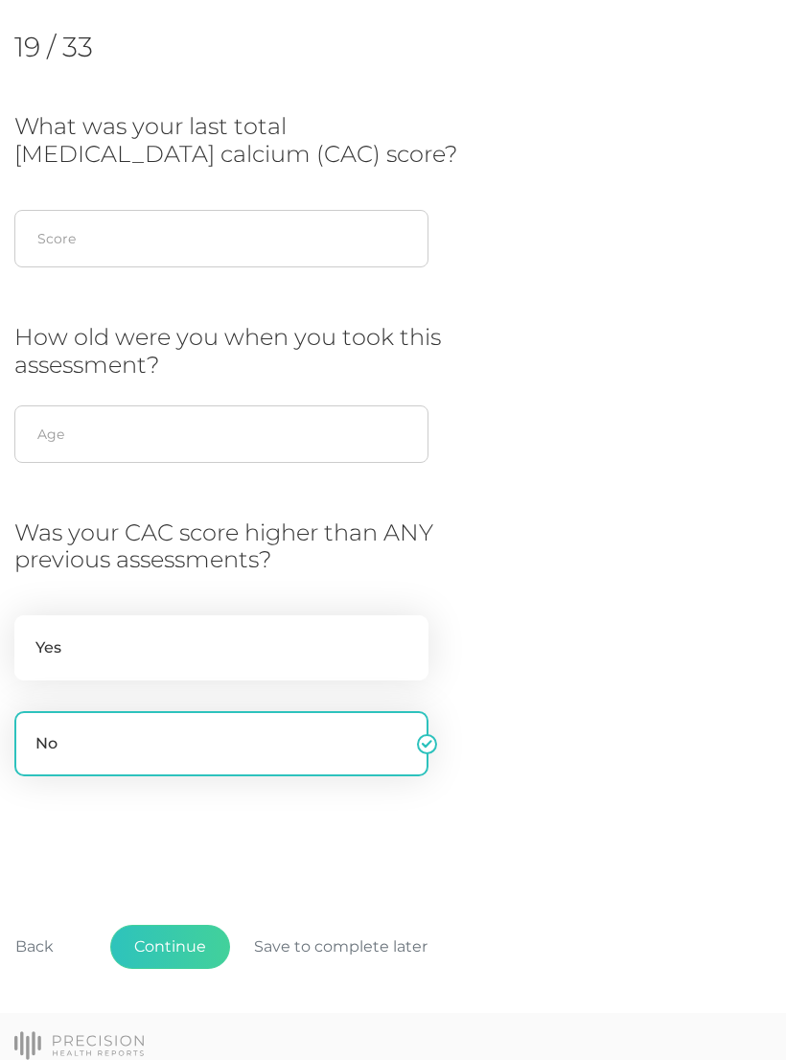
click at [189, 940] on button "Continue" at bounding box center [170, 947] width 120 height 44
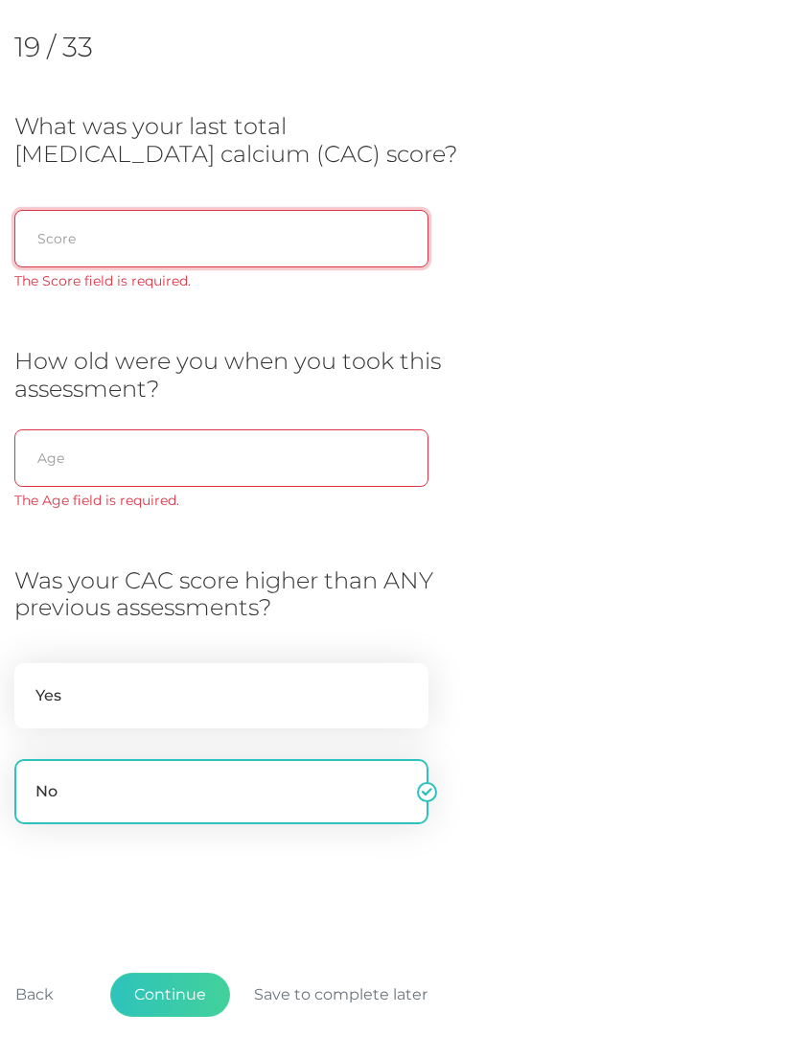
click at [280, 218] on input "text" at bounding box center [221, 239] width 414 height 58
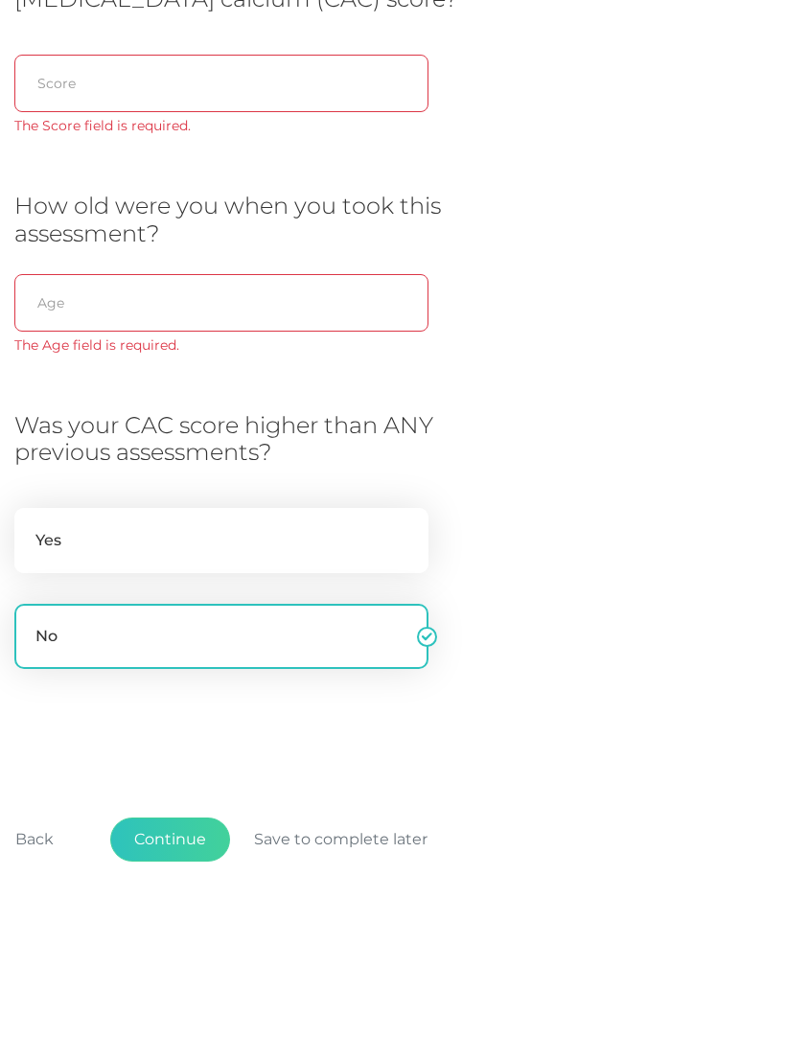
click at [629, 506] on div "What was your last total coronary artery calcium (CAC) score? Score The Score f…" at bounding box center [392, 489] width 757 height 752
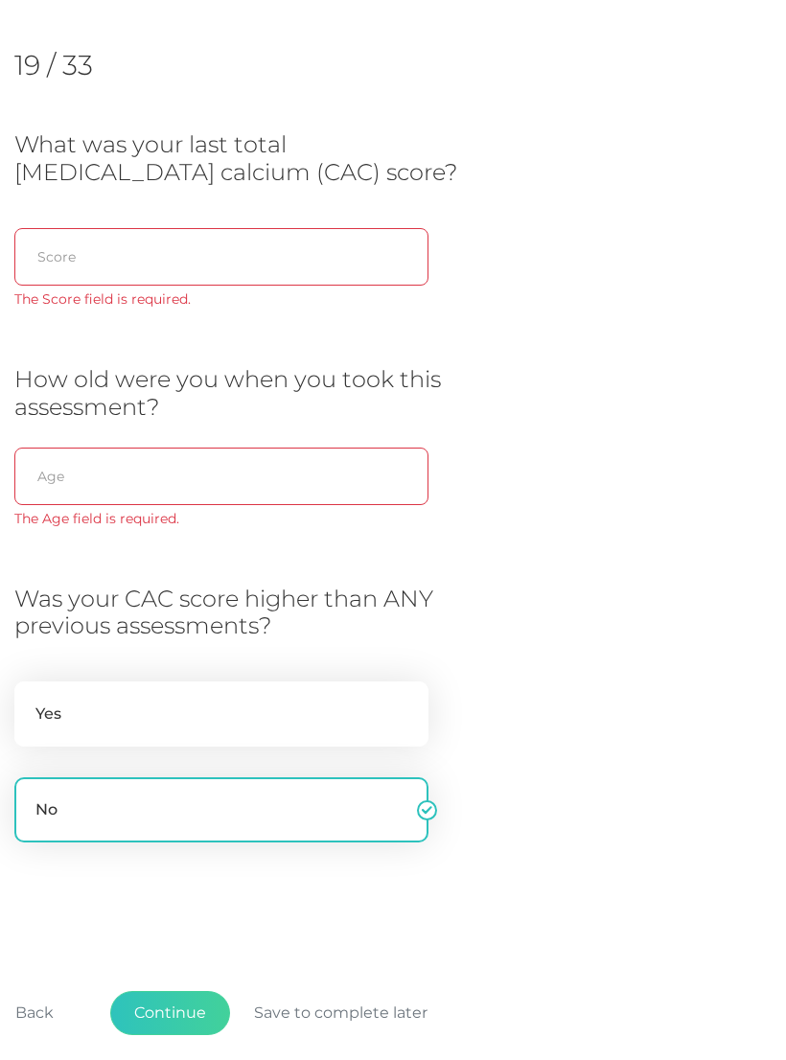
scroll to position [245, 0]
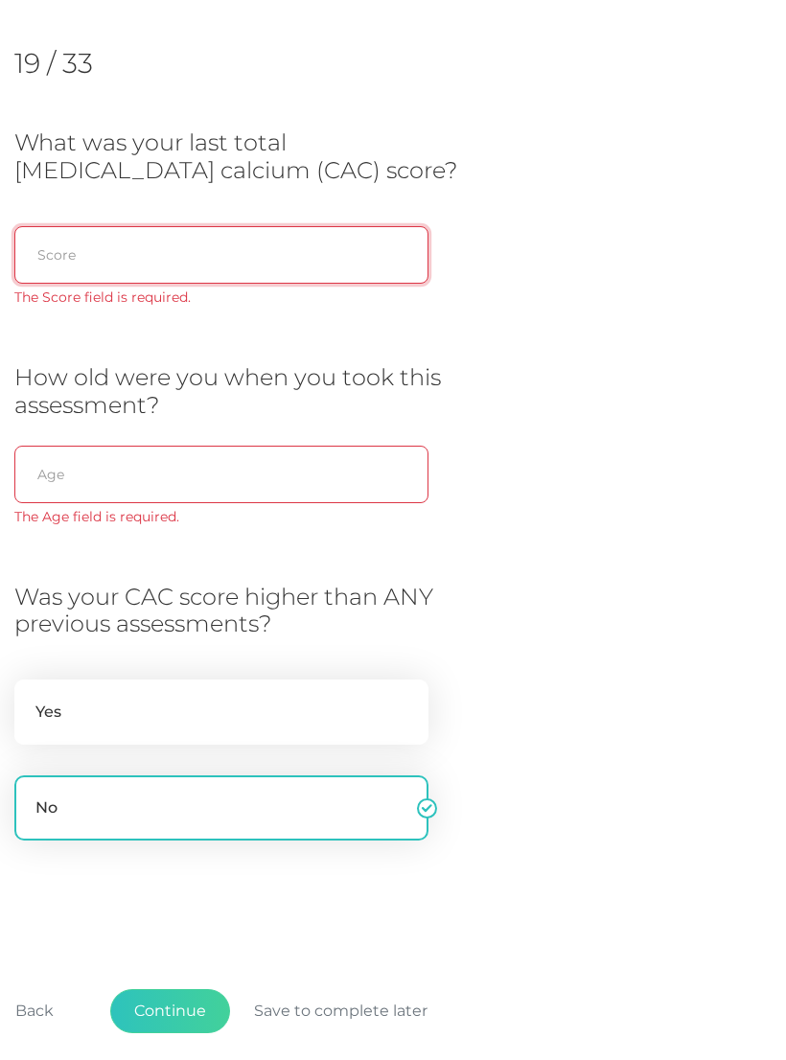
click at [332, 230] on input "text" at bounding box center [221, 255] width 414 height 58
type input "N"
click at [659, 552] on div "What was your last total coronary artery calcium (CAC) score? Score The Score f…" at bounding box center [392, 505] width 757 height 752
click at [41, 1003] on button "Back" at bounding box center [34, 1011] width 86 height 44
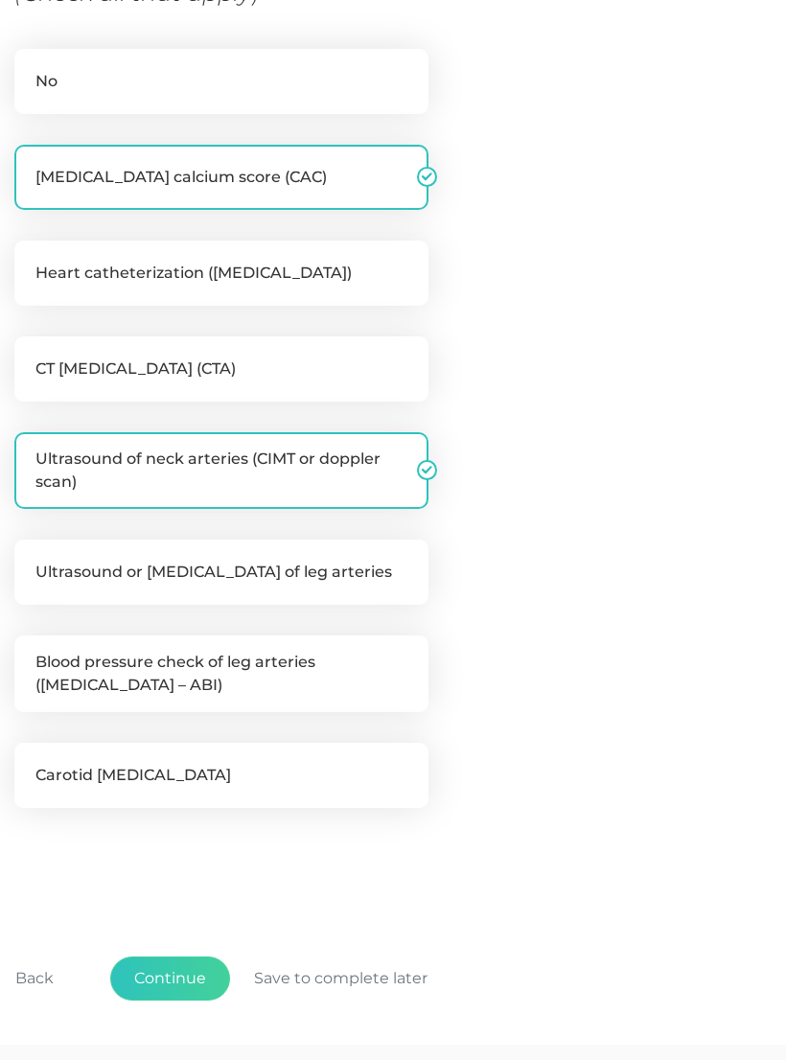
scroll to position [478, 0]
click at [337, 172] on label "Coronary artery calcium score (CAC)" at bounding box center [221, 177] width 414 height 65
click at [30, 164] on input "Coronary artery calcium score (CAC)" at bounding box center [21, 154] width 15 height 19
checkbox input "false"
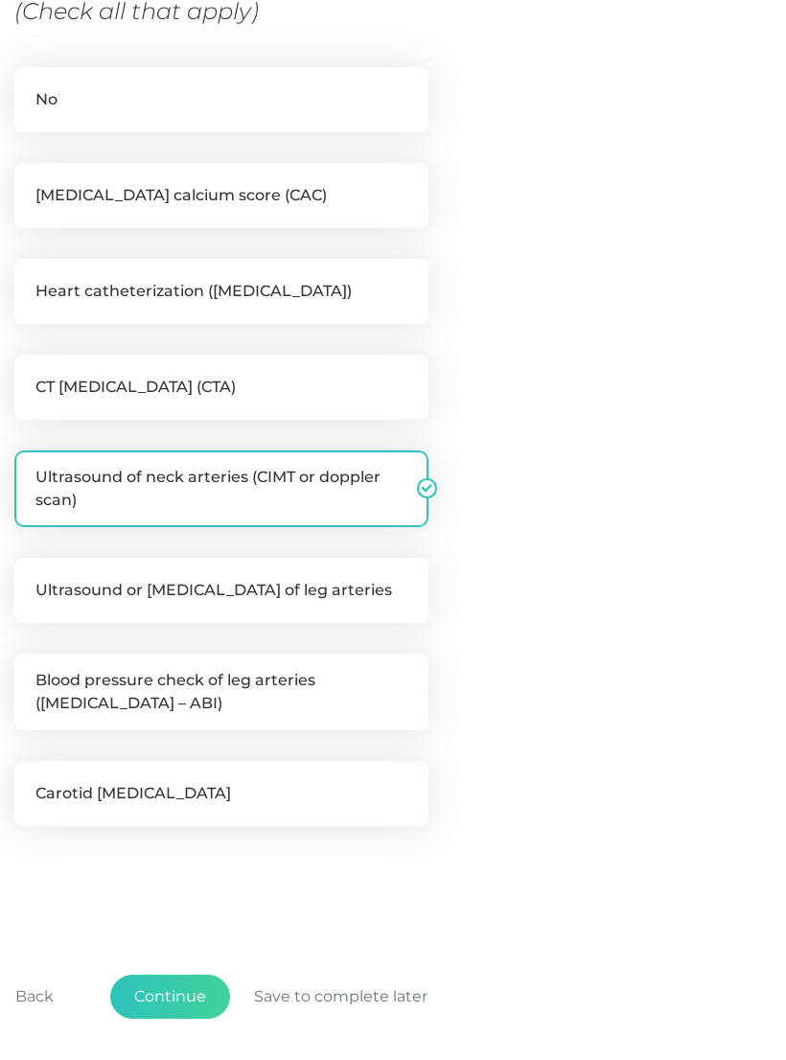
scroll to position [464, 0]
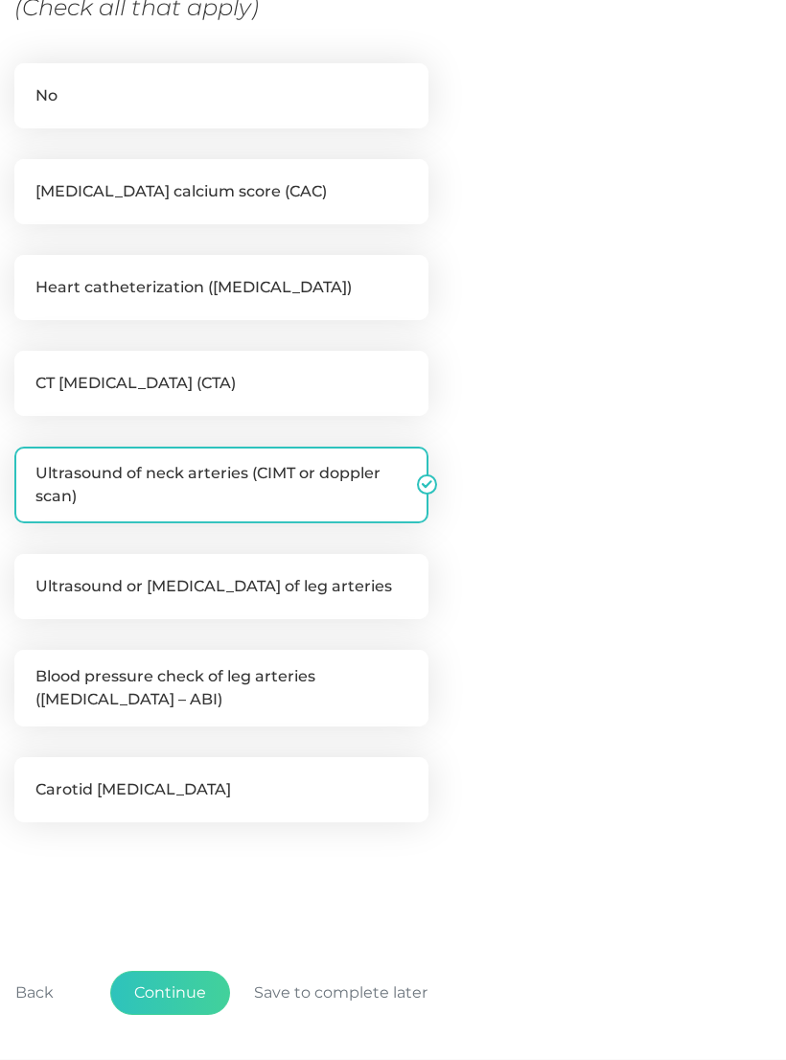
click at [182, 998] on button "Continue" at bounding box center [170, 993] width 120 height 44
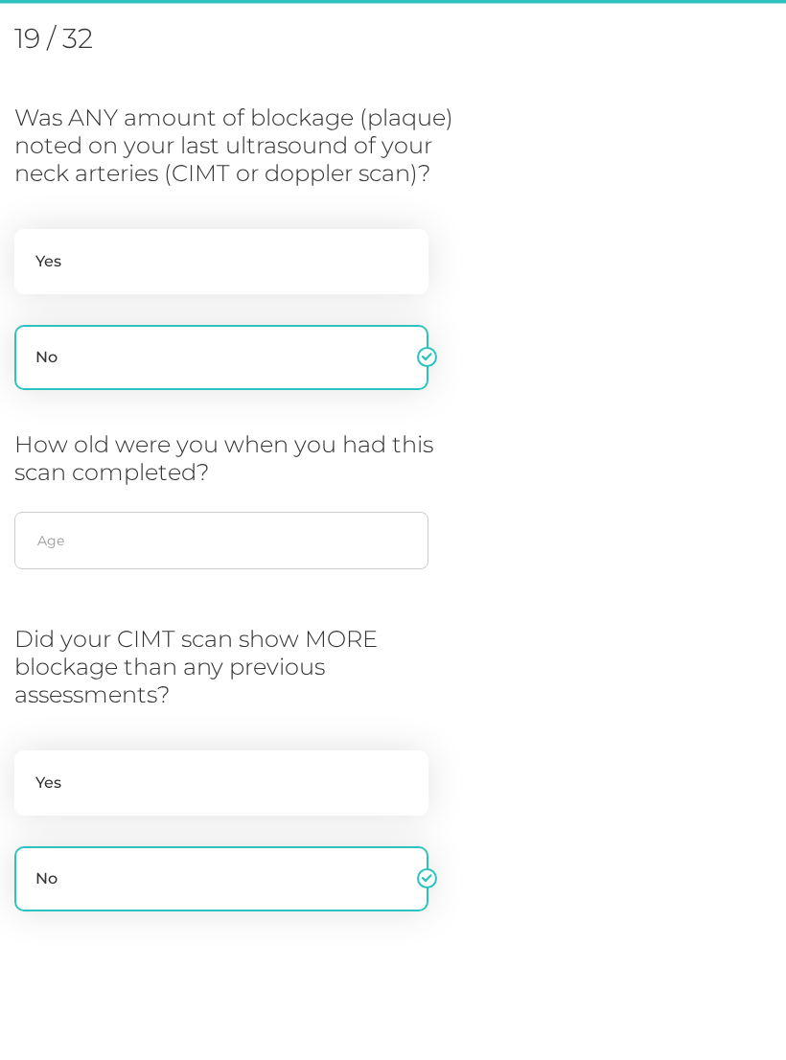
scroll to position [262, 0]
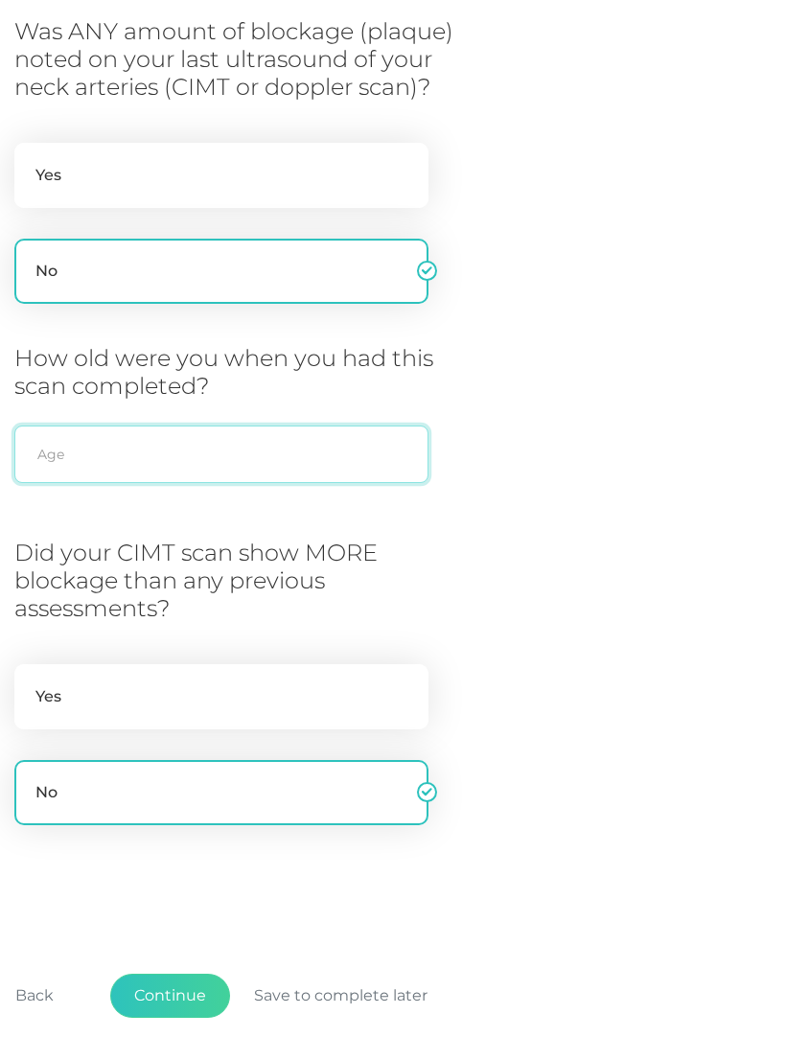
click at [326, 450] on input "text" at bounding box center [221, 455] width 414 height 58
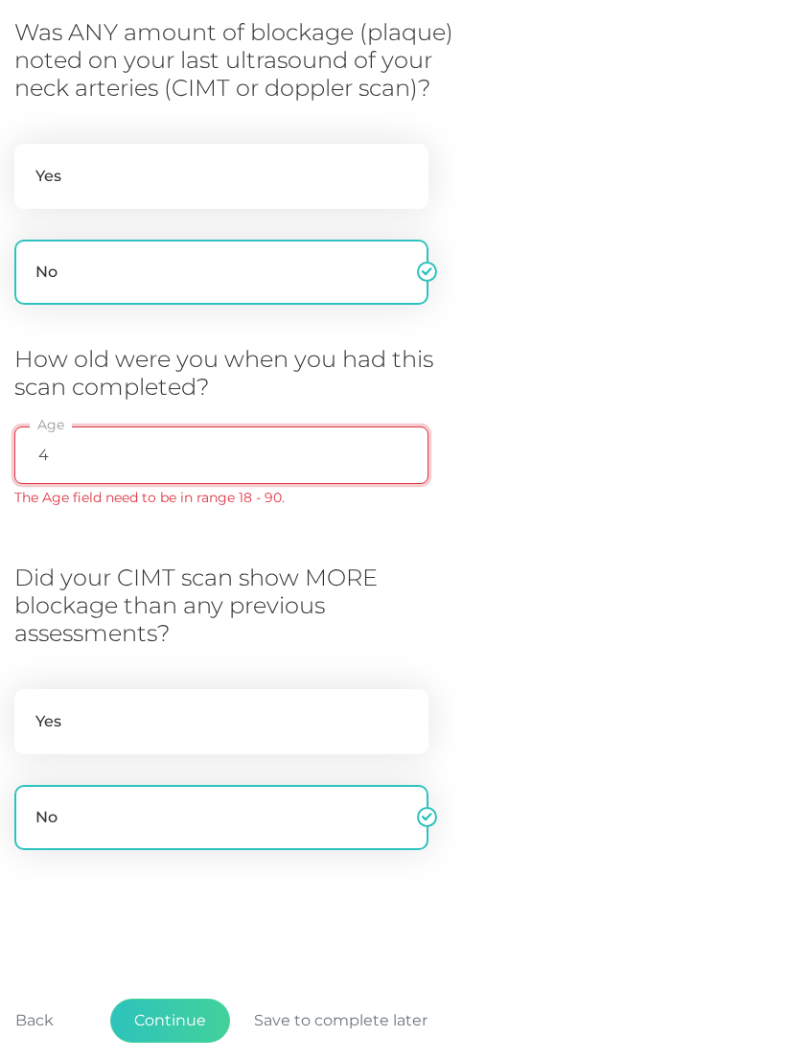
type input "45"
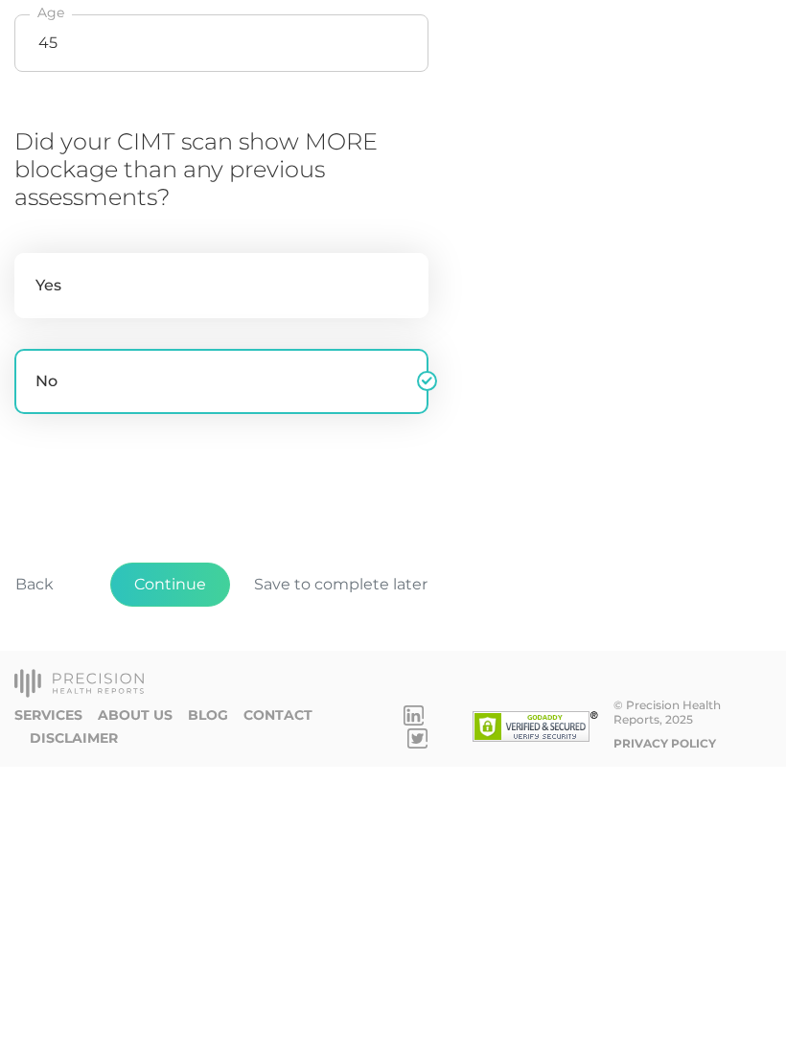
click at [176, 856] on button "Continue" at bounding box center [170, 878] width 120 height 44
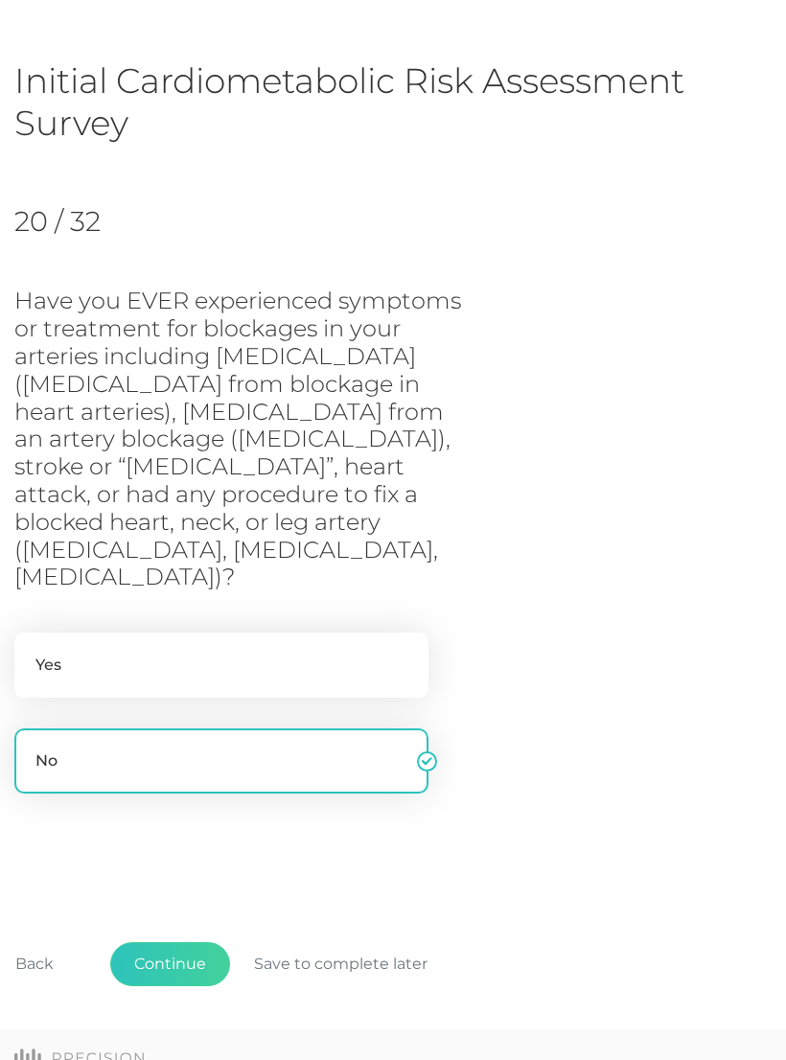
click at [190, 942] on button "Continue" at bounding box center [170, 964] width 120 height 44
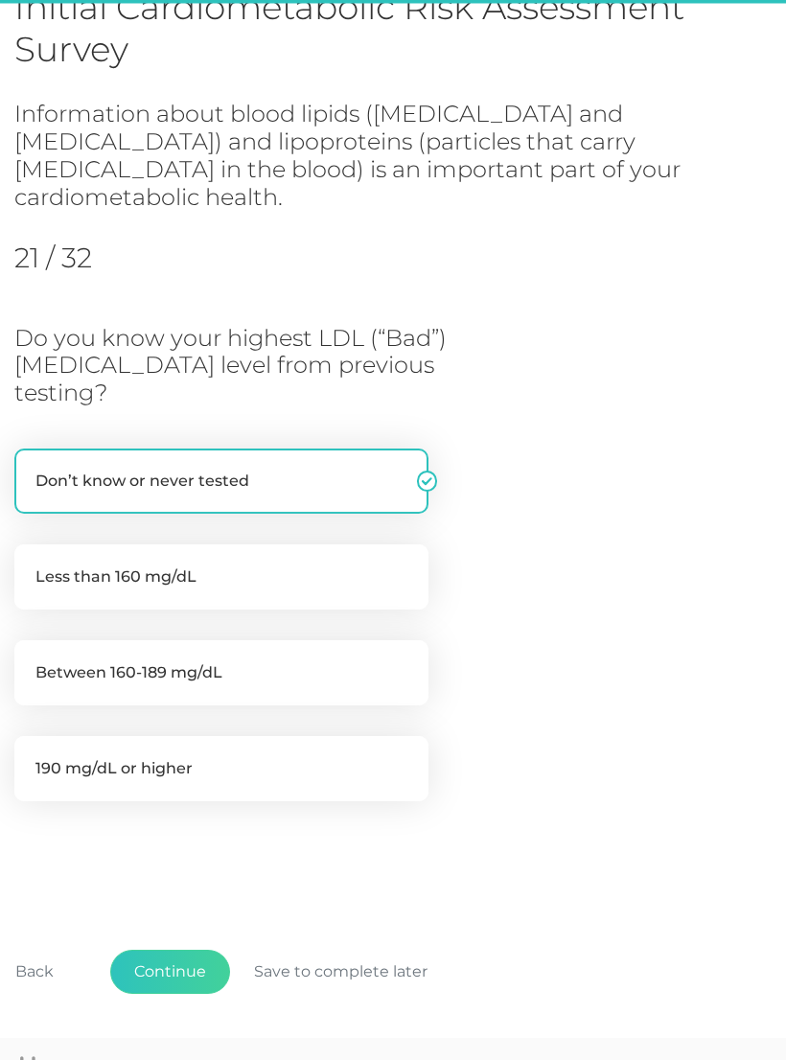
scroll to position [172, 0]
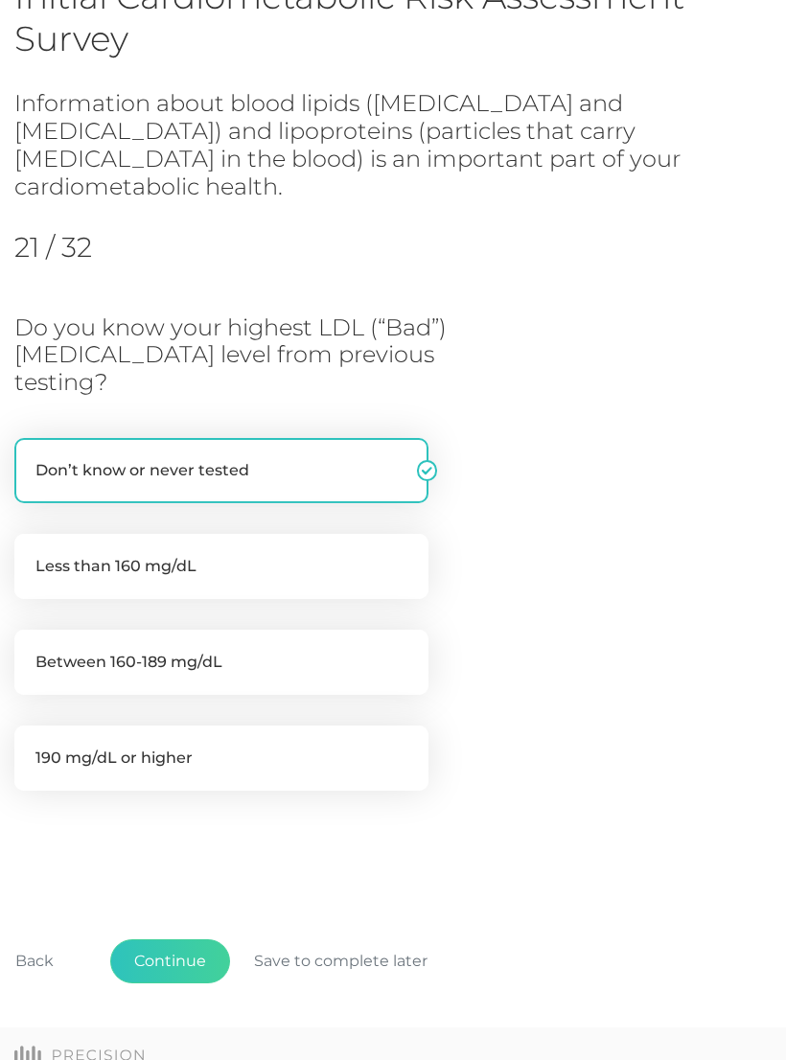
click at [284, 726] on label "190 mg/dL or higher" at bounding box center [221, 758] width 414 height 65
click at [30, 726] on input "190 mg/dL or higher" at bounding box center [21, 735] width 15 height 19
radio input "true"
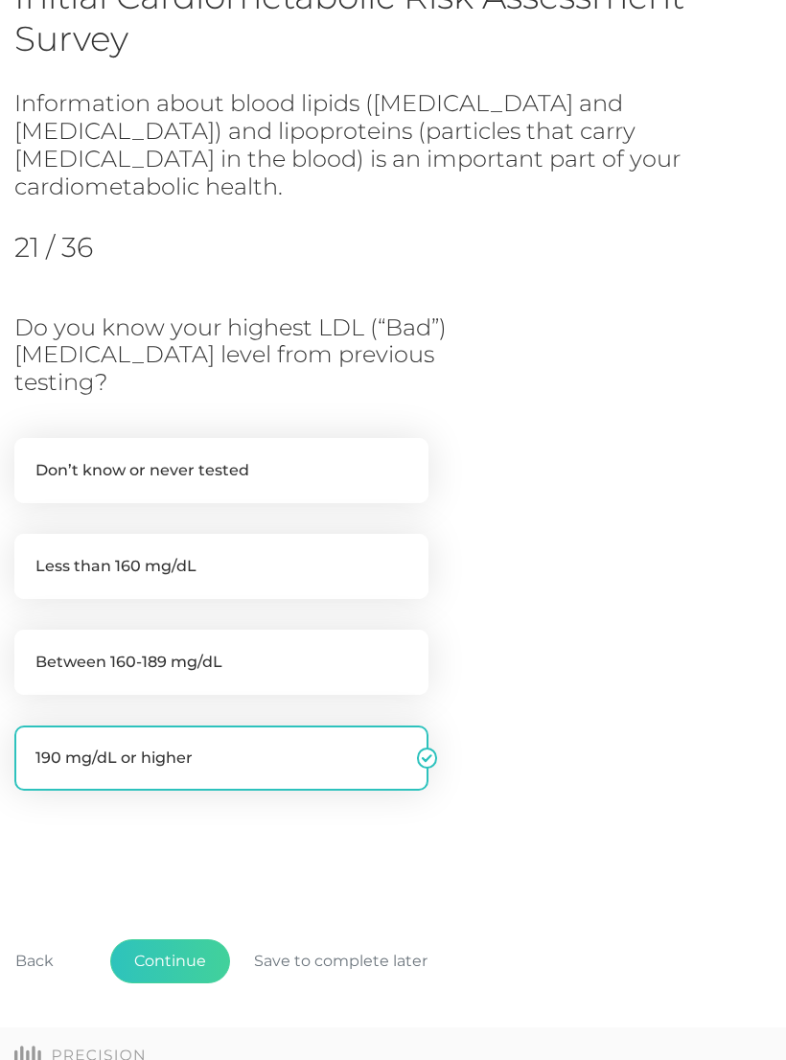
click at [192, 939] on button "Continue" at bounding box center [170, 961] width 120 height 44
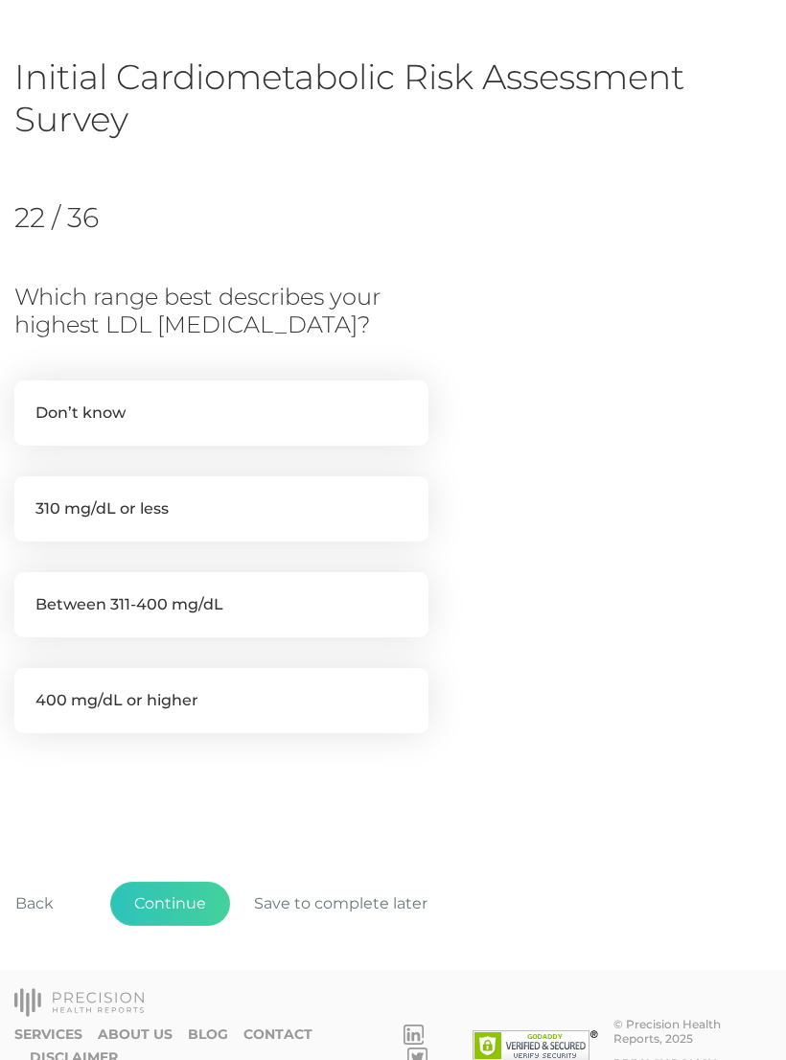
click at [292, 520] on label "310 mg/dL or less" at bounding box center [221, 508] width 414 height 65
click at [30, 496] on input "310 mg/dL or less" at bounding box center [21, 485] width 15 height 19
radio input "true"
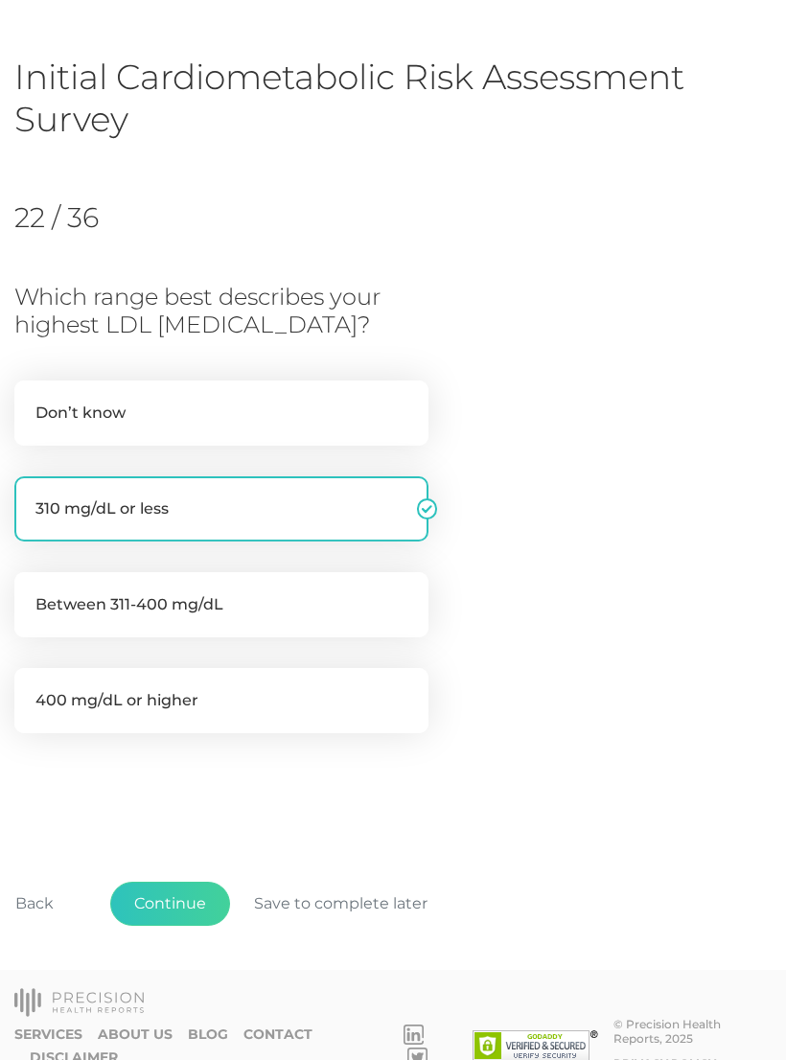
click at [194, 904] on button "Continue" at bounding box center [170, 904] width 120 height 44
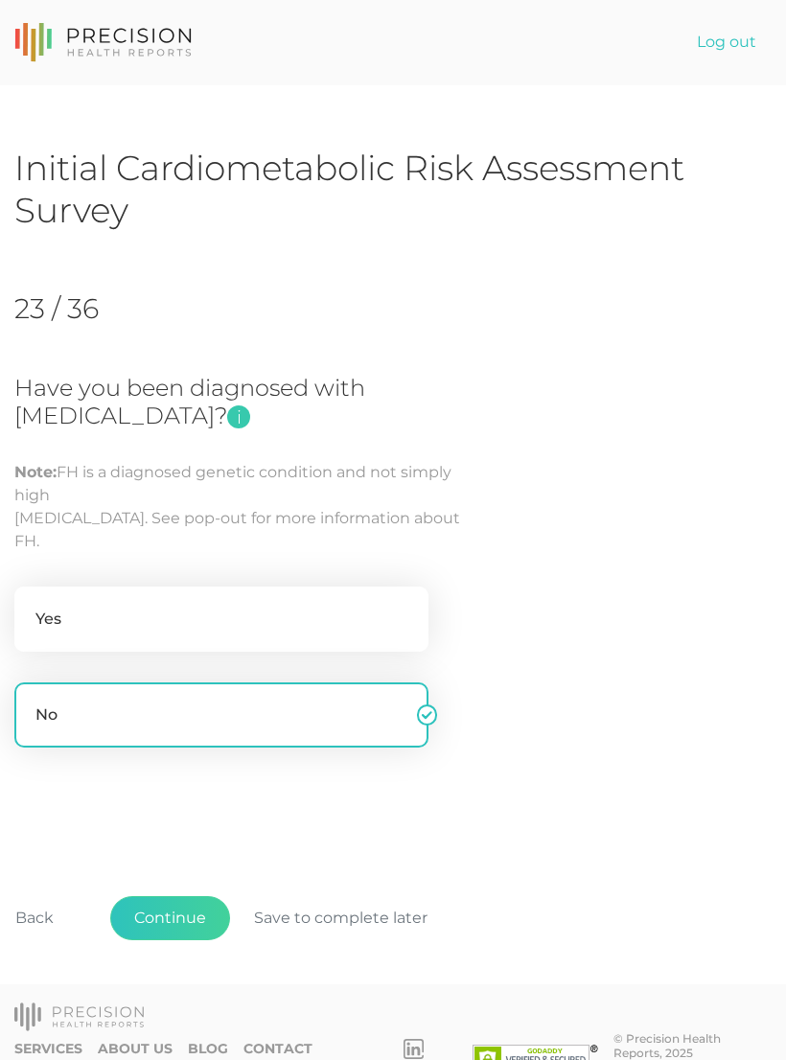
click at [196, 897] on button "Continue" at bounding box center [170, 918] width 120 height 44
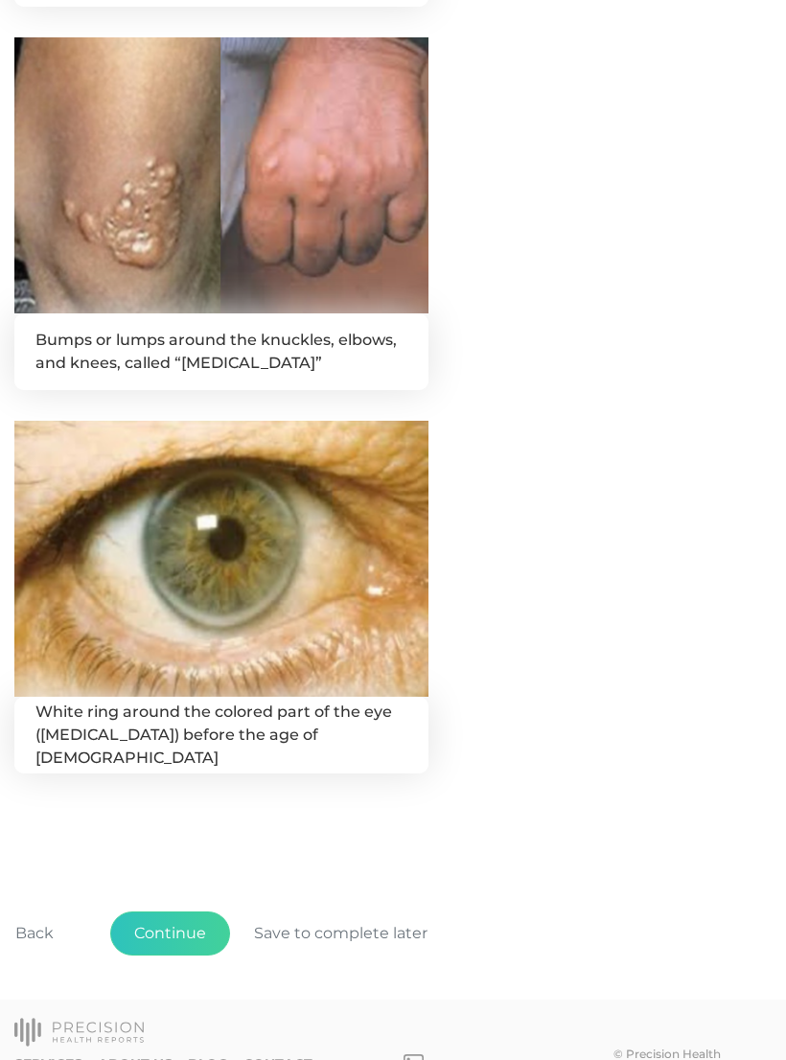
scroll to position [824, 0]
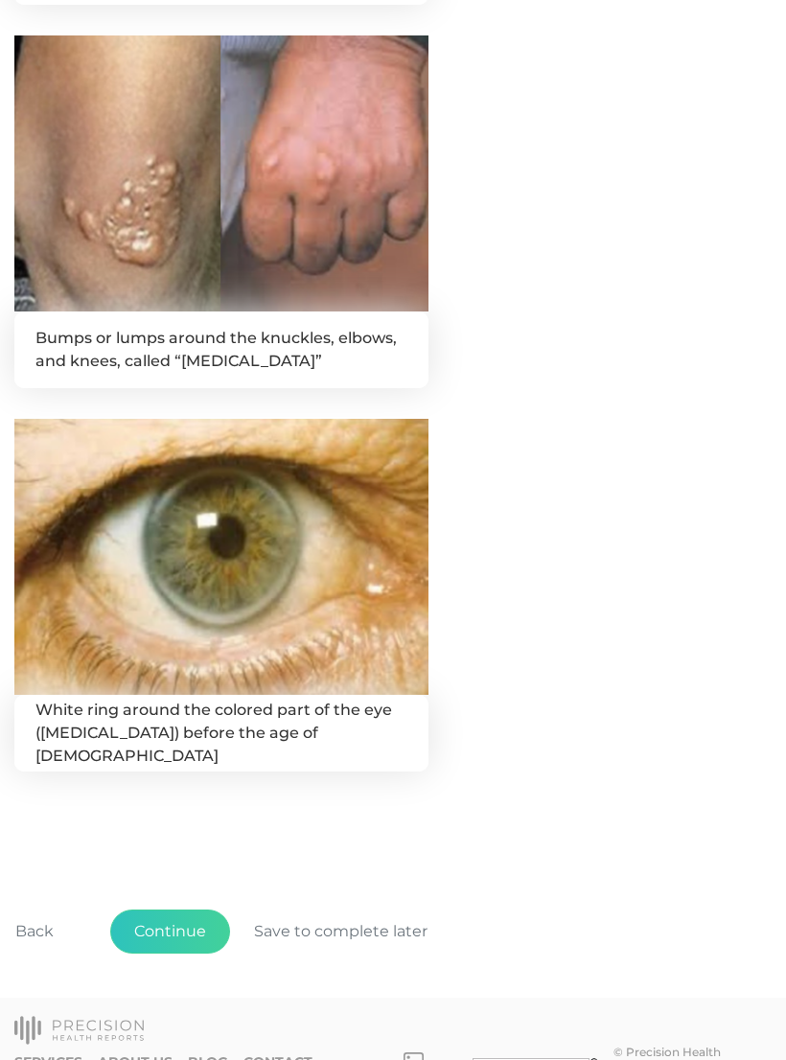
click at [181, 935] on button "Continue" at bounding box center [170, 933] width 120 height 44
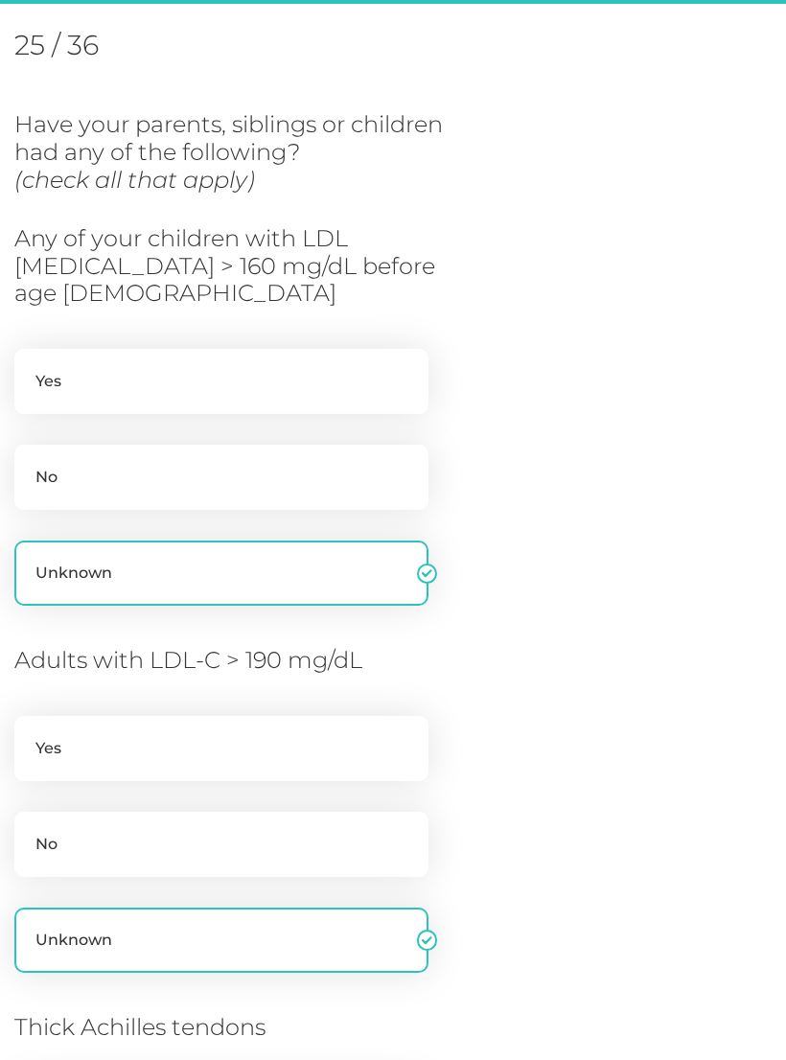
scroll to position [262, 0]
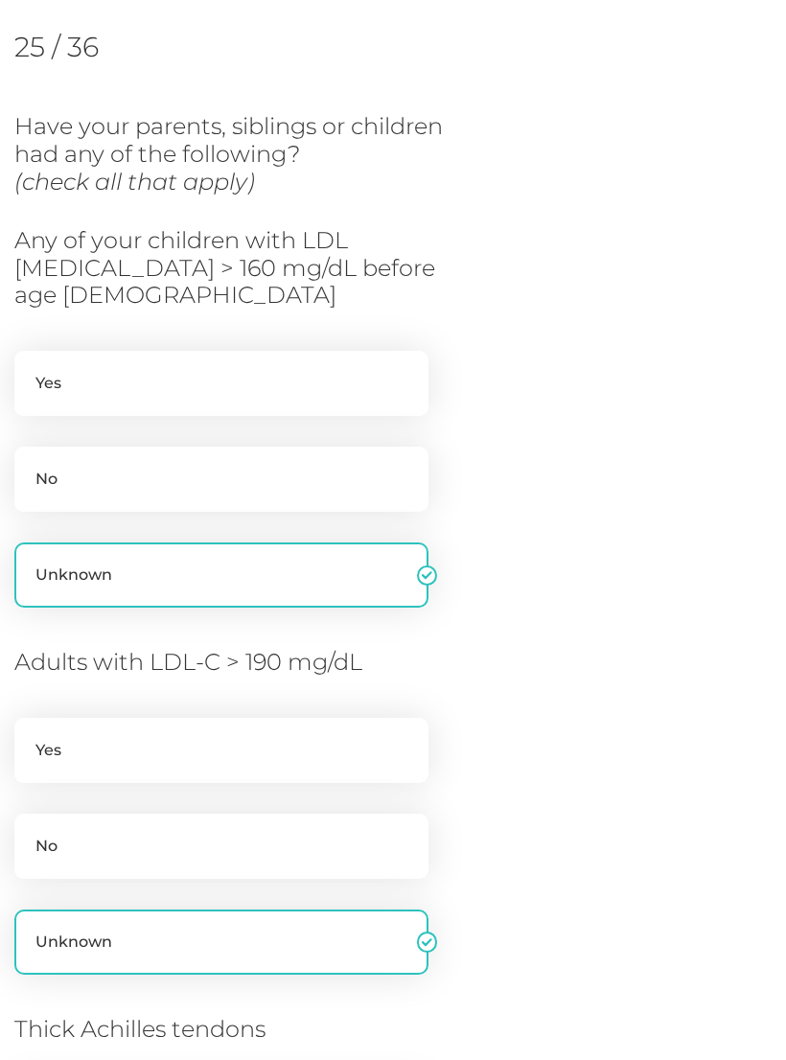
click at [341, 364] on label "Yes" at bounding box center [221, 383] width 414 height 65
click at [30, 364] on input "Yes" at bounding box center [21, 360] width 15 height 19
radio input "true"
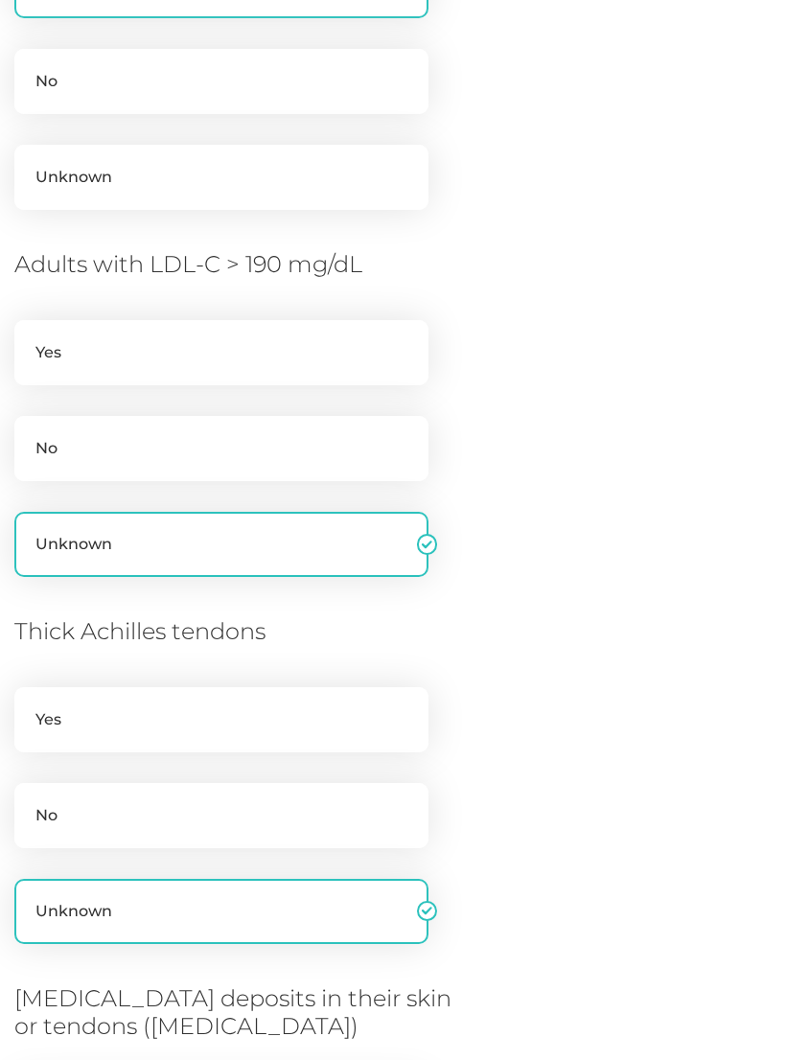
scroll to position [663, 0]
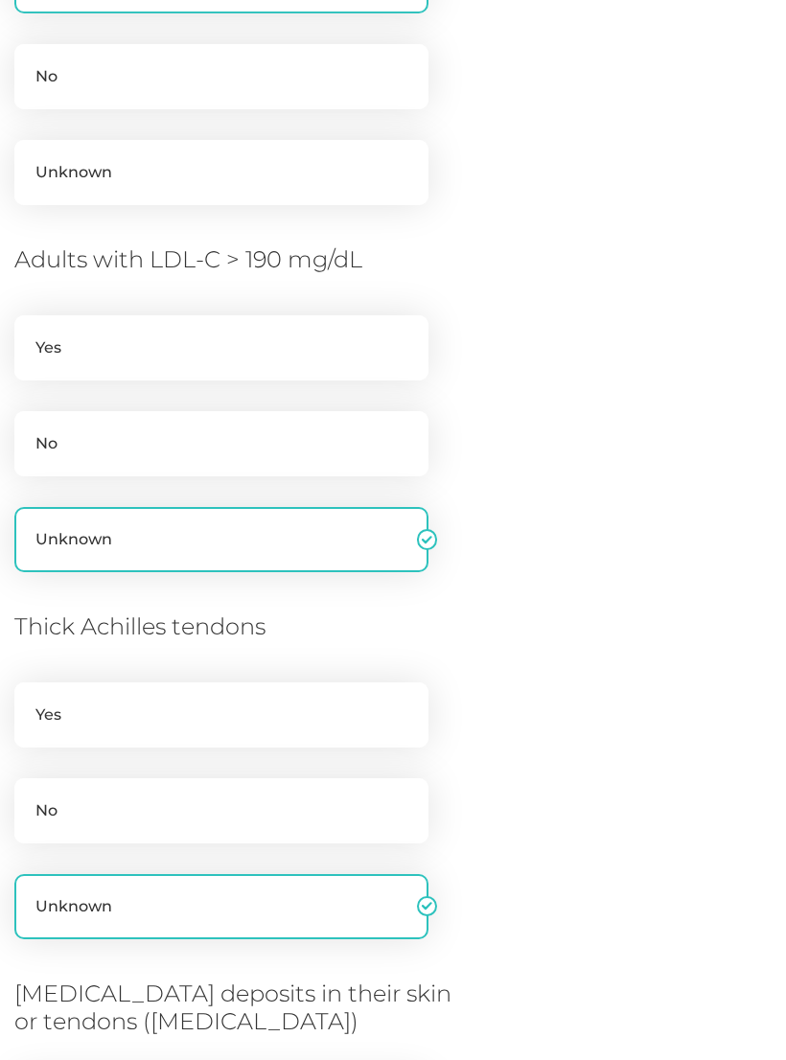
click at [378, 778] on label "No" at bounding box center [221, 810] width 414 height 65
click at [30, 778] on input "No" at bounding box center [21, 787] width 15 height 19
radio input "true"
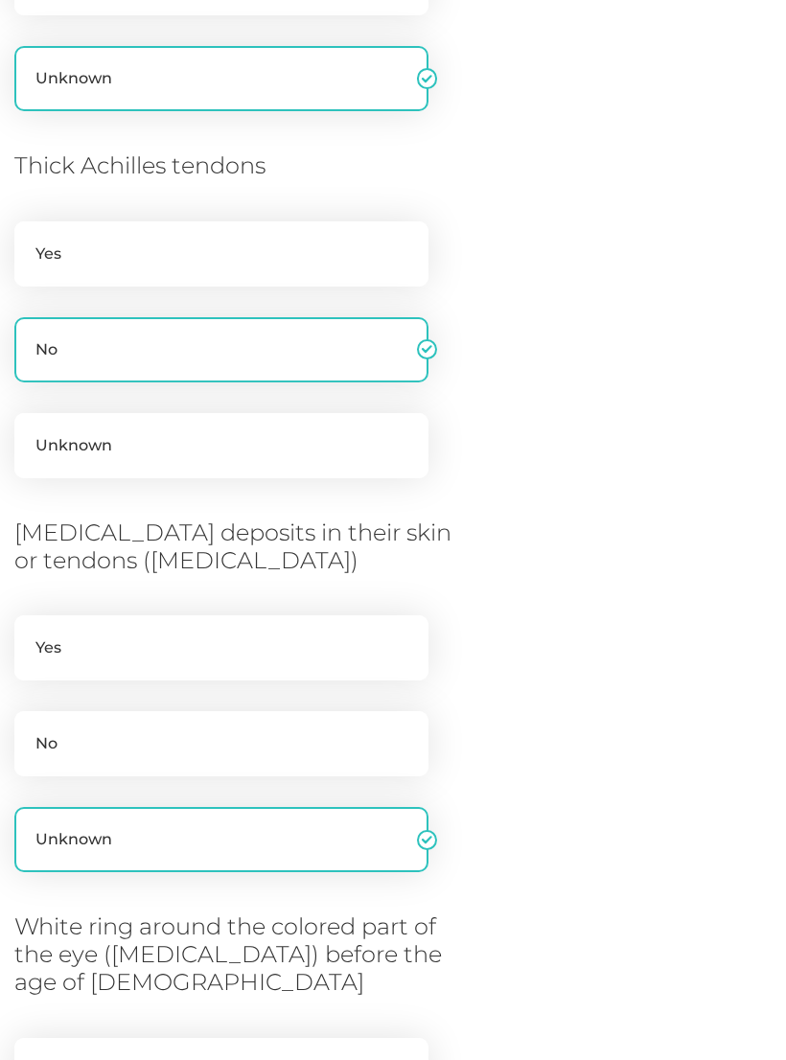
scroll to position [1125, 0]
click at [368, 719] on label "No" at bounding box center [221, 743] width 414 height 65
click at [30, 719] on input "No" at bounding box center [21, 720] width 15 height 19
radio input "true"
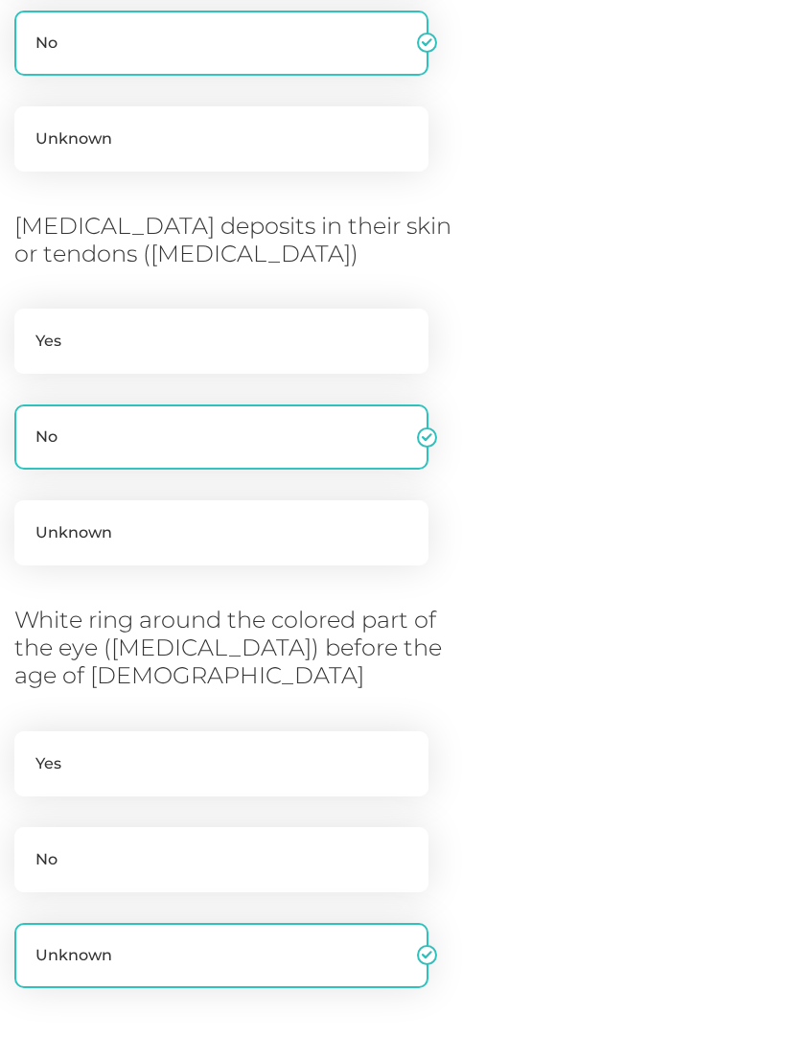
click at [351, 827] on label "No" at bounding box center [221, 859] width 414 height 65
click at [30, 827] on input "No" at bounding box center [21, 836] width 15 height 19
radio input "true"
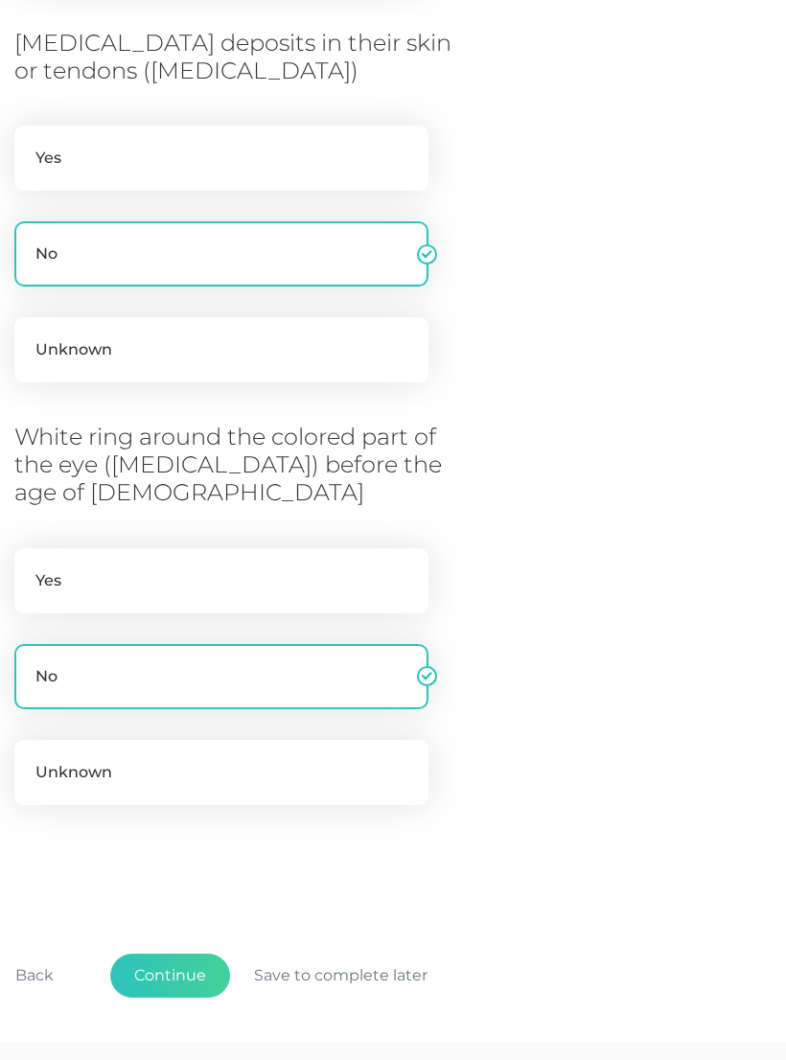
scroll to position [1652, 0]
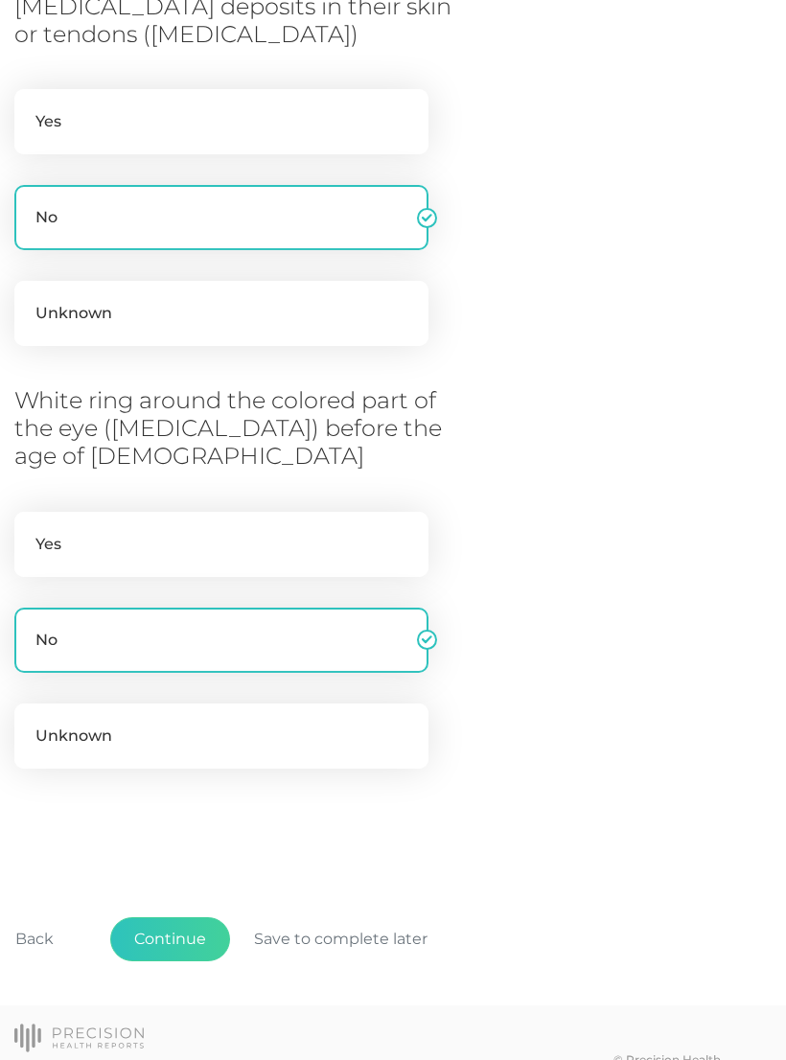
click at [195, 917] on button "Continue" at bounding box center [170, 939] width 120 height 44
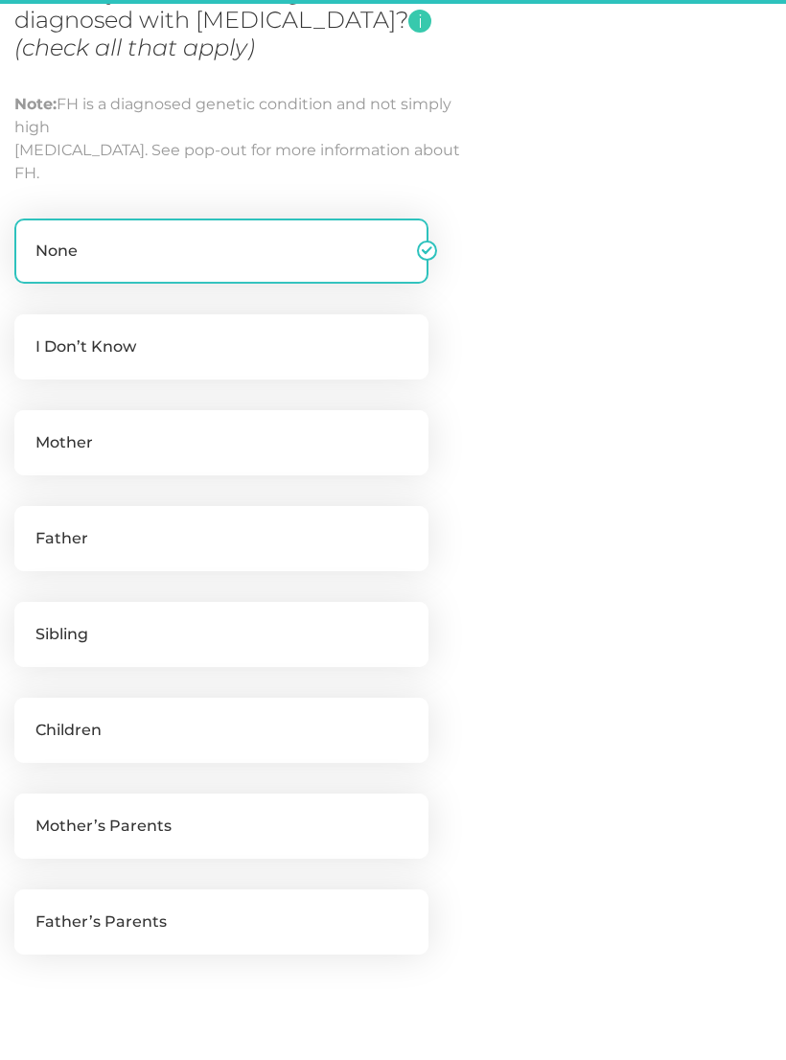
scroll to position [262, 0]
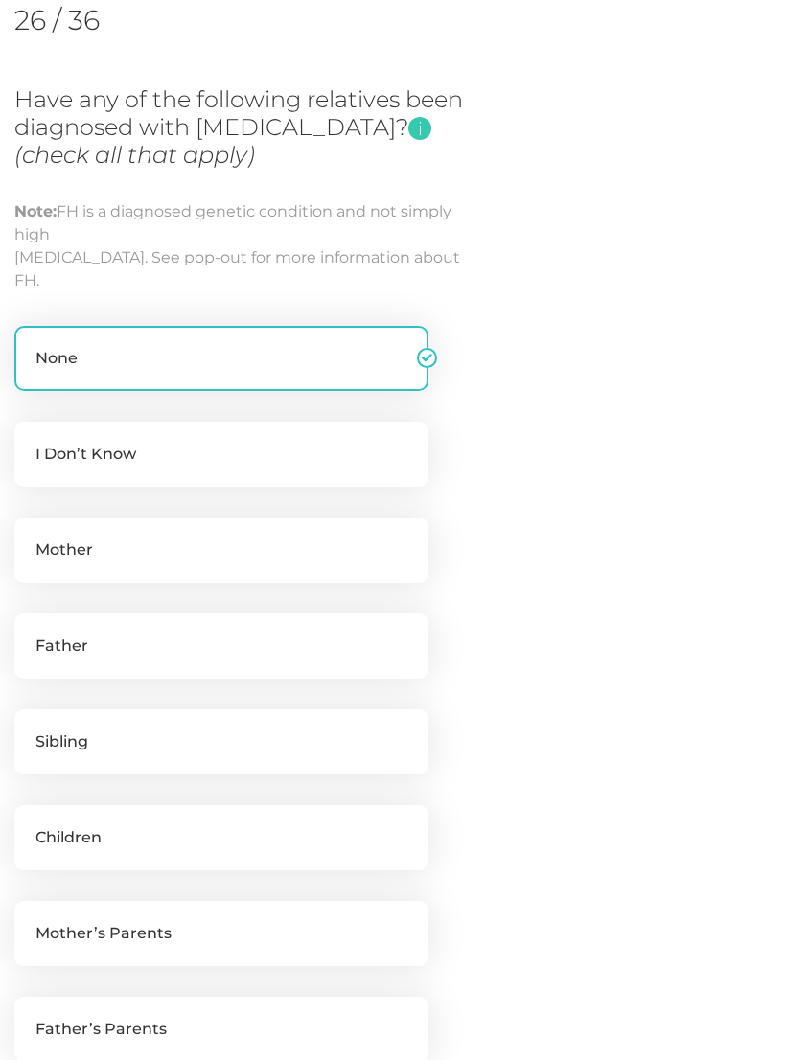
click at [347, 458] on label "I Don’t Know" at bounding box center [221, 454] width 414 height 65
click at [30, 441] on input "I Don’t Know" at bounding box center [21, 431] width 15 height 19
checkbox input "true"
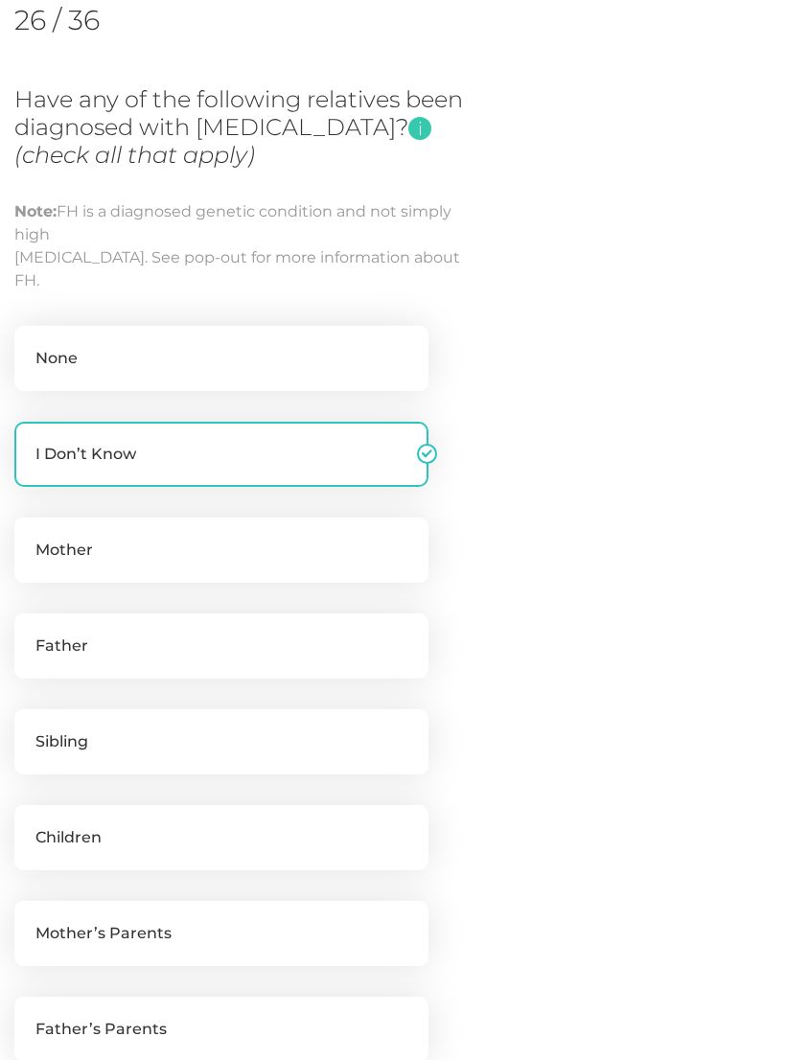
checkbox input "false"
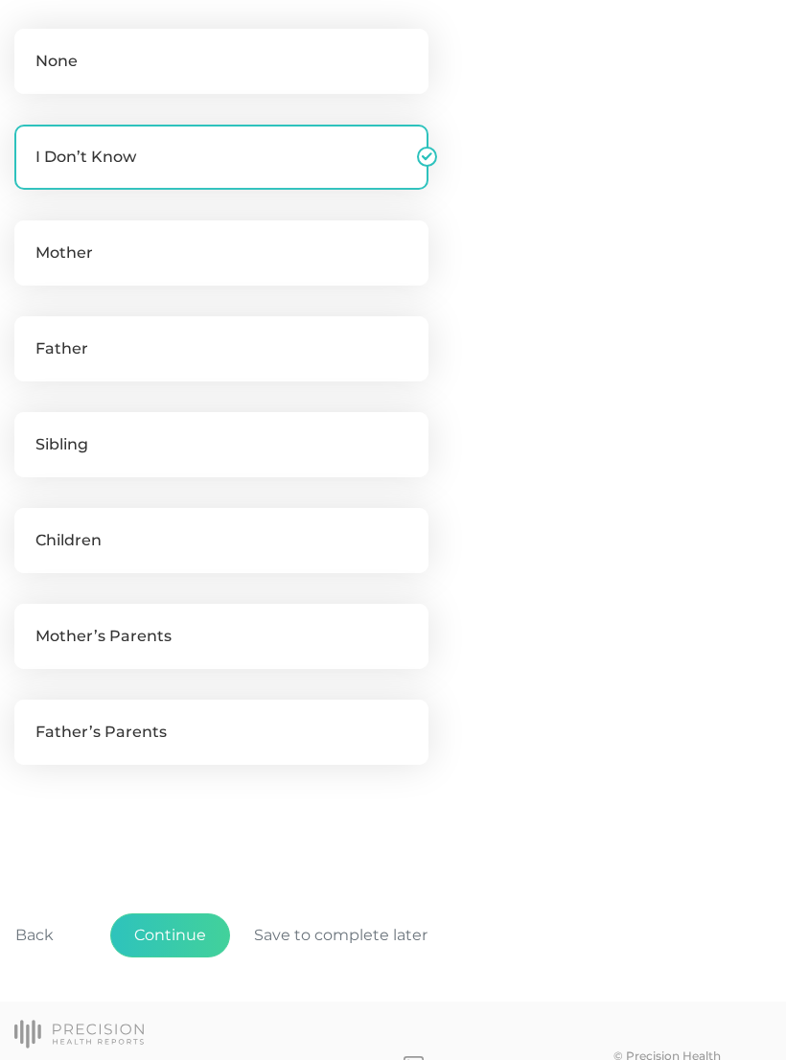
click at [188, 941] on button "Continue" at bounding box center [170, 936] width 120 height 44
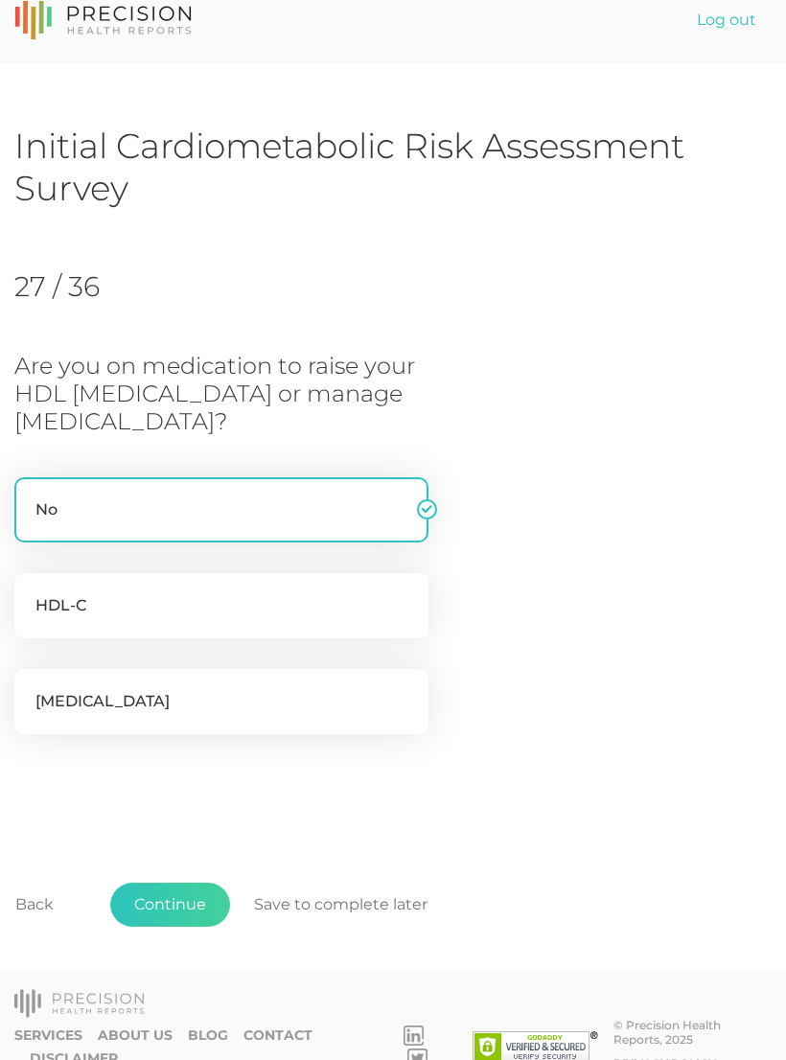
click at [185, 892] on button "Continue" at bounding box center [170, 905] width 120 height 44
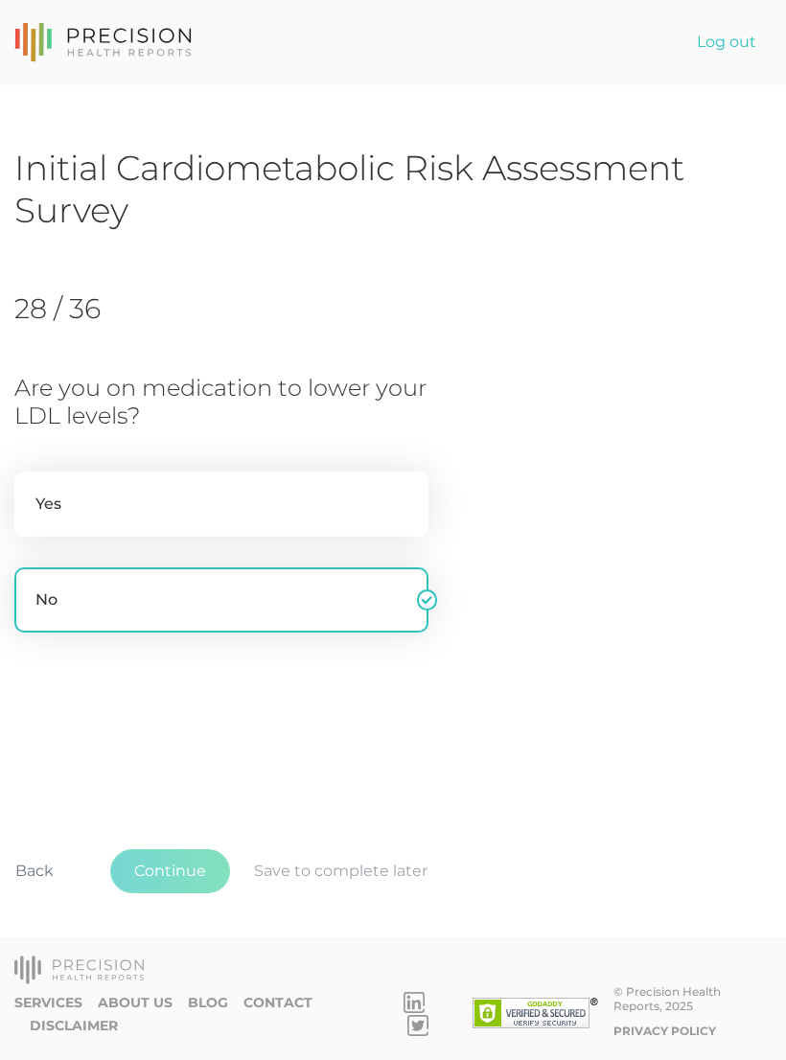
scroll to position [0, 0]
click at [195, 893] on button "Continue" at bounding box center [170, 871] width 120 height 44
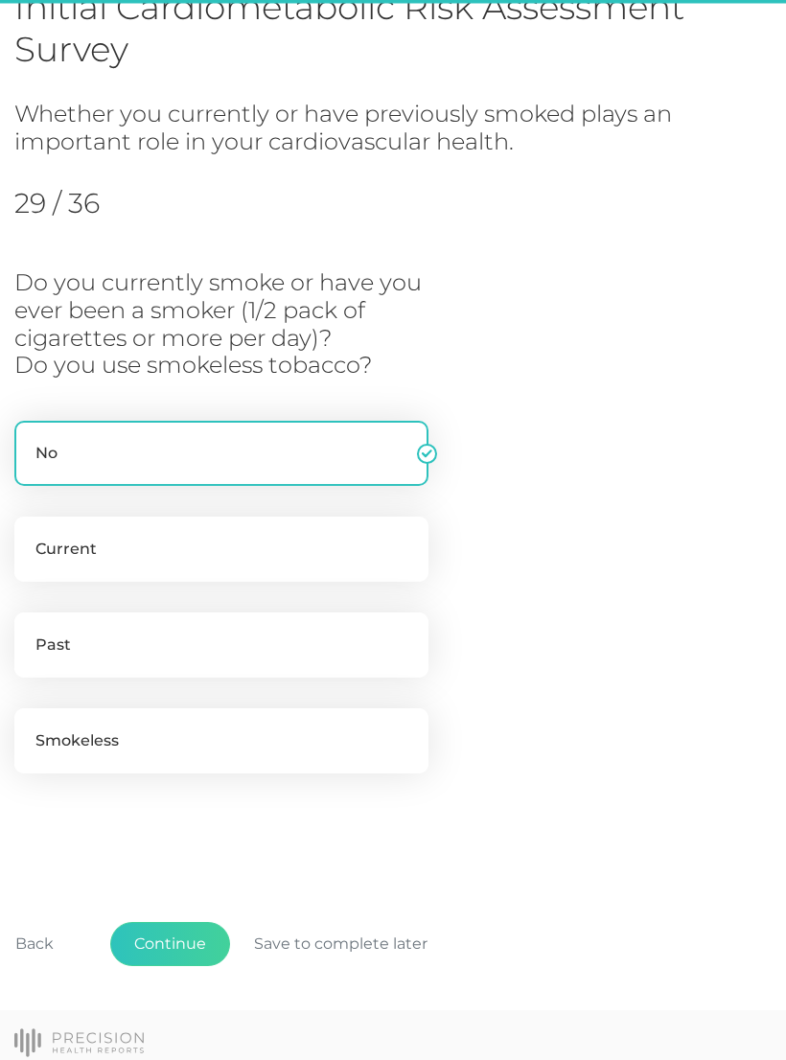
scroll to position [198, 0]
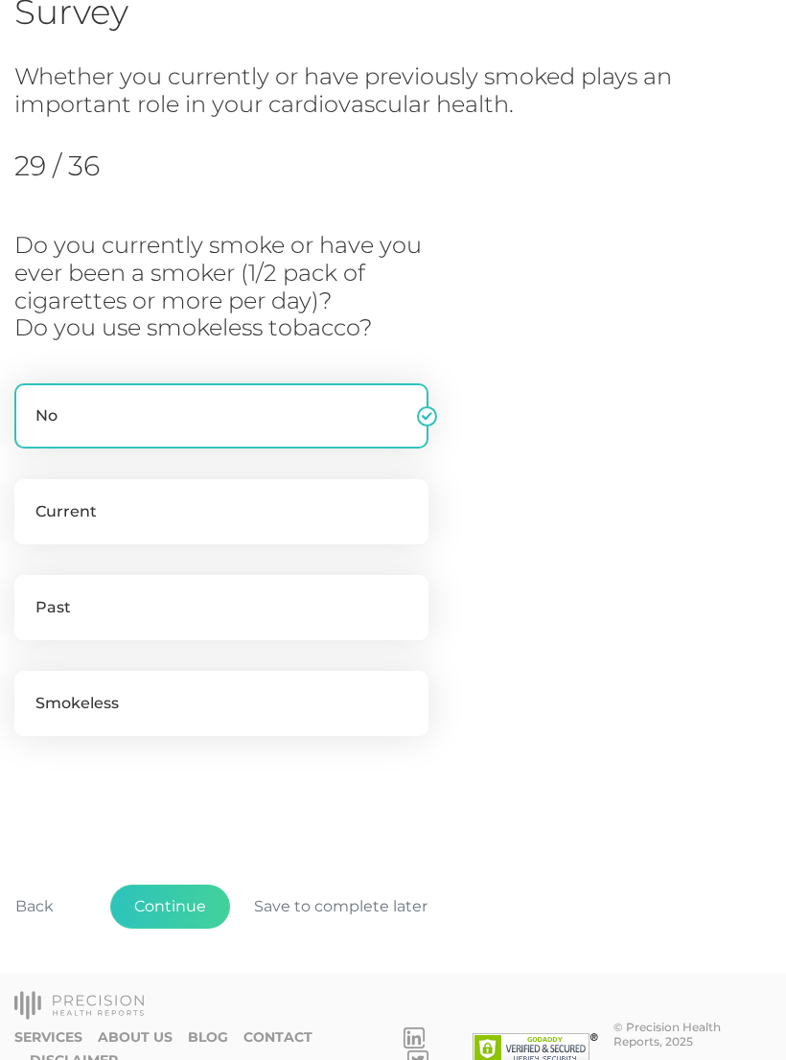
click at [183, 898] on button "Continue" at bounding box center [170, 907] width 120 height 44
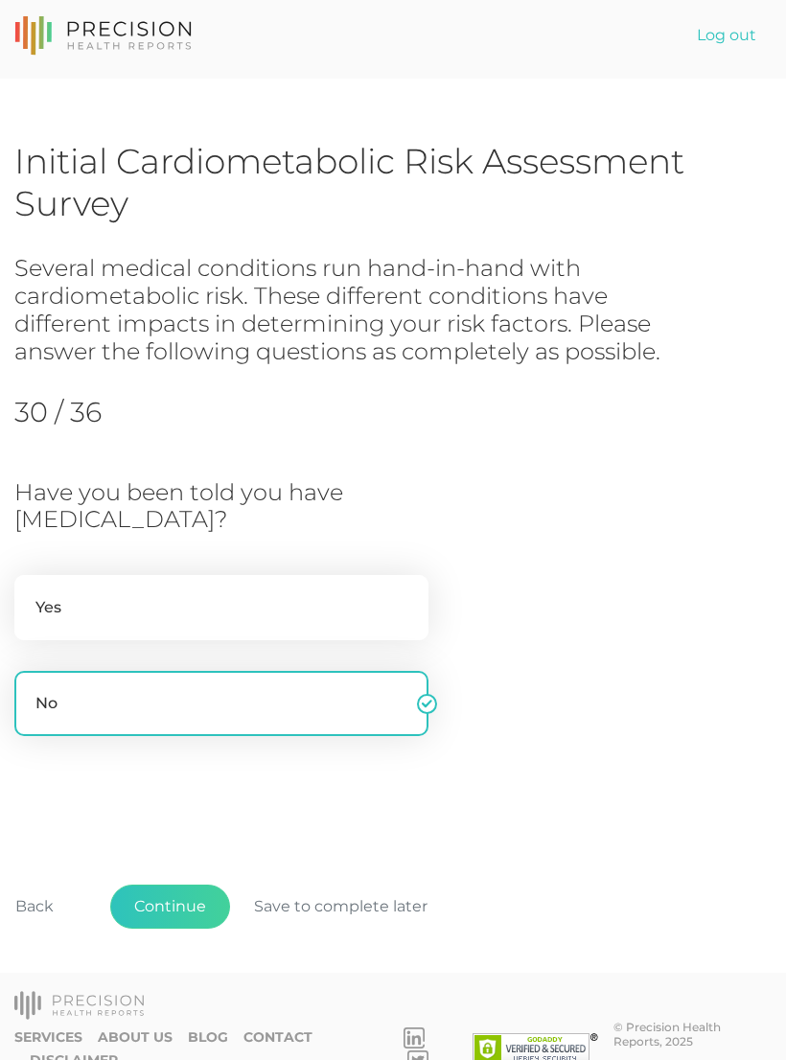
click at [197, 905] on button "Continue" at bounding box center [170, 907] width 120 height 44
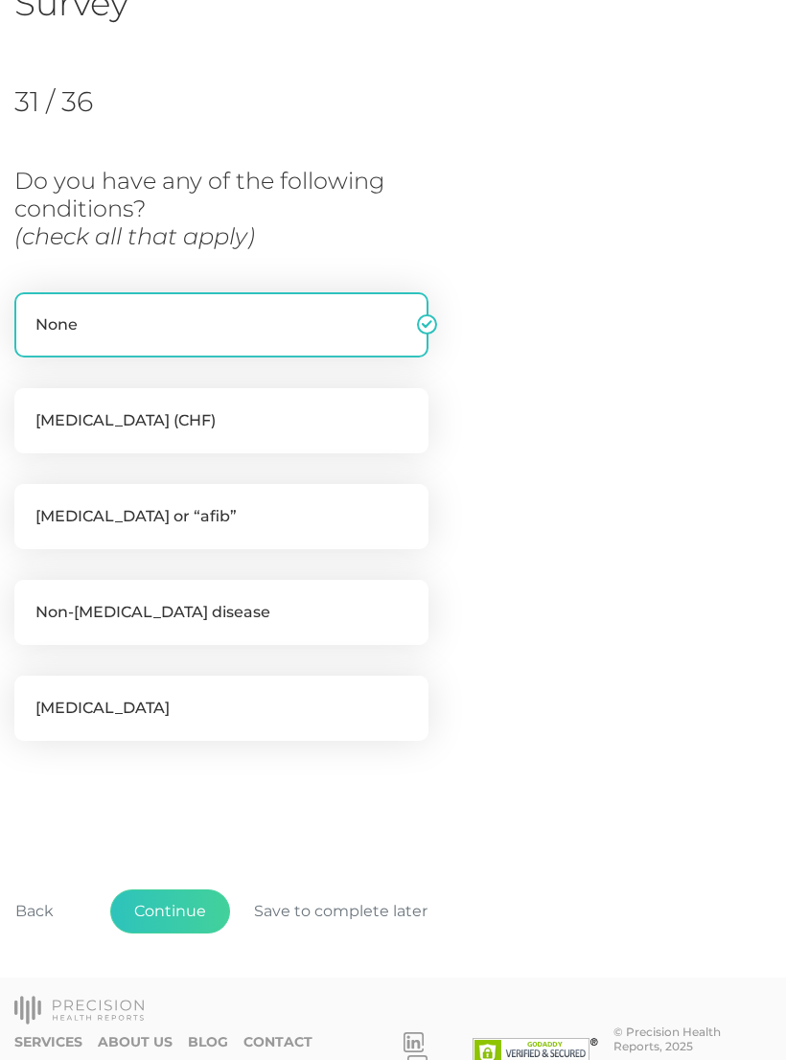
scroll to position [200, 0]
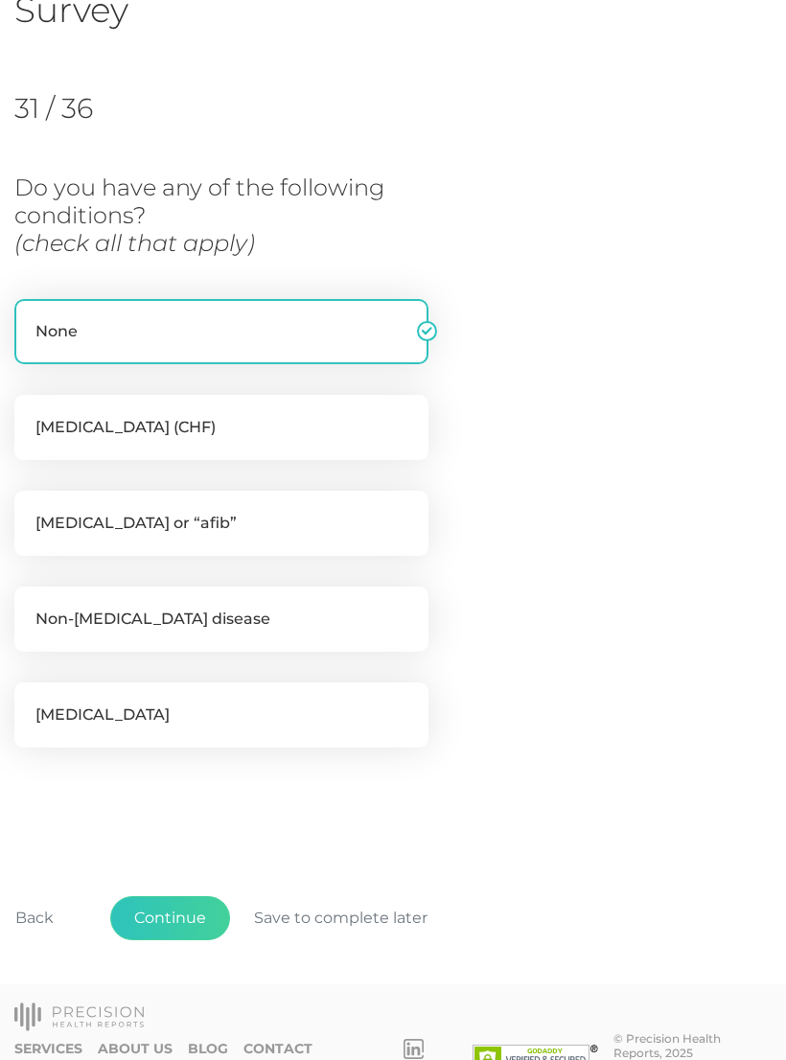
click at [192, 915] on button "Continue" at bounding box center [170, 918] width 120 height 44
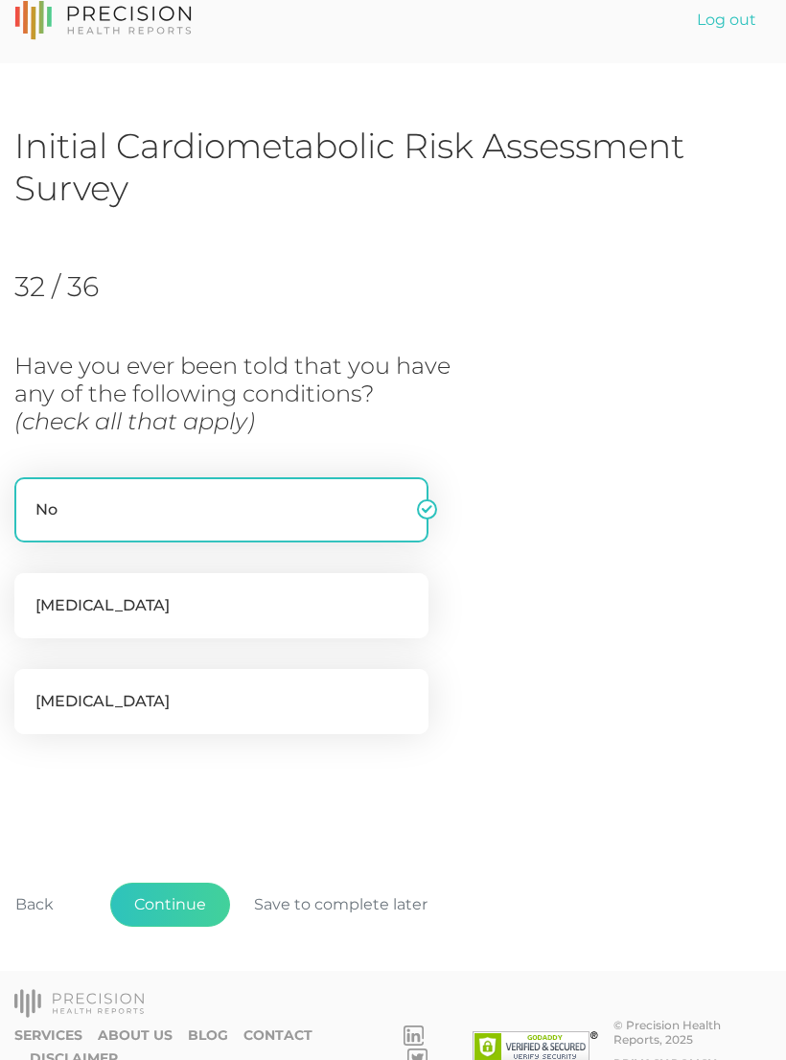
click at [341, 689] on label "Obstructive sleep apnea" at bounding box center [221, 701] width 414 height 65
click at [30, 688] on input "Obstructive sleep apnea" at bounding box center [21, 678] width 15 height 19
checkbox input "true"
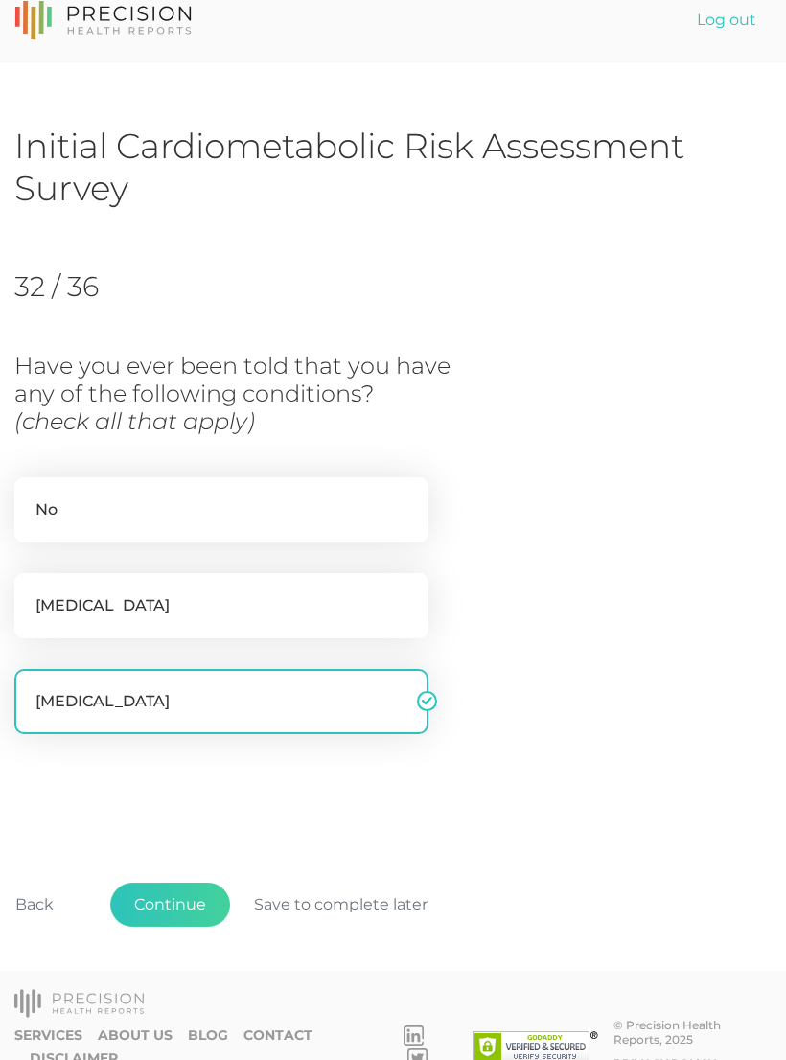
checkbox input "false"
click at [195, 911] on button "Continue" at bounding box center [170, 905] width 120 height 44
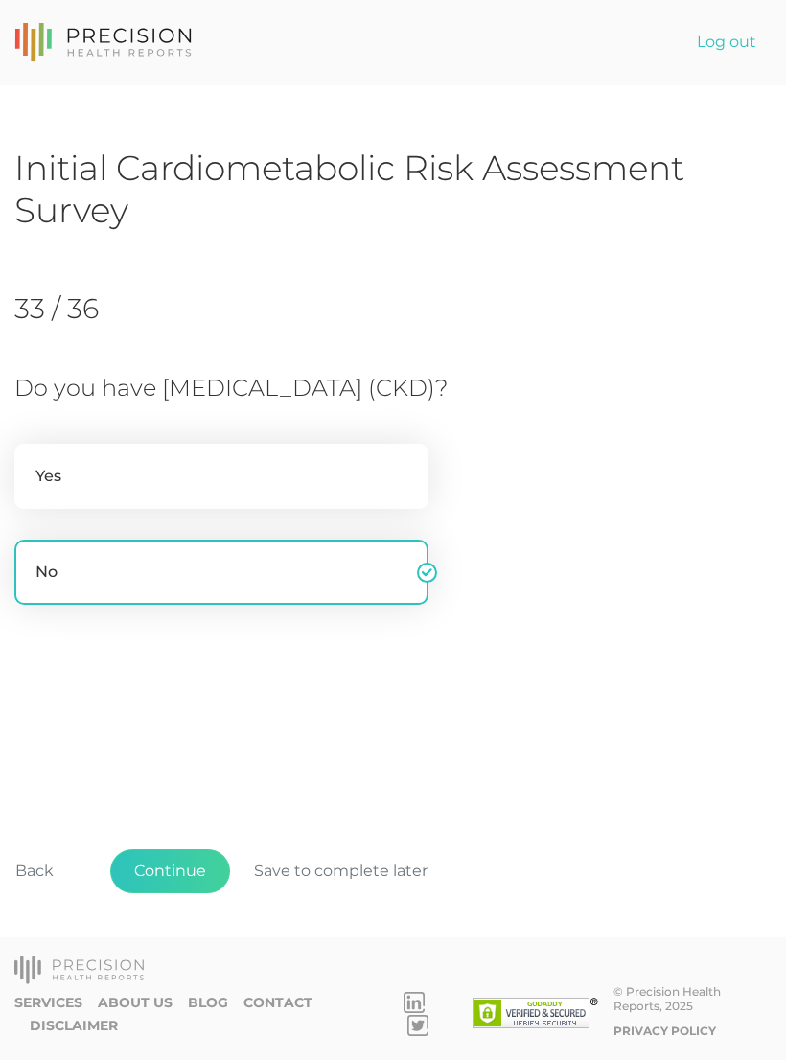
click at [183, 893] on button "Continue" at bounding box center [170, 871] width 120 height 44
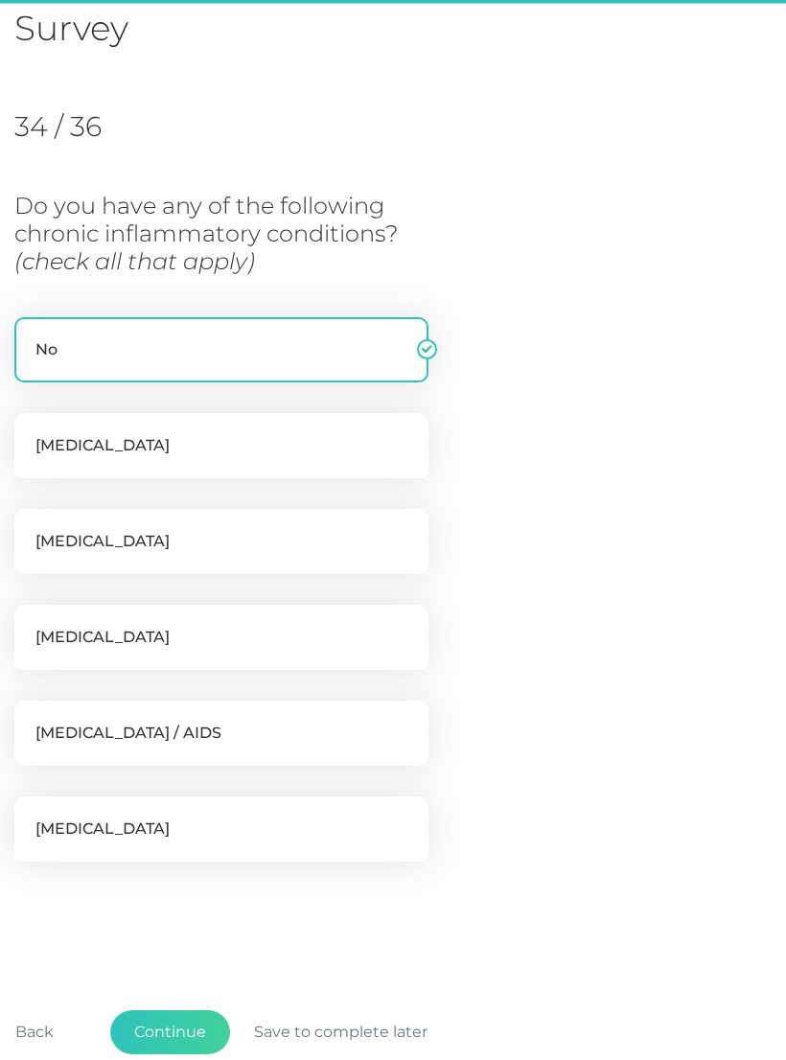
scroll to position [262, 0]
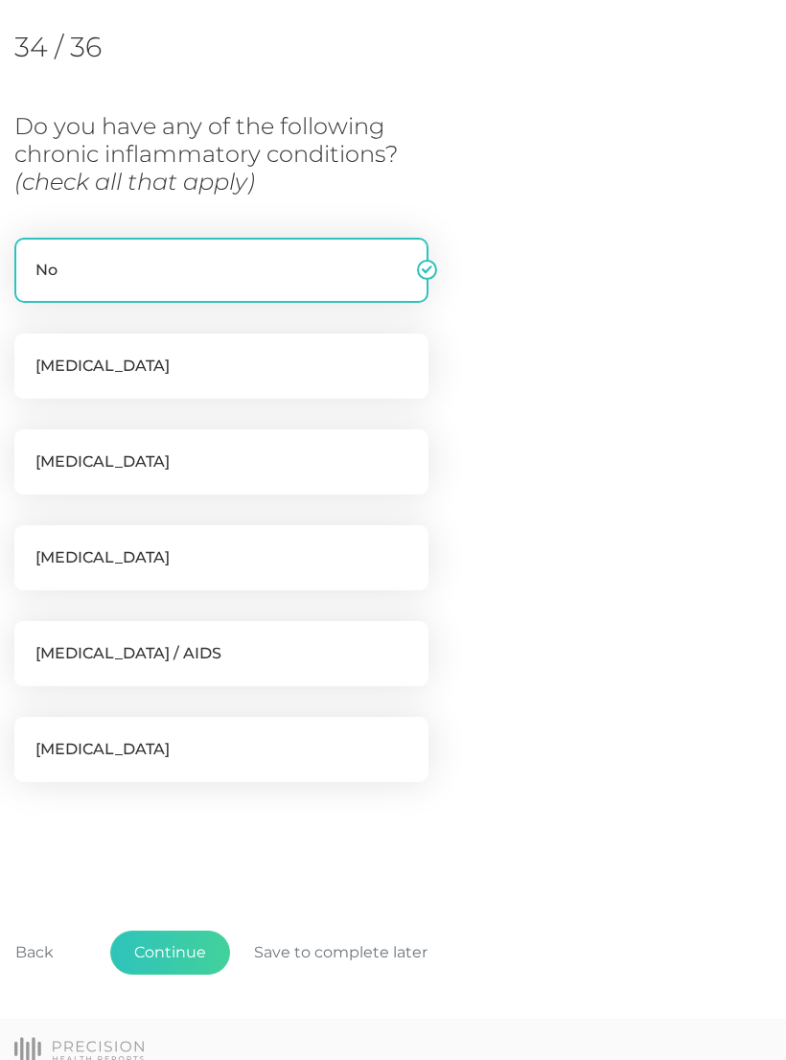
click at [194, 948] on button "Continue" at bounding box center [170, 953] width 120 height 44
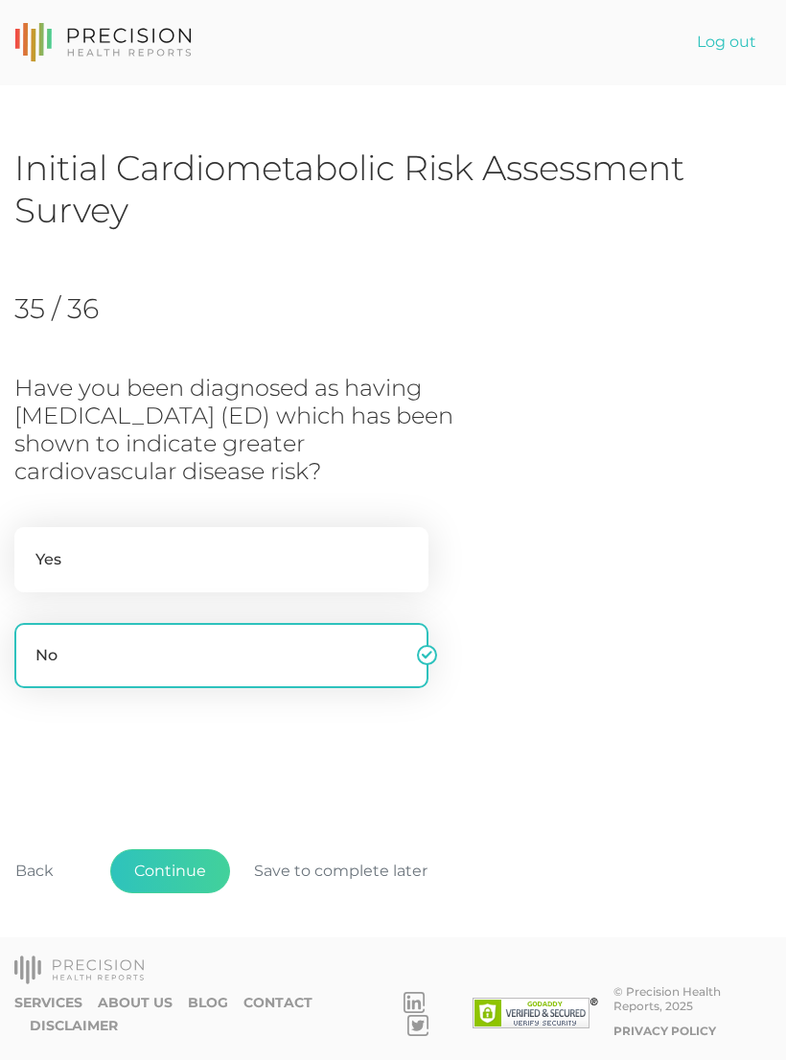
click at [196, 893] on button "Continue" at bounding box center [170, 871] width 120 height 44
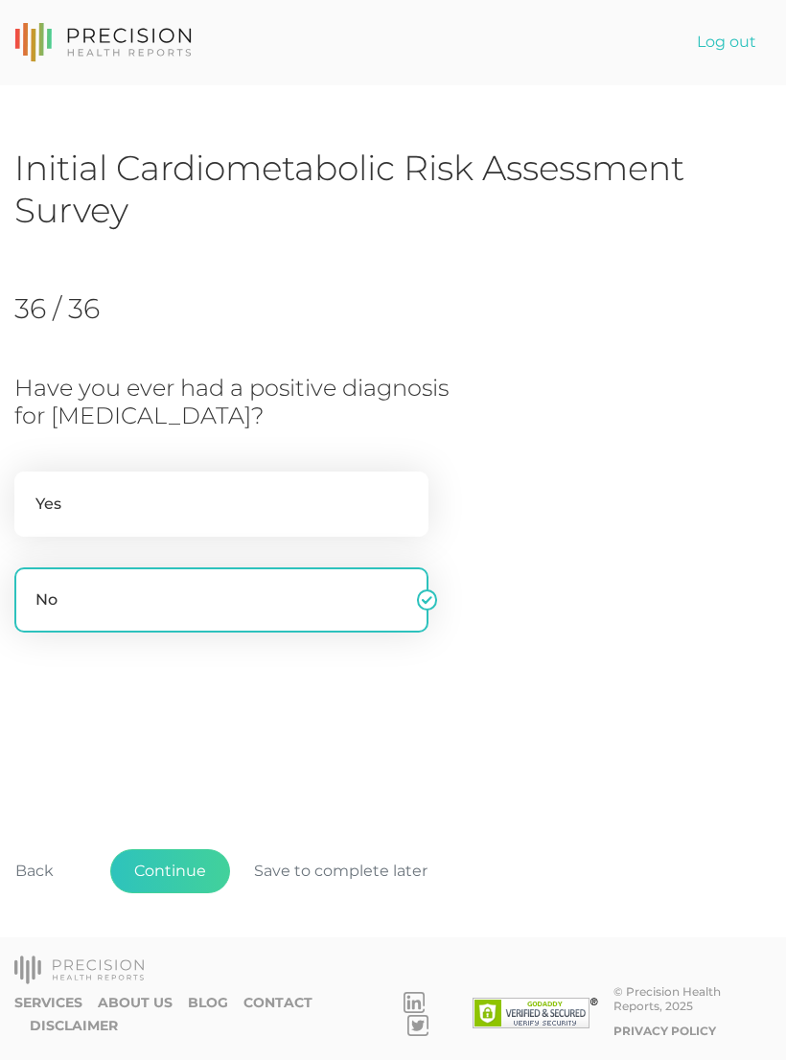
click at [381, 499] on label "Yes" at bounding box center [221, 504] width 414 height 65
click at [30, 491] on input "Yes" at bounding box center [21, 481] width 15 height 19
radio input "true"
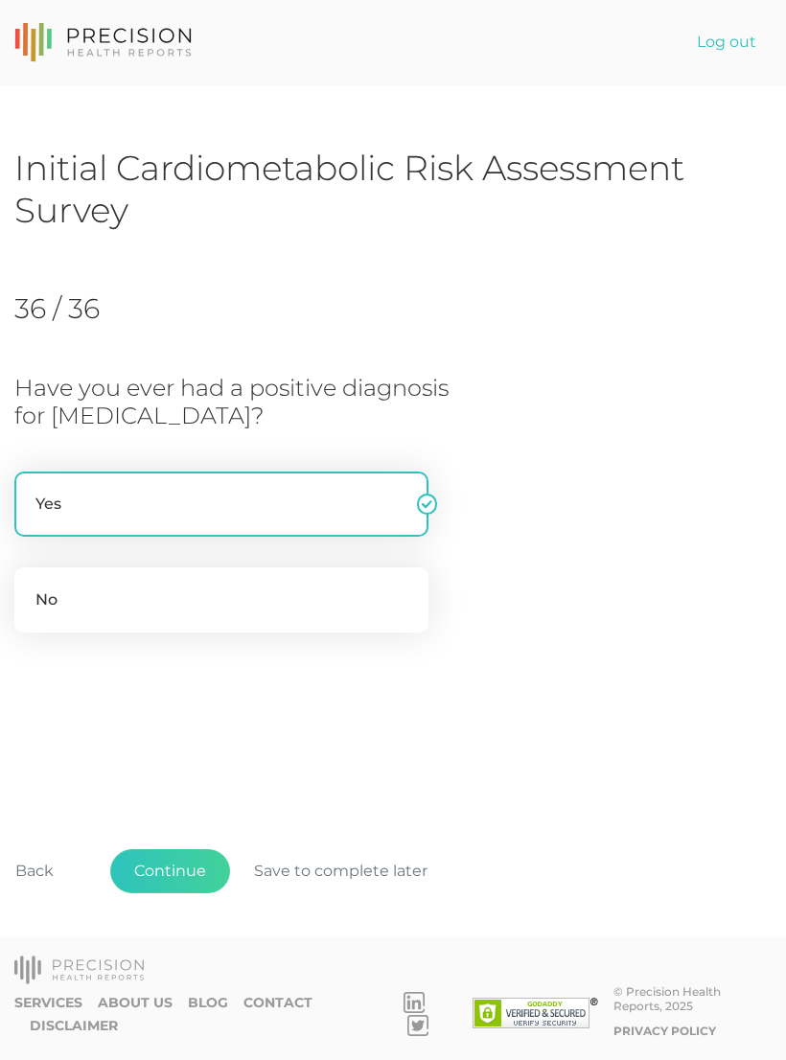
click at [192, 893] on button "Continue" at bounding box center [170, 871] width 120 height 44
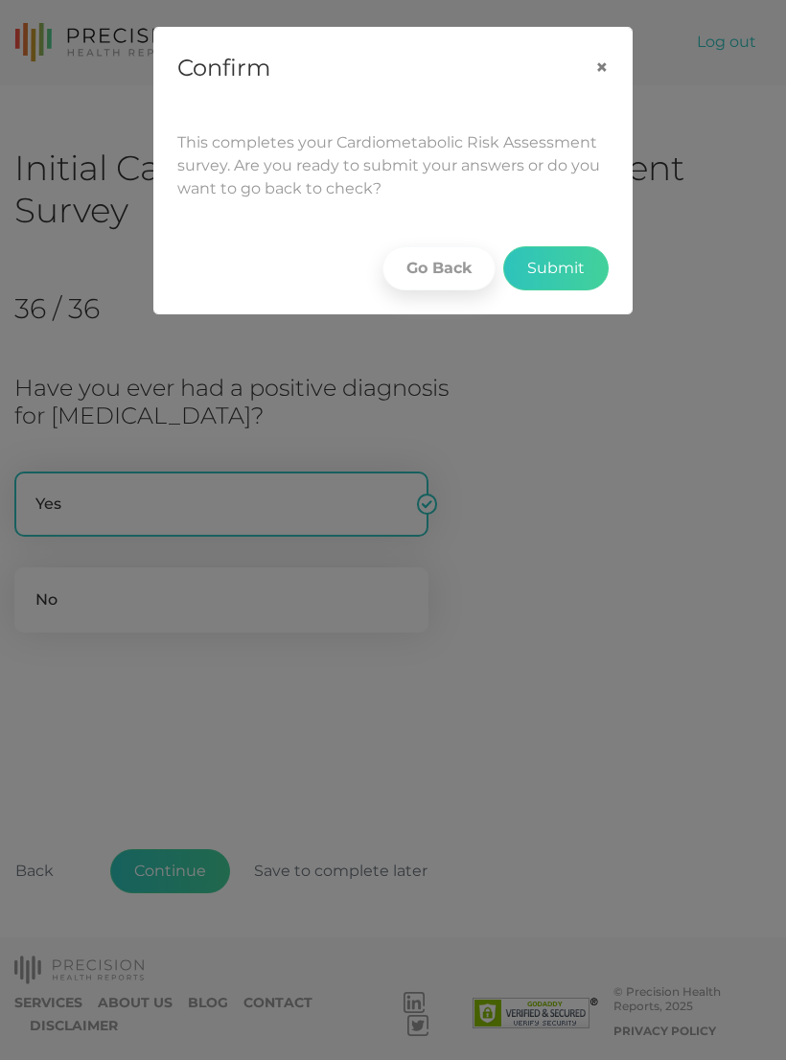
click at [560, 272] on button "Submit" at bounding box center [555, 268] width 105 height 44
